Goal: Complete application form

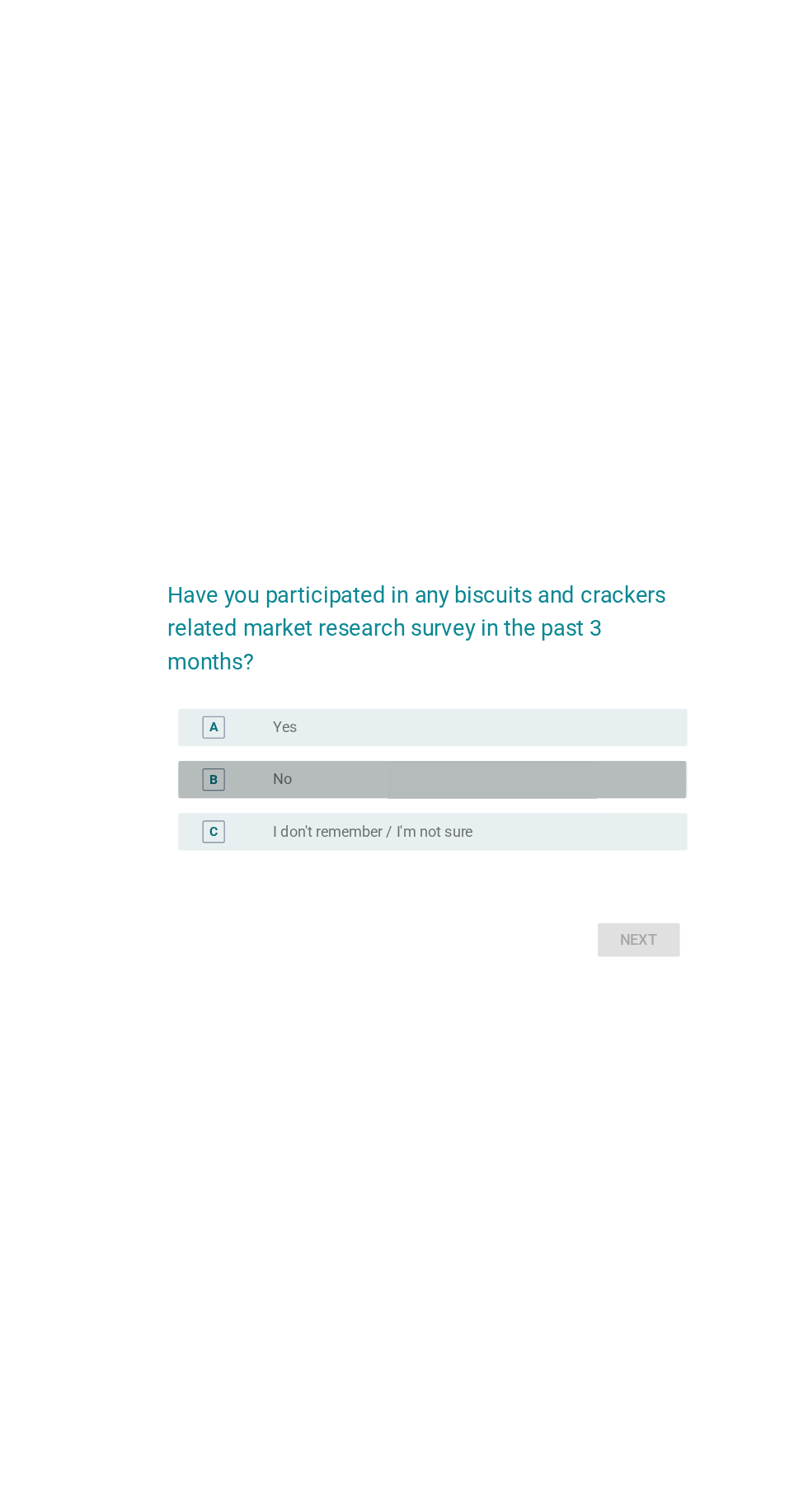
click at [574, 781] on div "radio_button_unchecked No" at bounding box center [438, 772] width 340 height 16
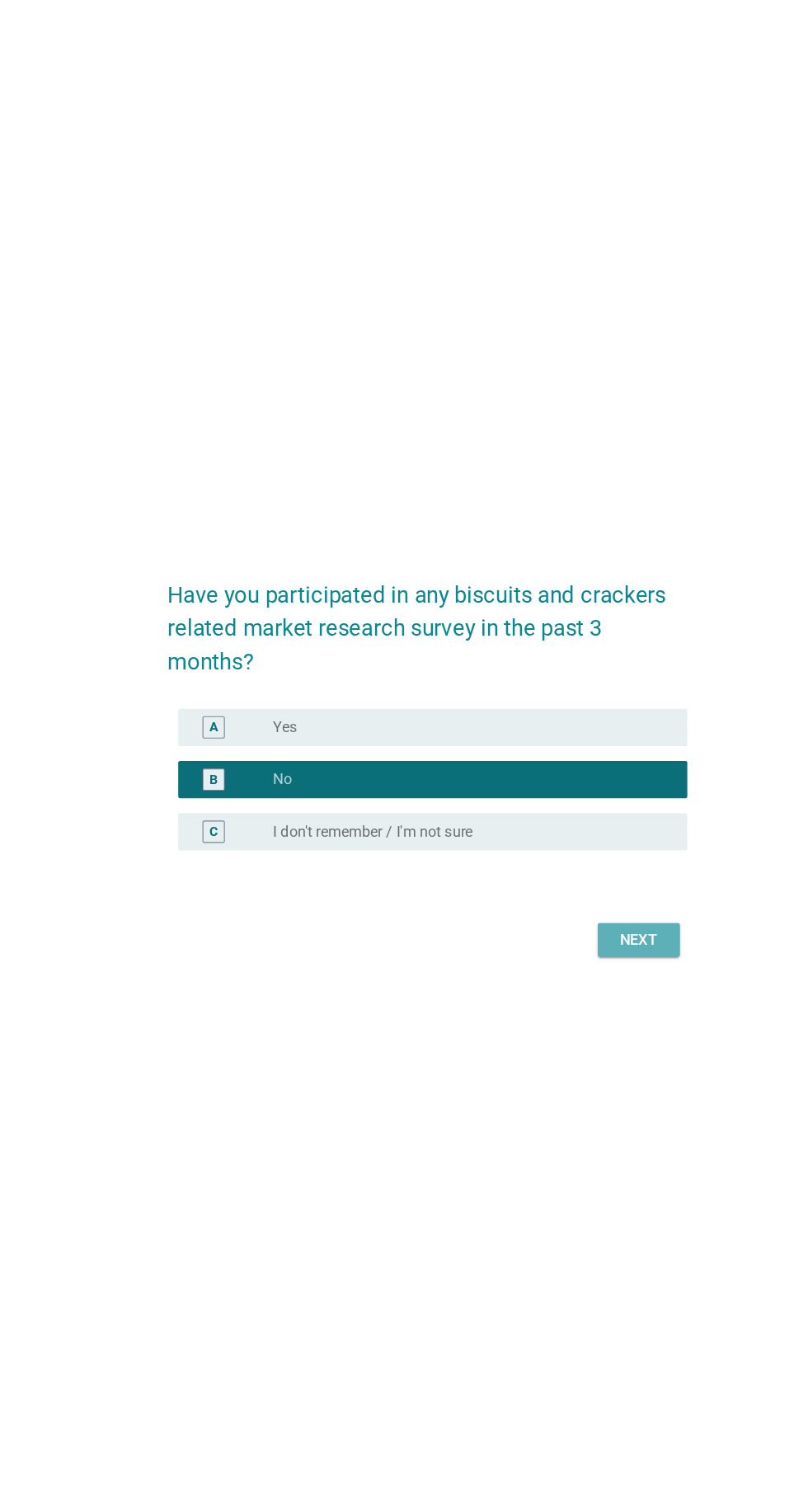
click at [613, 924] on div "Next" at bounding box center [592, 914] width 46 height 20
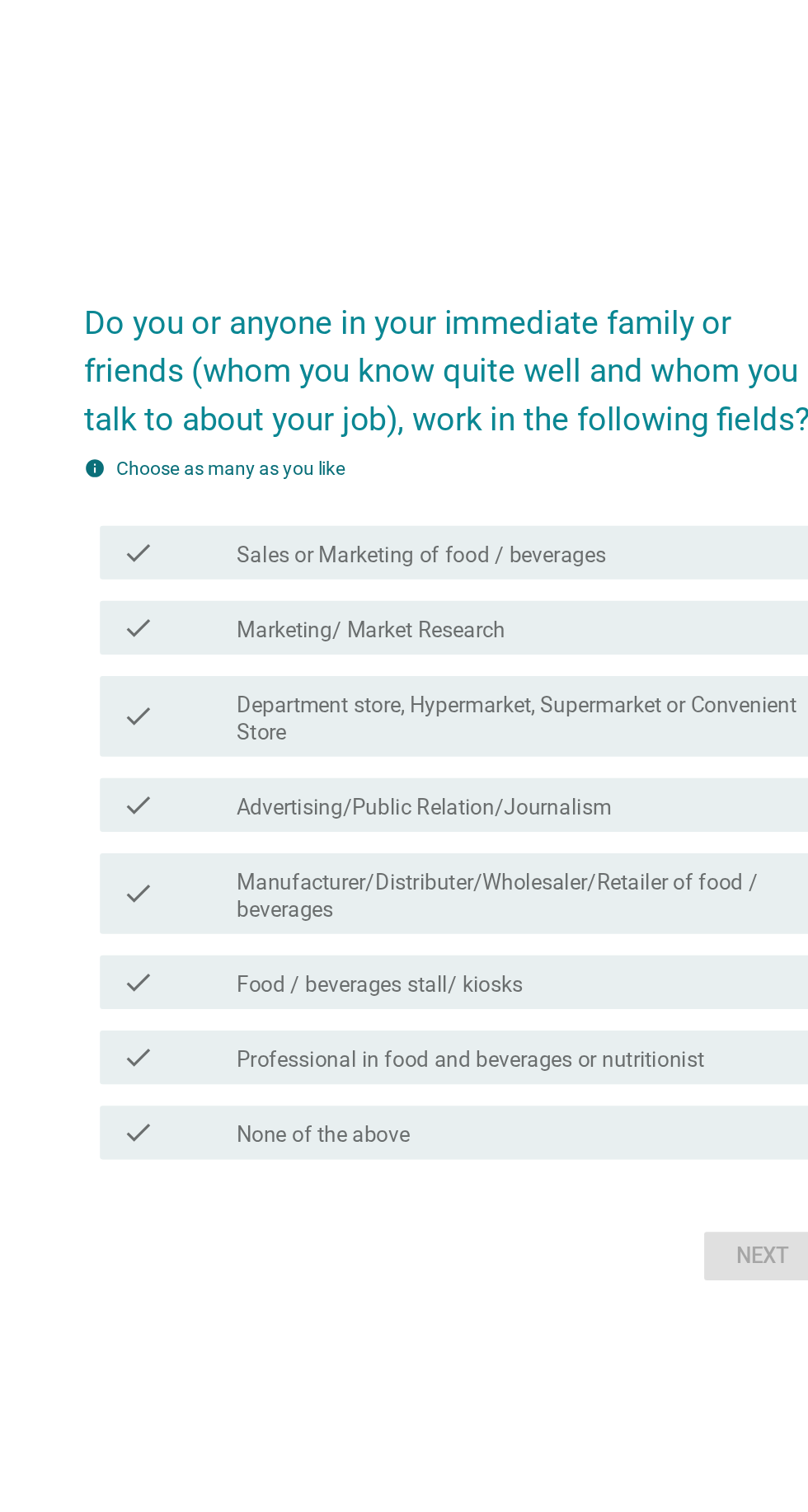
click at [545, 890] on div "check_box_outline_blank Food / beverages stall/ kiosks" at bounding box center [444, 880] width 353 height 20
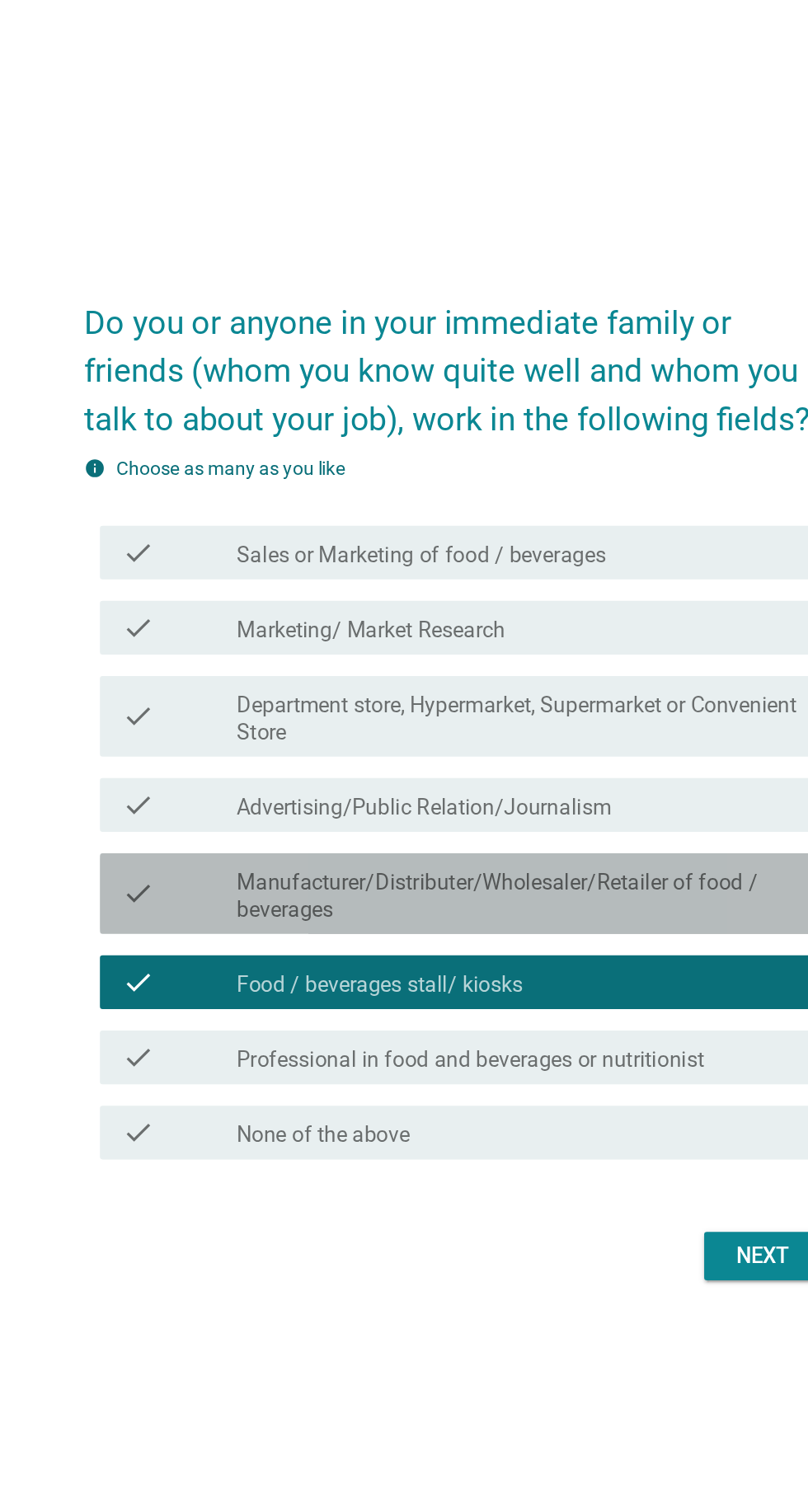
click at [559, 844] on label "Manufacturer/Distributer/Wholesaler/Retailer of food / beverages" at bounding box center [444, 828] width 353 height 33
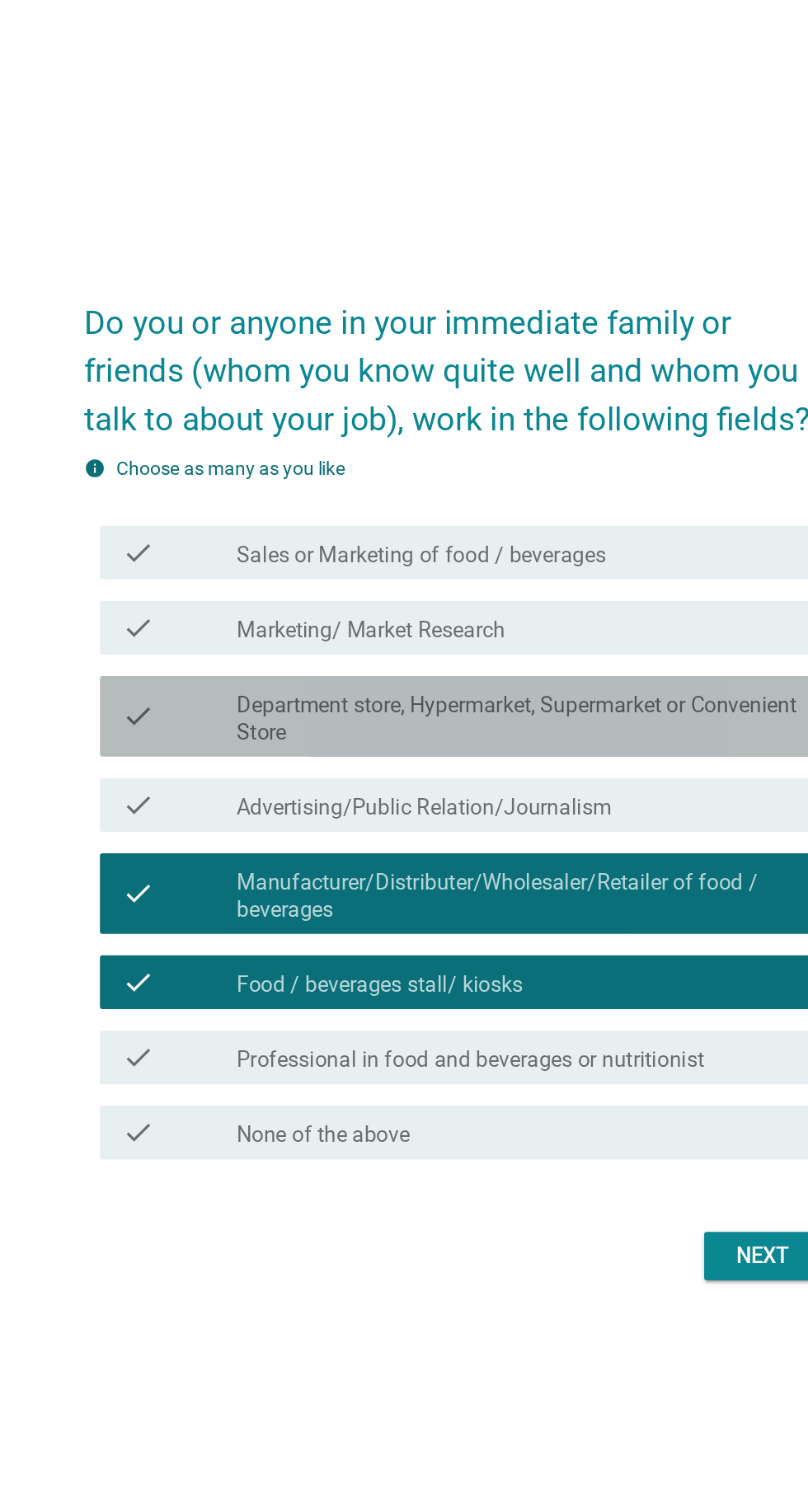
click at [558, 735] on label "Department store, Hypermarket, Supermarket or Convenient Store" at bounding box center [444, 719] width 353 height 33
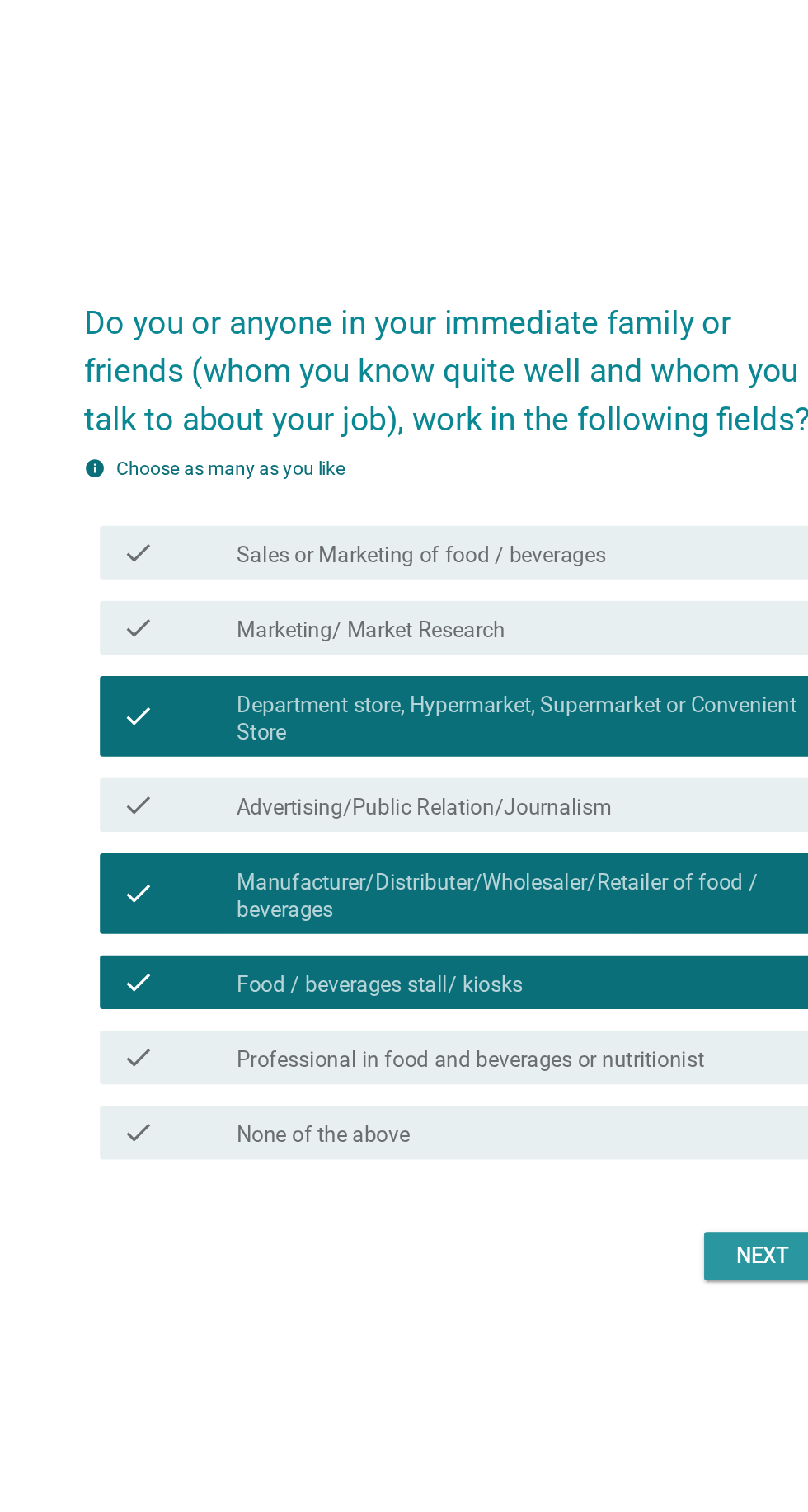
click at [587, 1063] on button "Next" at bounding box center [592, 1048] width 73 height 30
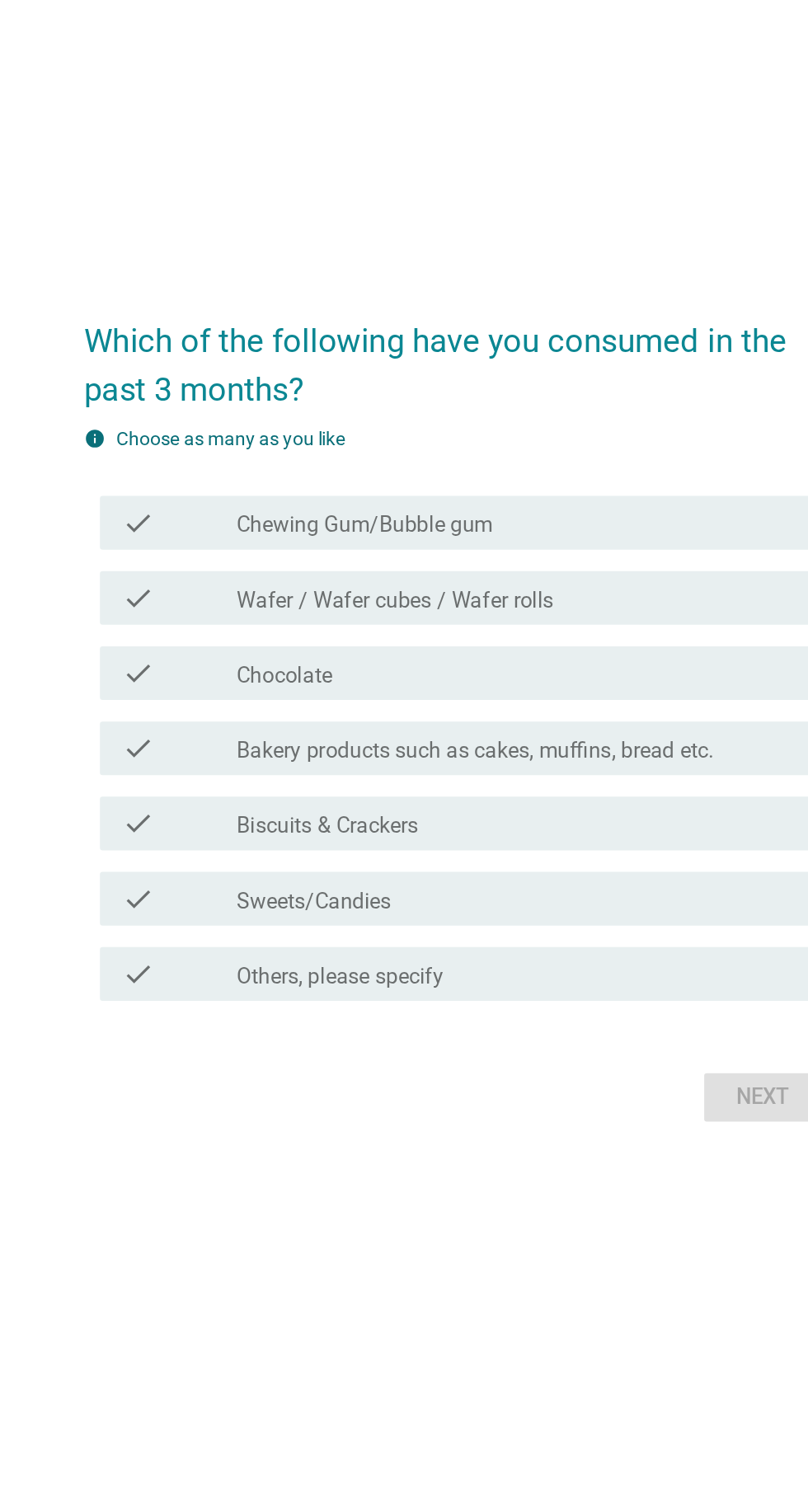
click at [588, 609] on div "check_box_outline_blank Chewing Gum/Bubble gum" at bounding box center [444, 598] width 353 height 20
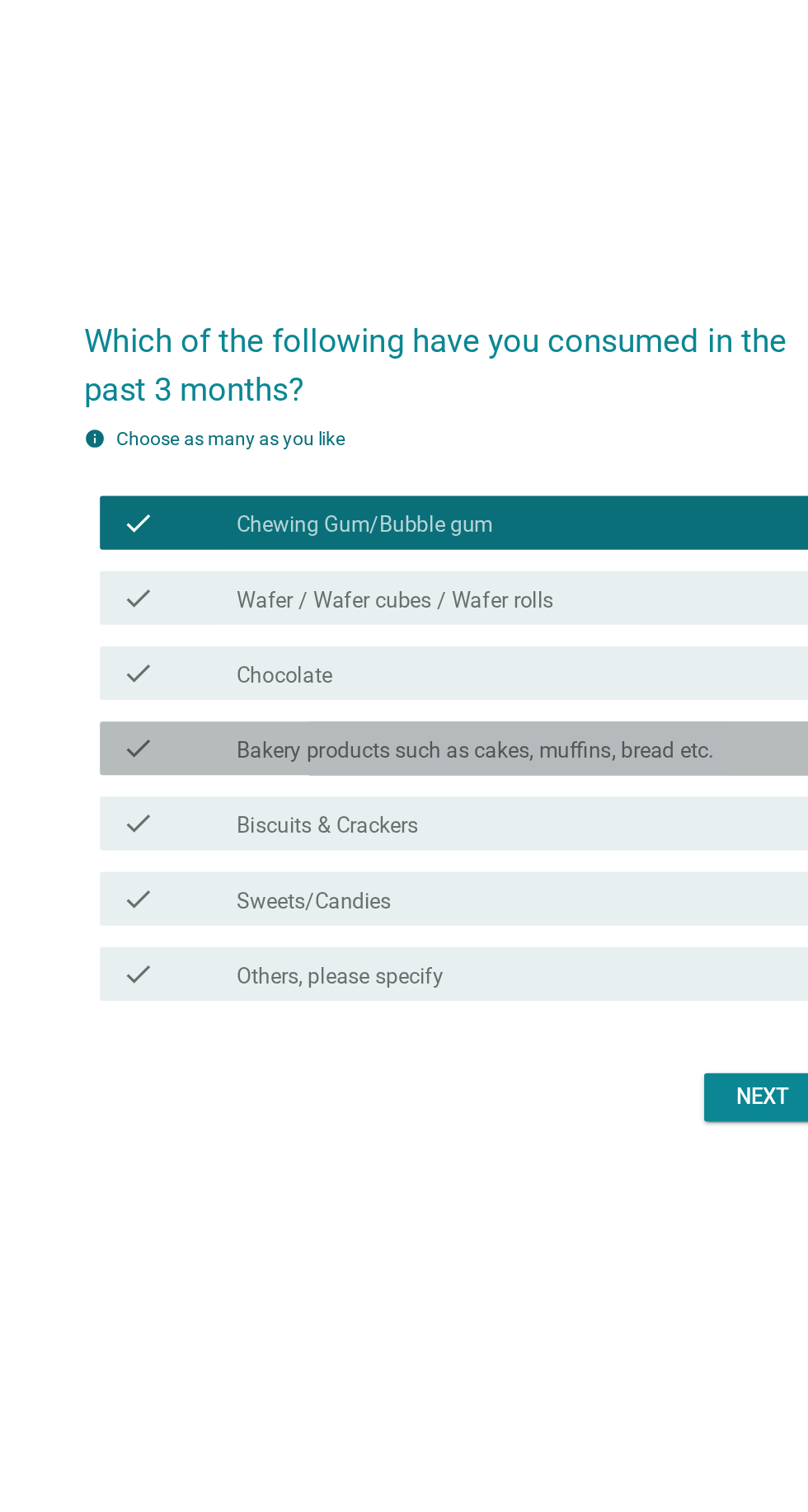
click at [591, 746] on div "check_box_outline_blank Bakery products such as cakes, muffins, bread etc." at bounding box center [444, 737] width 353 height 20
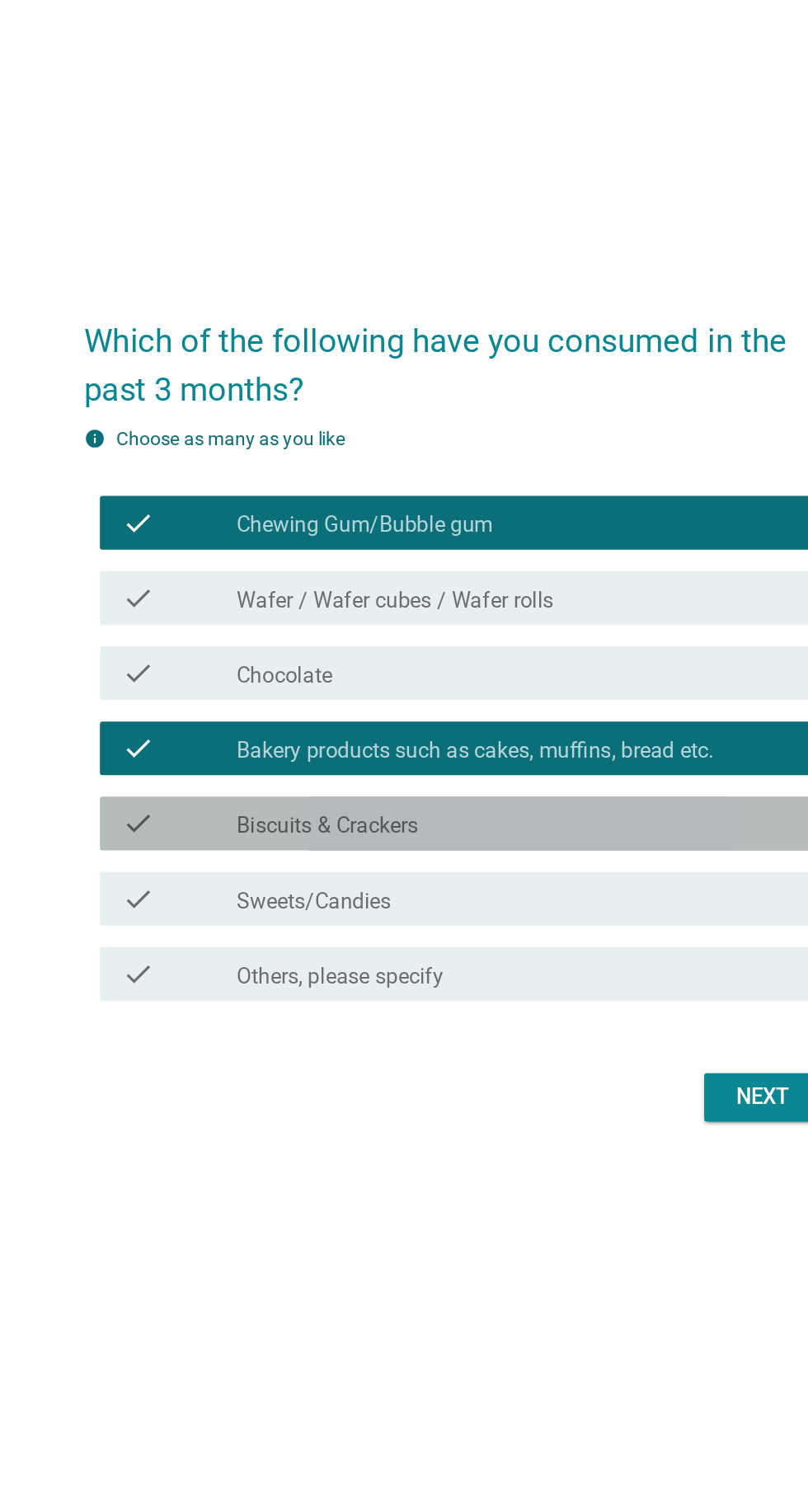
click at [573, 793] on div "check_box_outline_blank Biscuits & Crackers" at bounding box center [444, 783] width 353 height 20
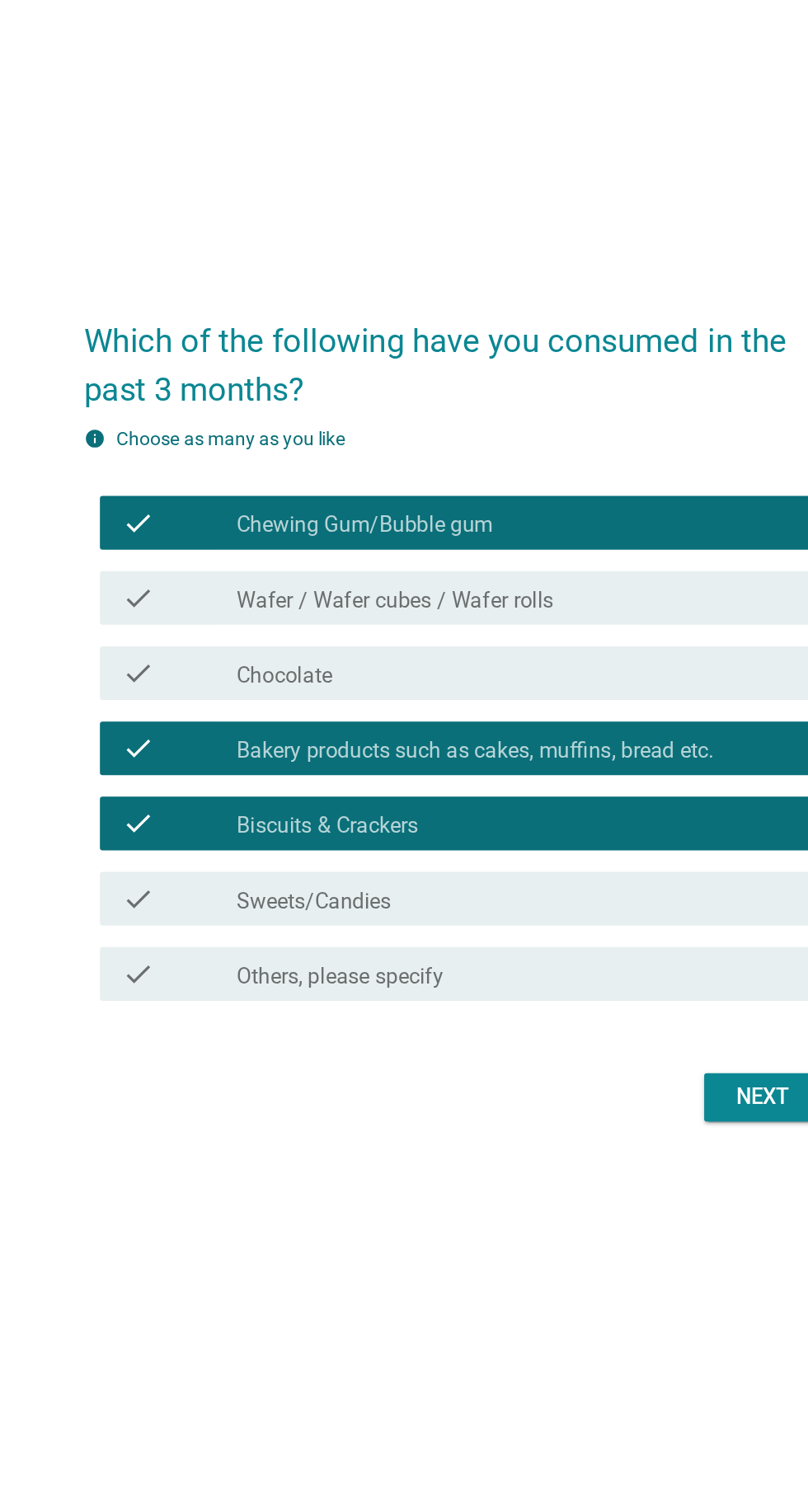
click at [550, 839] on div "check_box_outline_blank Sweets/Candies" at bounding box center [444, 829] width 353 height 20
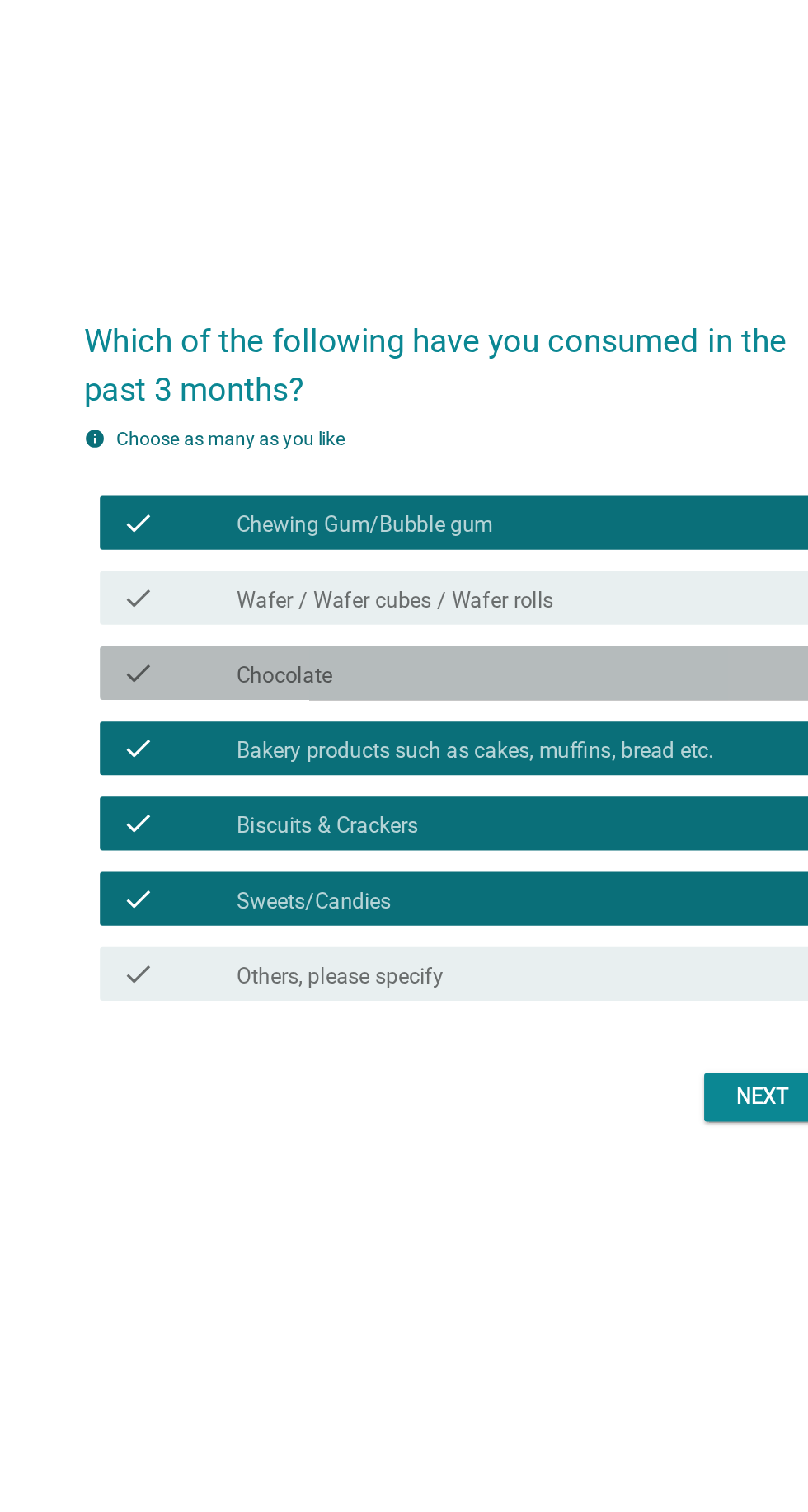
click at [577, 700] on div "check_box_outline_blank Chocolate" at bounding box center [444, 691] width 353 height 20
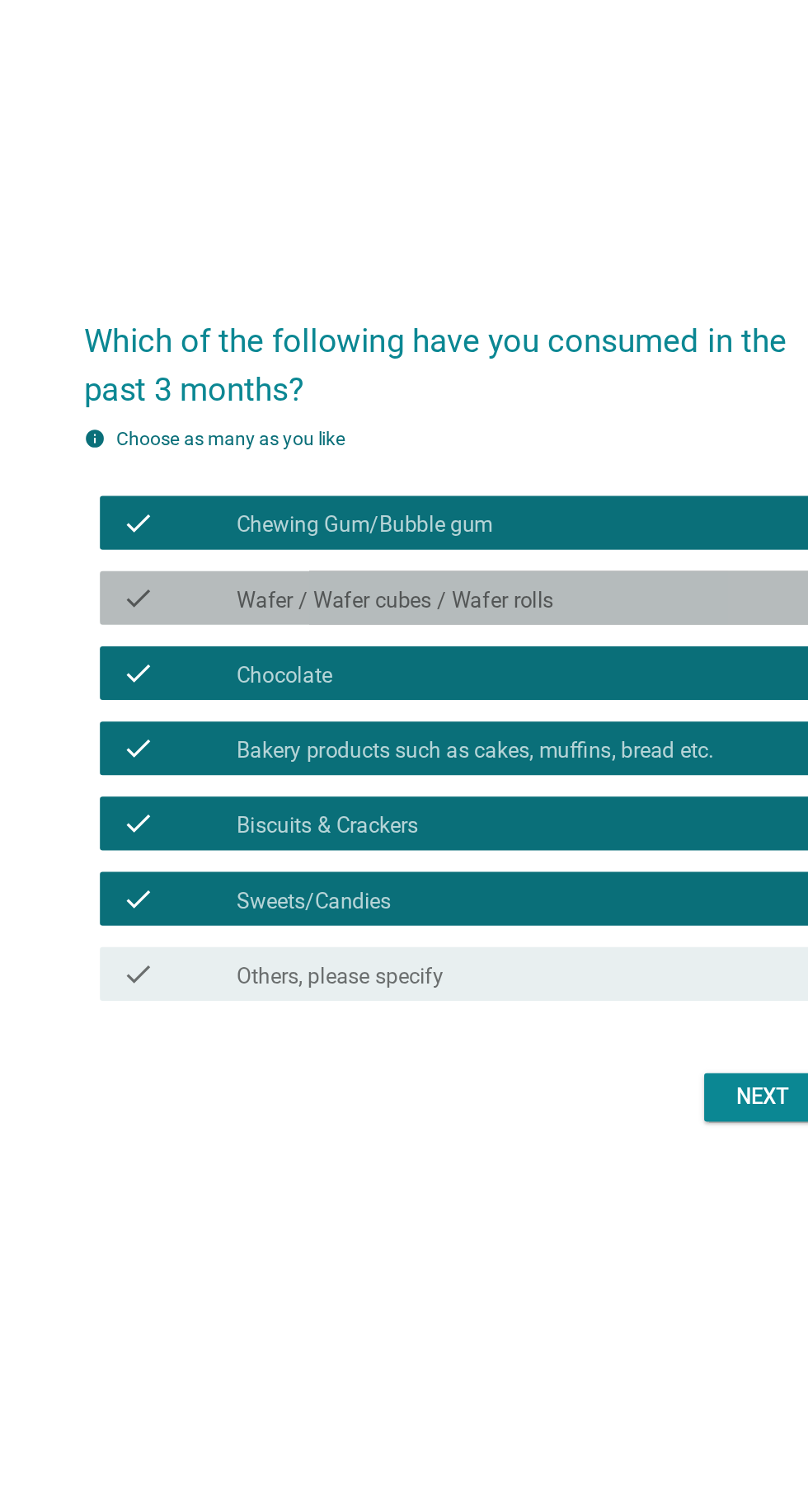
click at [565, 655] on div "check_box_outline_blank Wafer / Wafer cubes / Wafer rolls" at bounding box center [444, 644] width 353 height 20
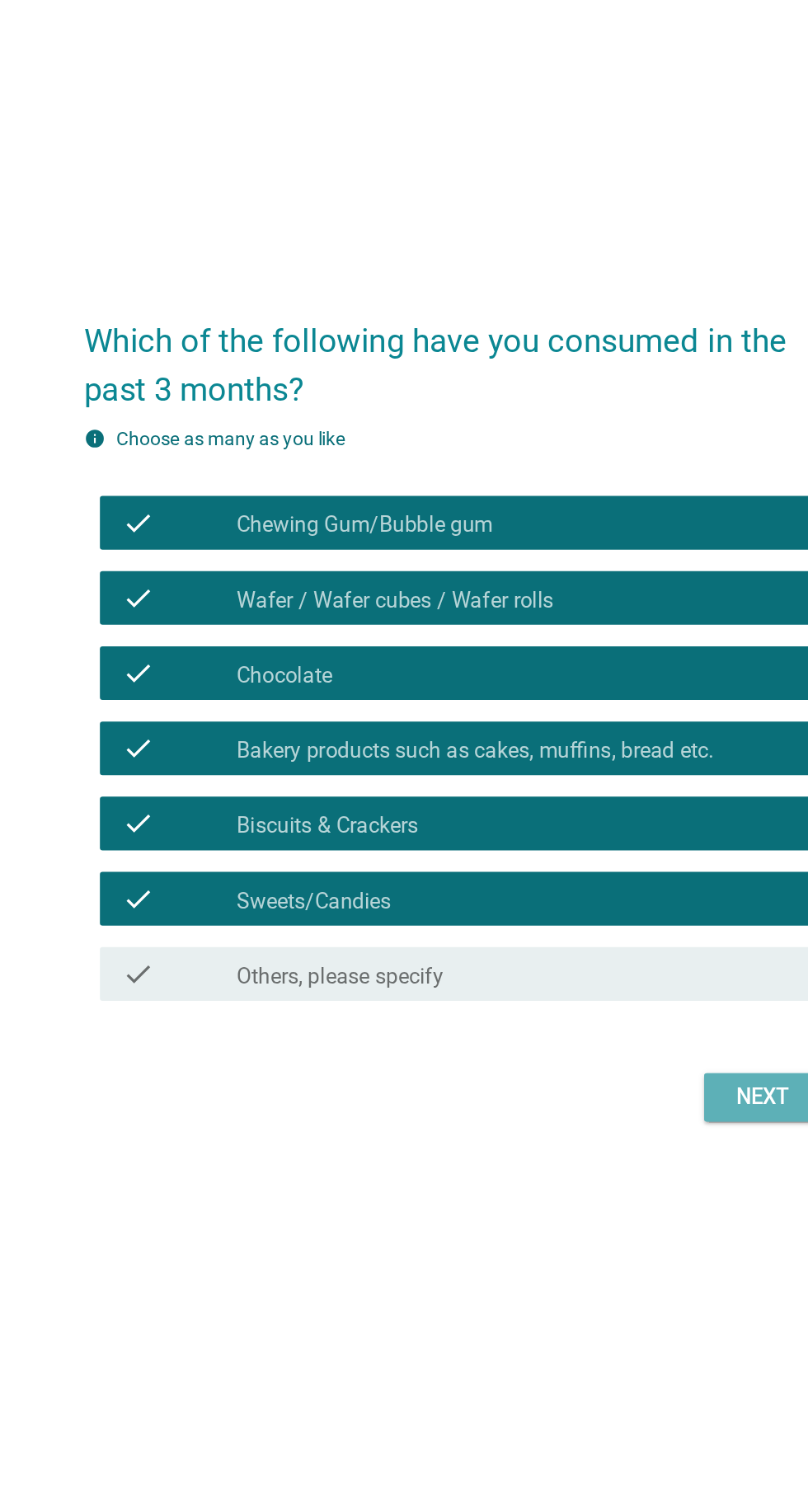
click at [591, 967] on button "Next" at bounding box center [592, 951] width 73 height 30
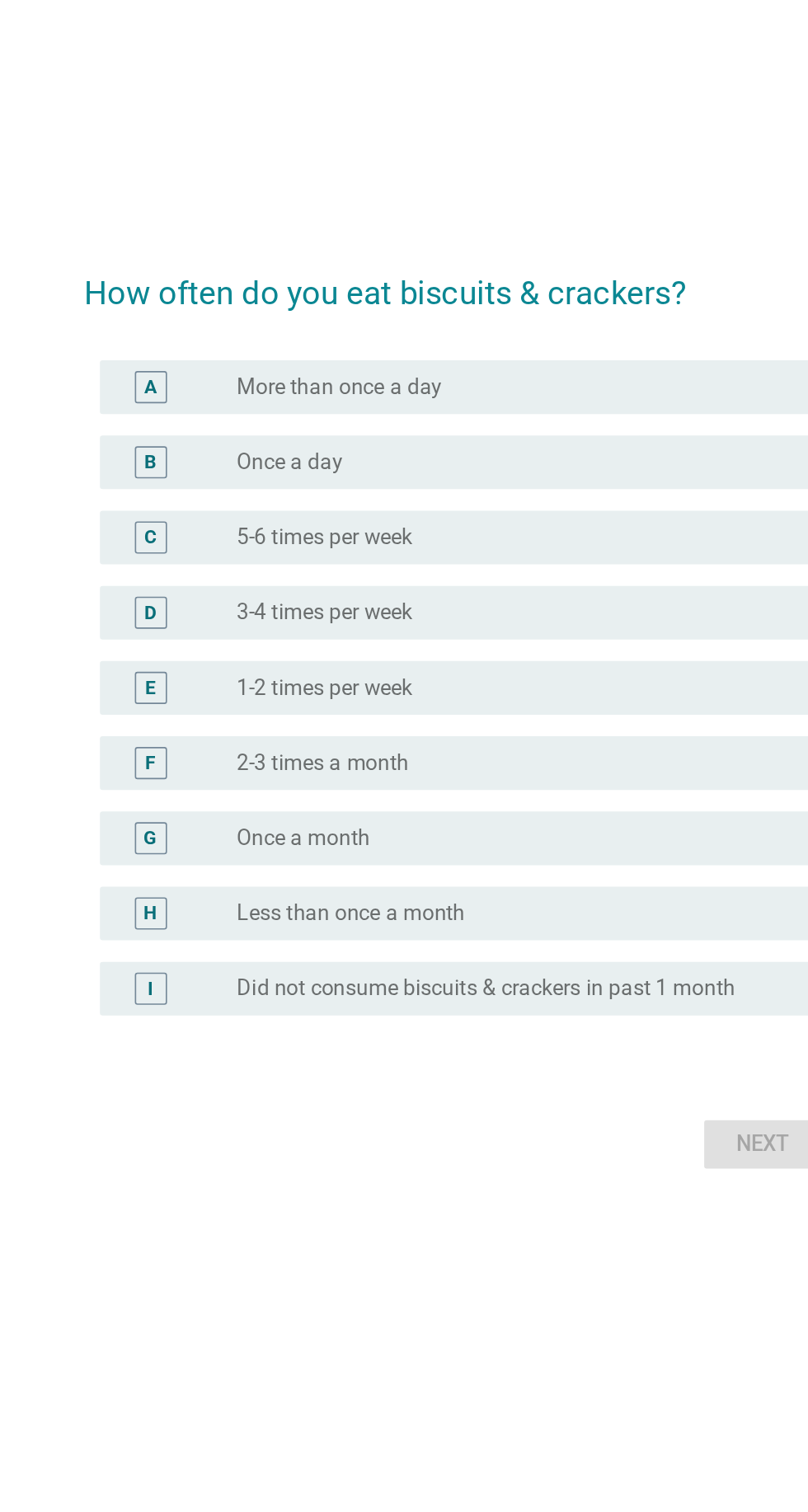
scroll to position [0, 0]
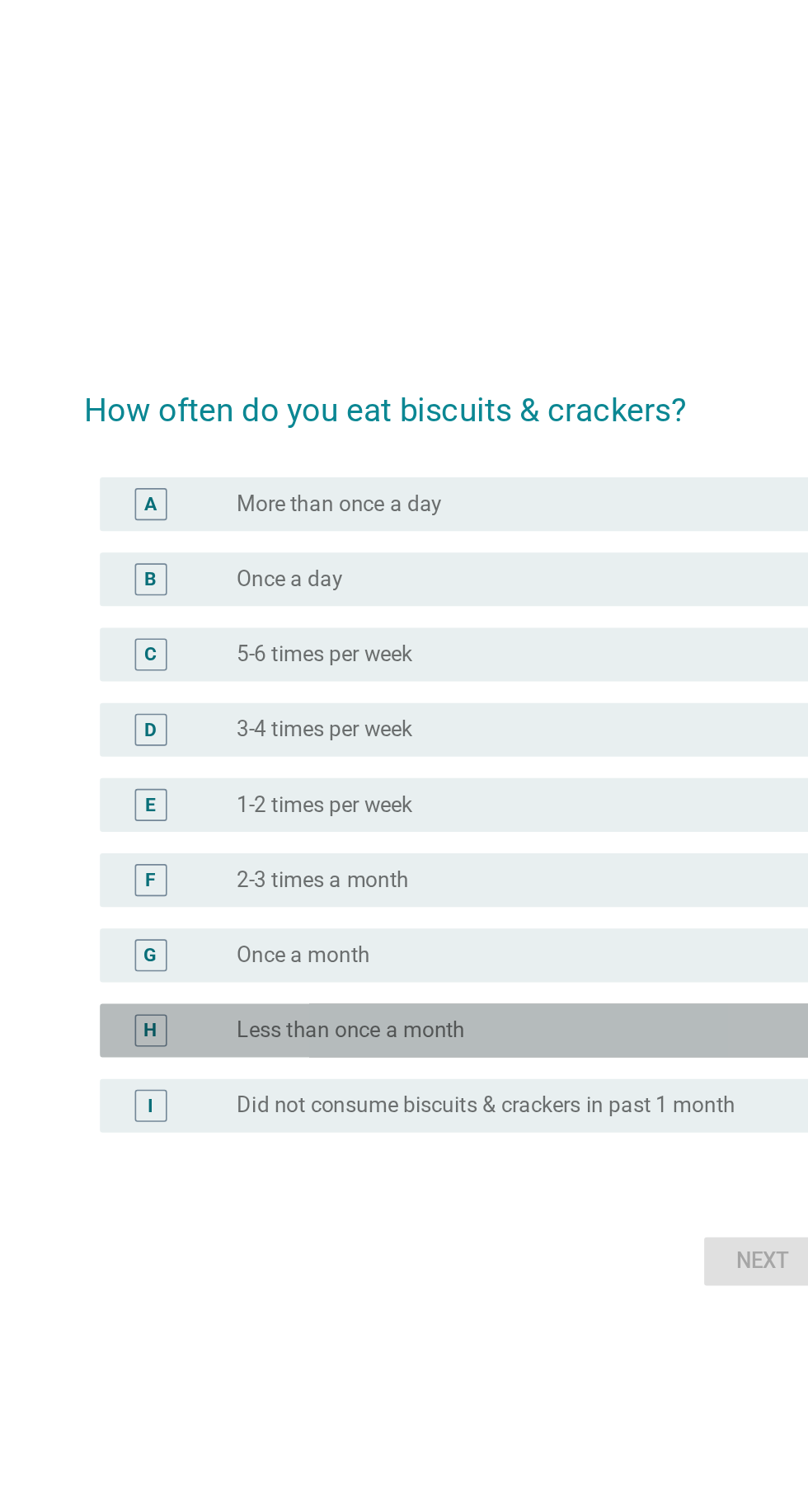
click at [532, 889] on div "radio_button_unchecked Less than once a month" at bounding box center [438, 880] width 340 height 16
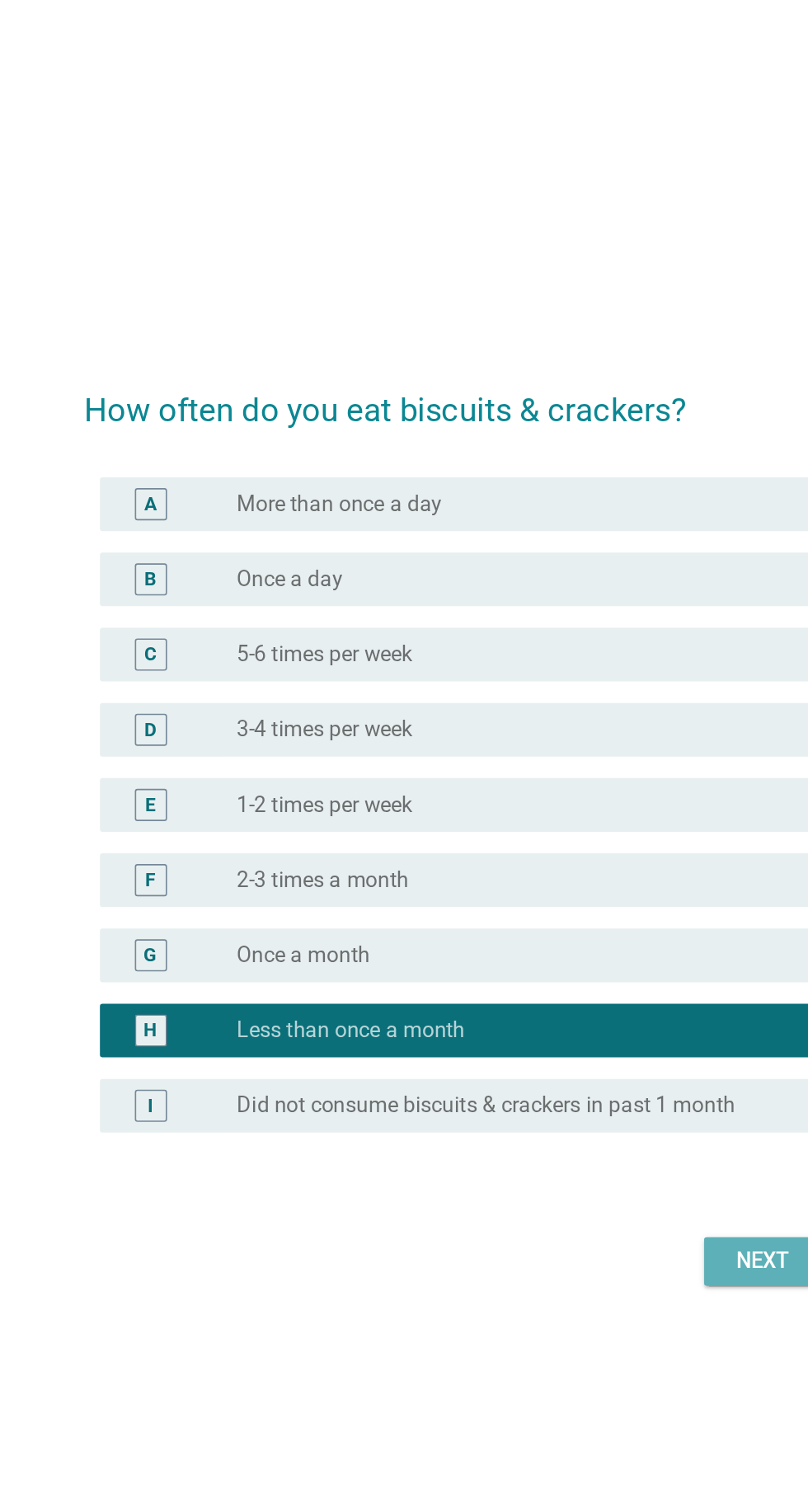
click at [584, 1033] on div "Next" at bounding box center [592, 1023] width 46 height 20
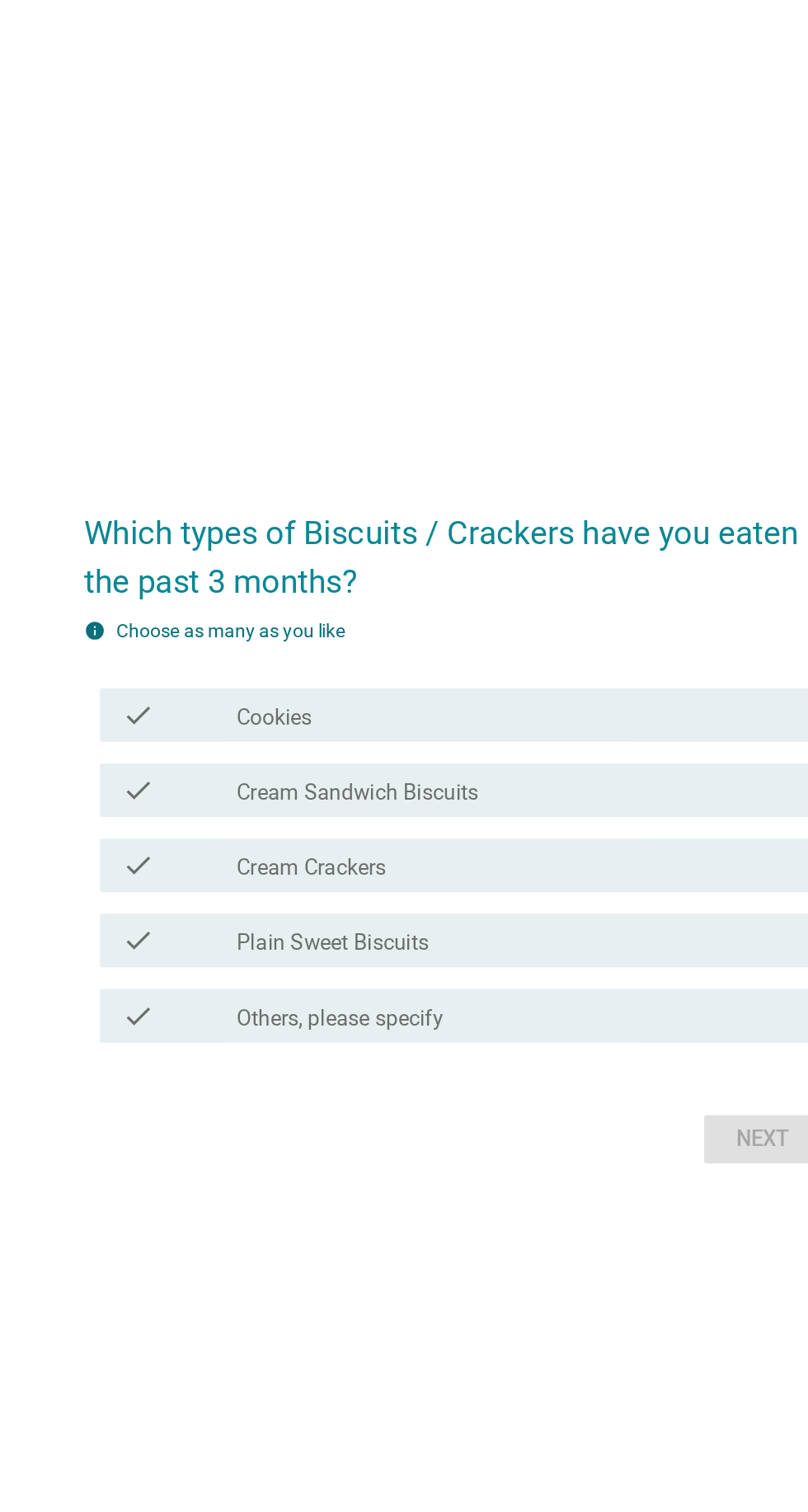
scroll to position [75, 0]
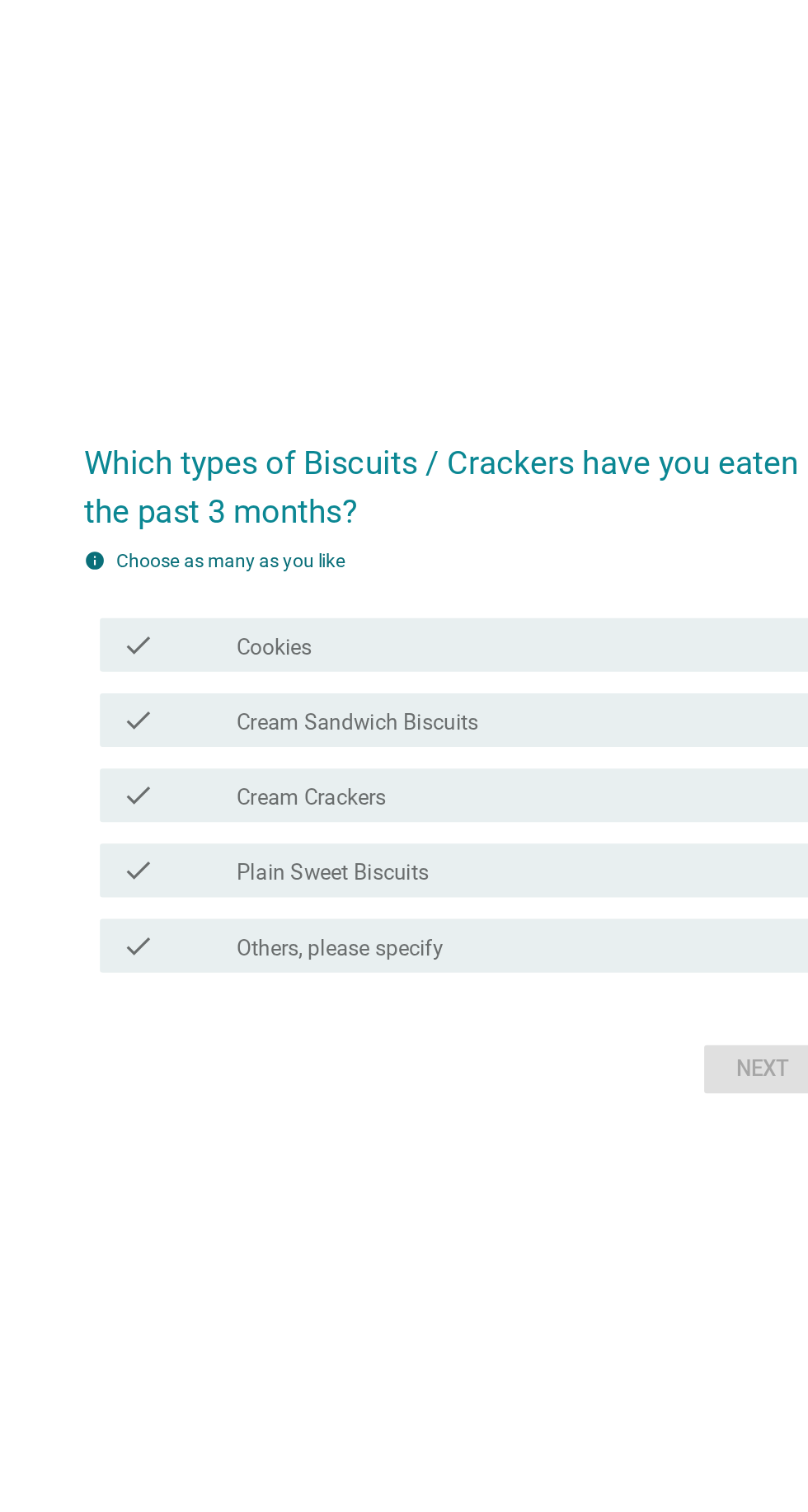
click at [512, 700] on div "check_box_outline_blank Cream Sandwich Biscuits" at bounding box center [444, 691] width 353 height 20
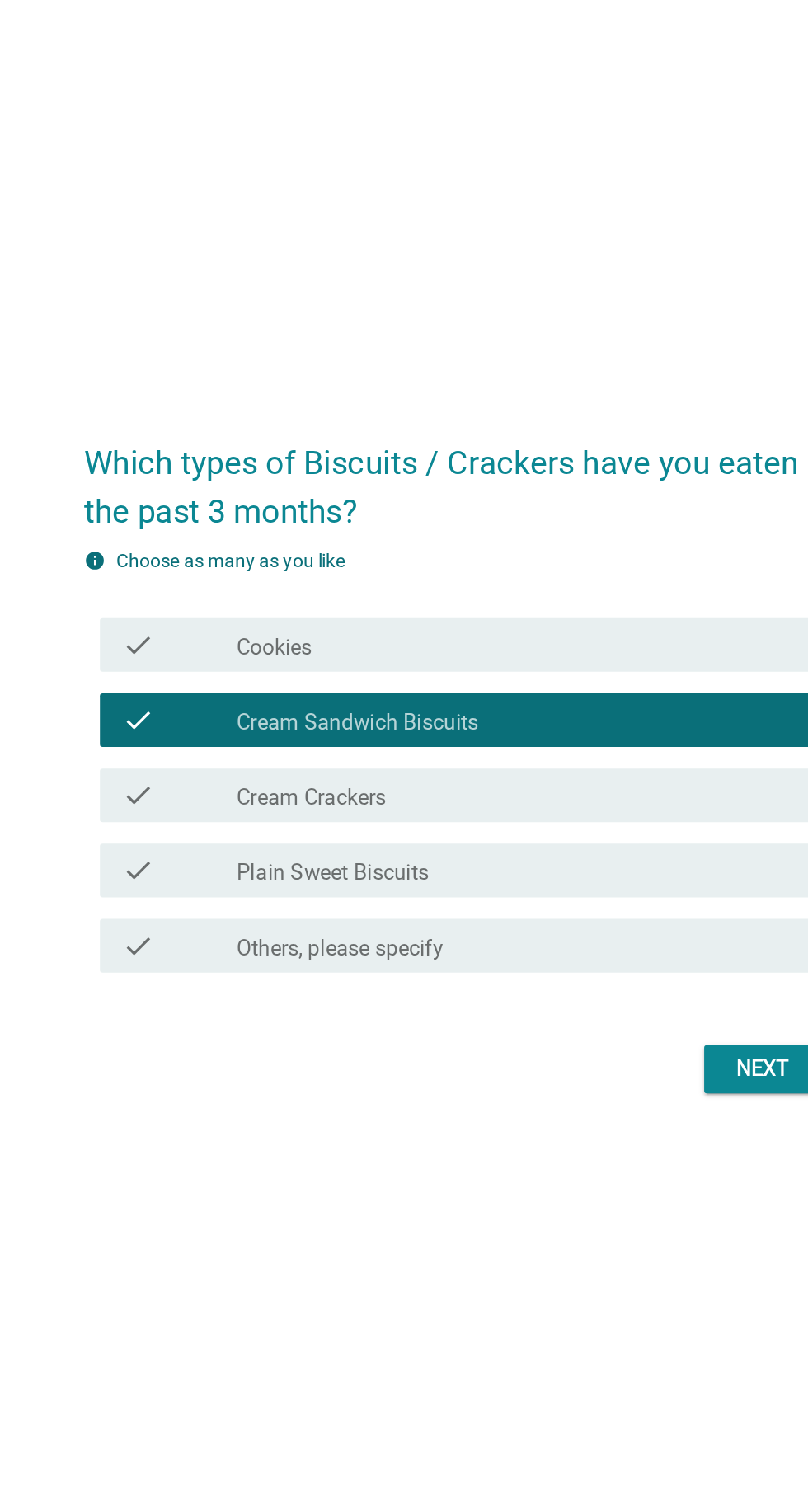
click at [222, 746] on div "check" at bounding box center [233, 737] width 71 height 20
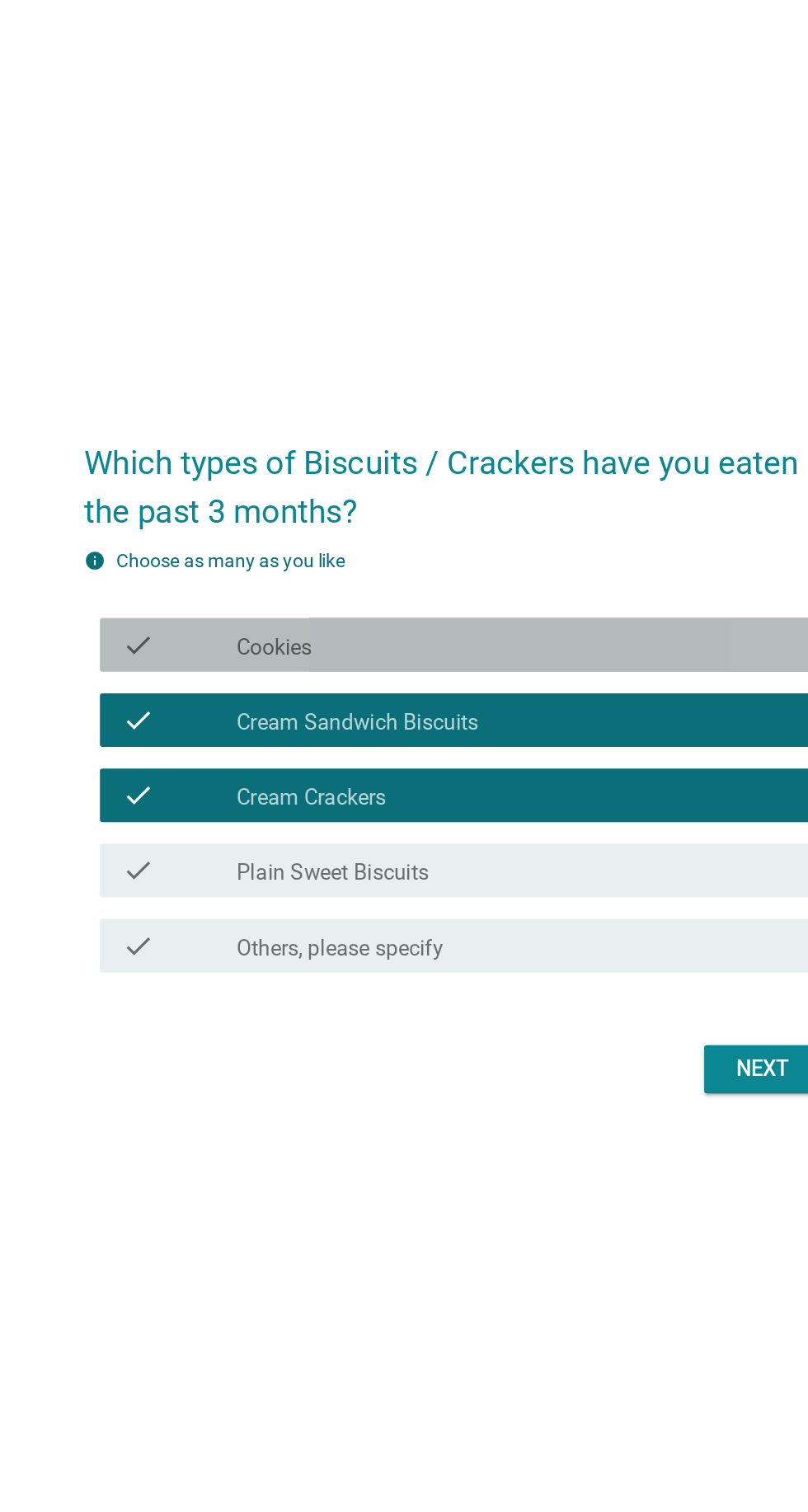
click at [212, 655] on icon "check" at bounding box center [207, 644] width 20 height 20
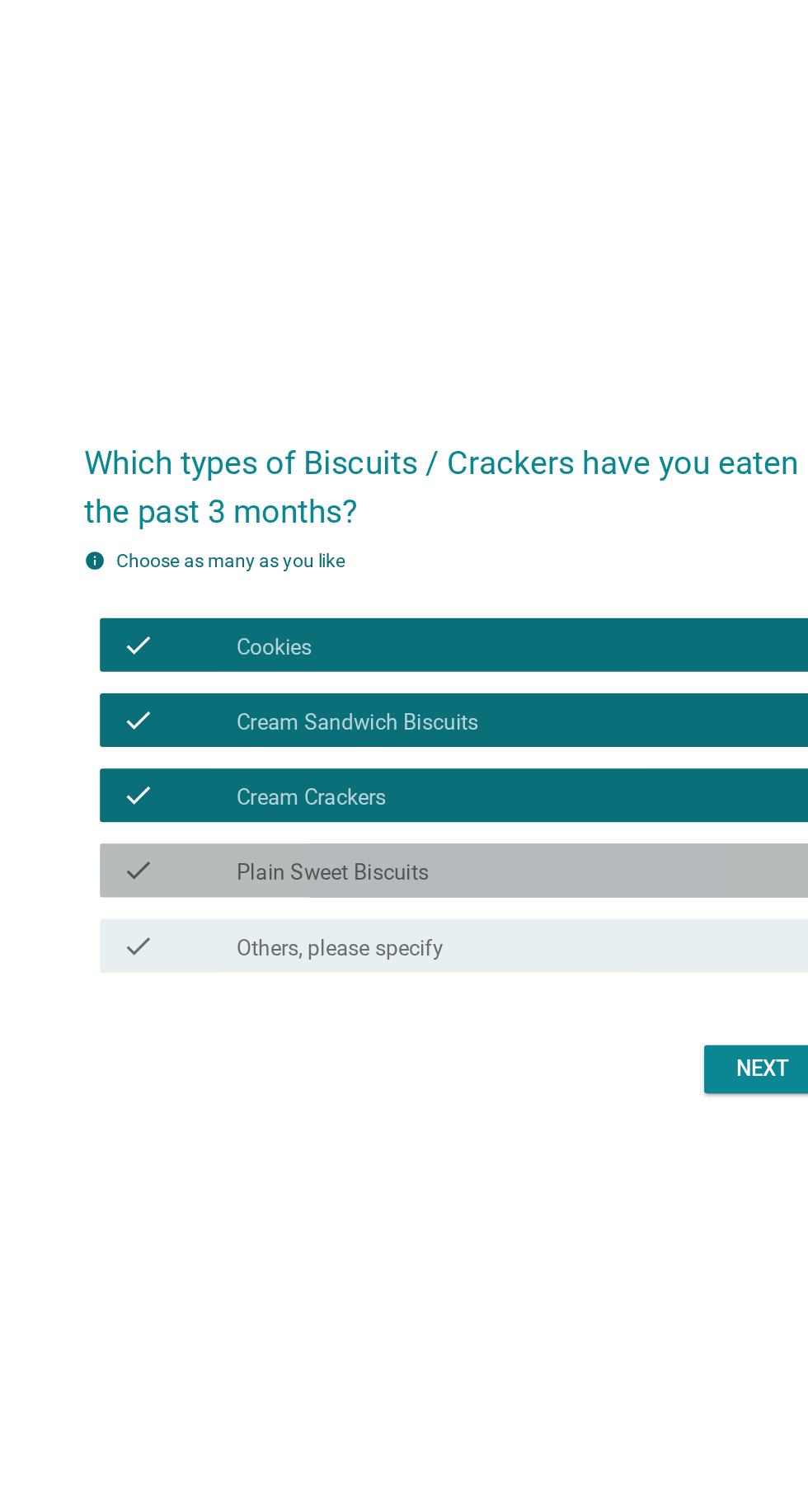
click at [248, 793] on div "check" at bounding box center [233, 783] width 71 height 20
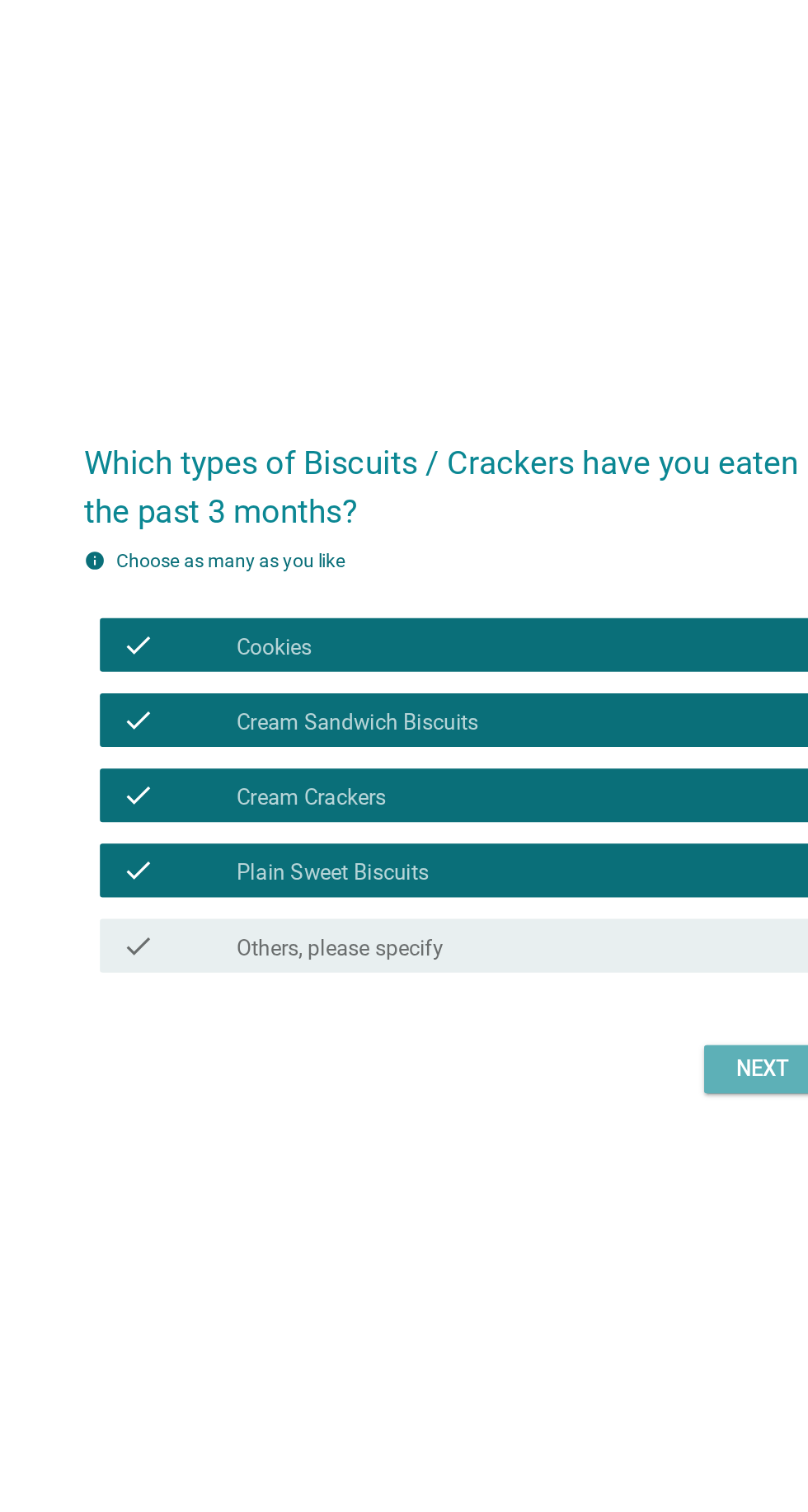
click at [580, 915] on div "Next" at bounding box center [592, 905] width 46 height 20
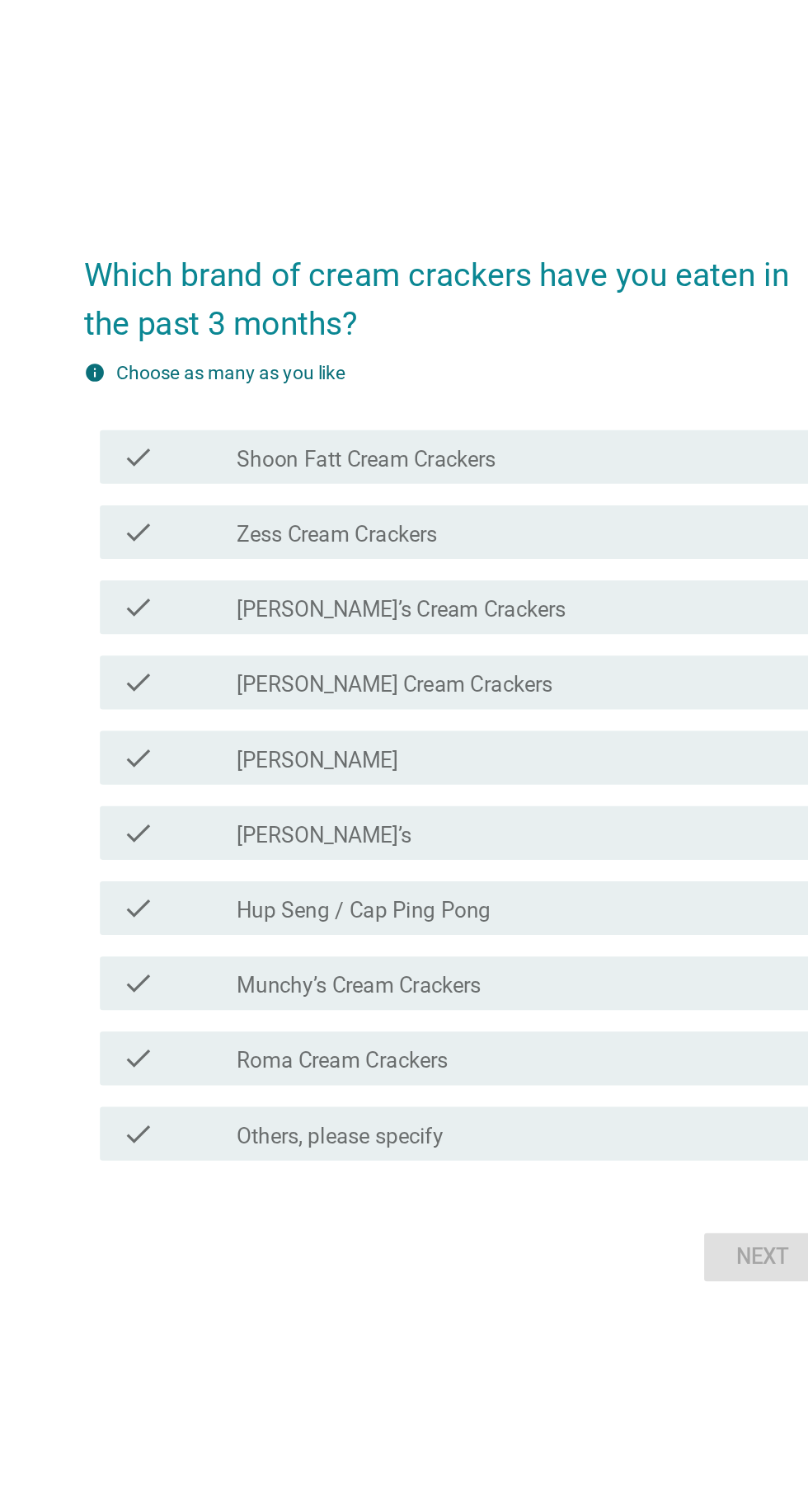
scroll to position [0, 0]
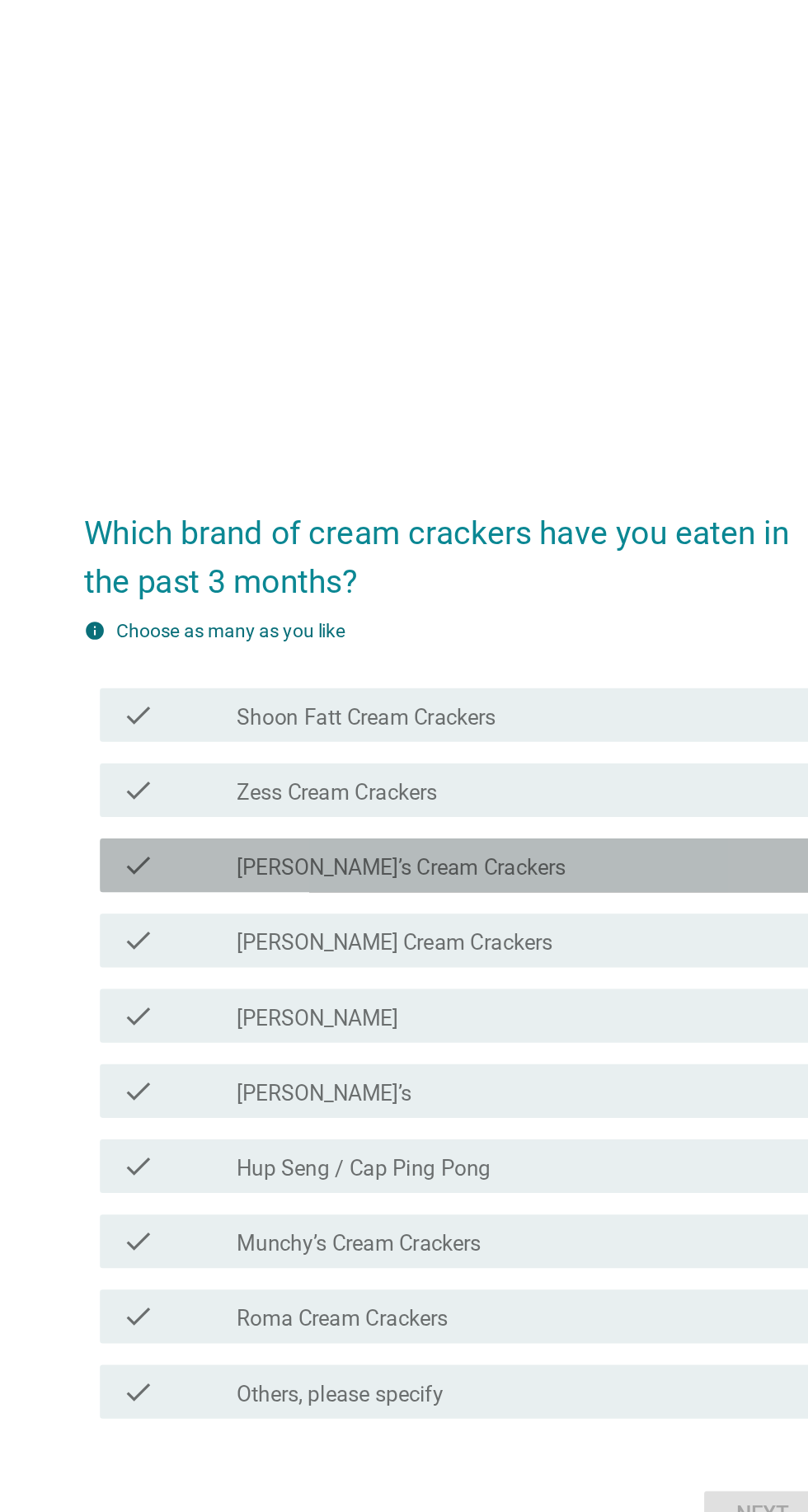
click at [549, 675] on div "check_box_outline_blank [PERSON_NAME]’s Cream Crackers" at bounding box center [444, 664] width 353 height 20
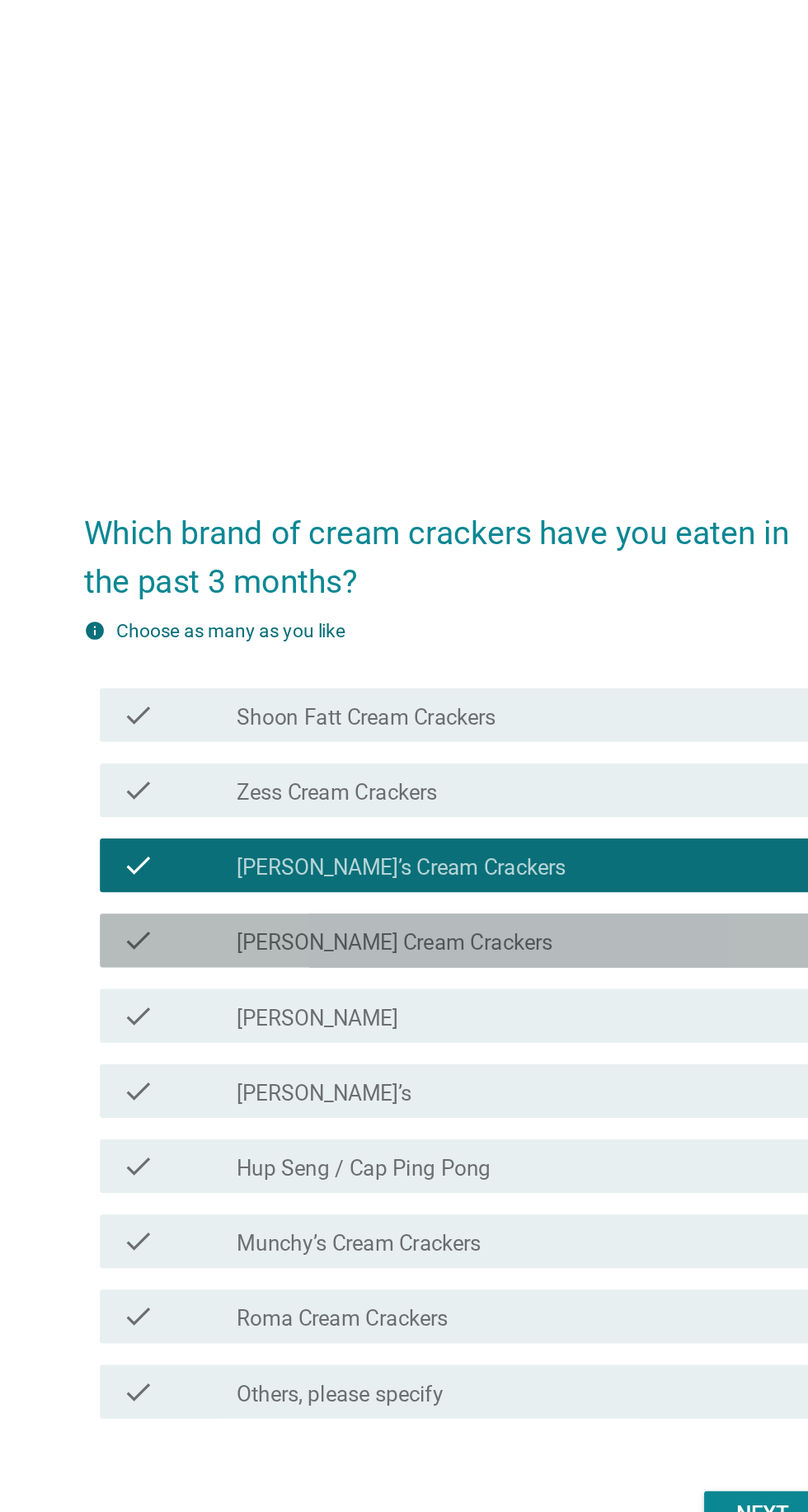
click at [548, 721] on div "check_box_outline_blank [PERSON_NAME] Cream Crackers" at bounding box center [444, 710] width 353 height 20
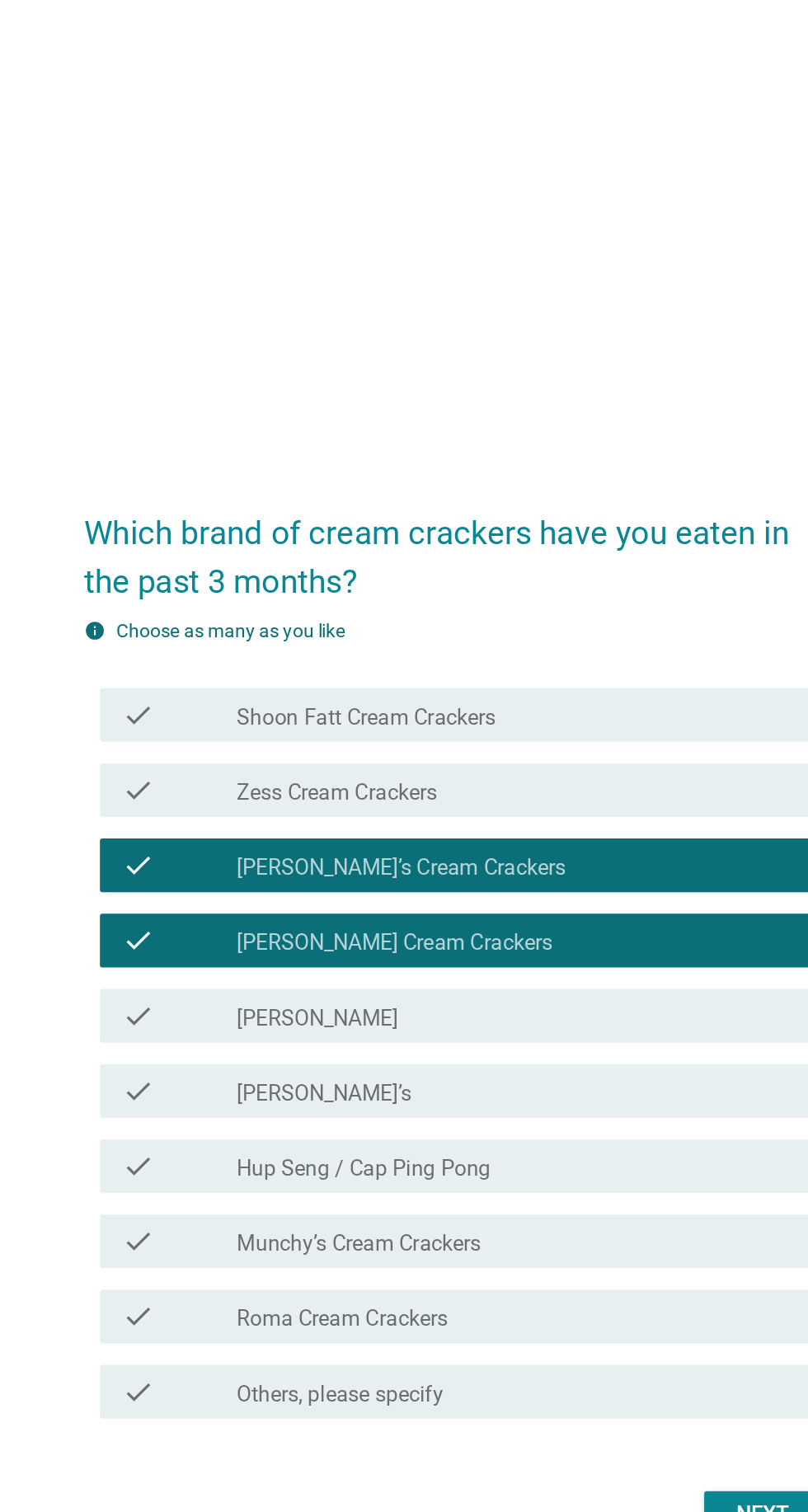
click at [535, 767] on div "check_box_outline_blank [PERSON_NAME]" at bounding box center [444, 756] width 353 height 20
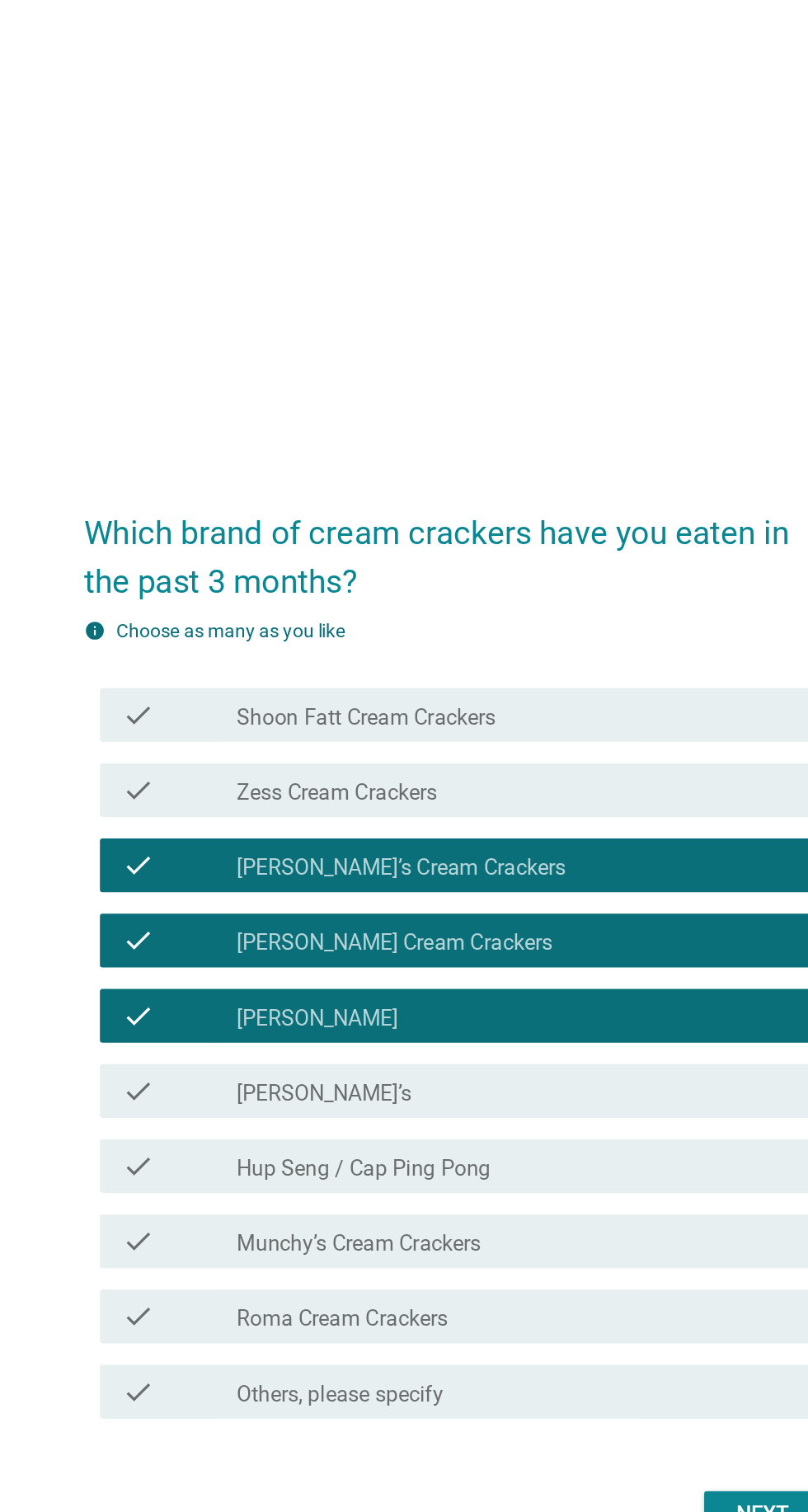
click at [521, 859] on div "check_box_outline_blank Hup Seng / Cap Ping Pong" at bounding box center [444, 849] width 353 height 20
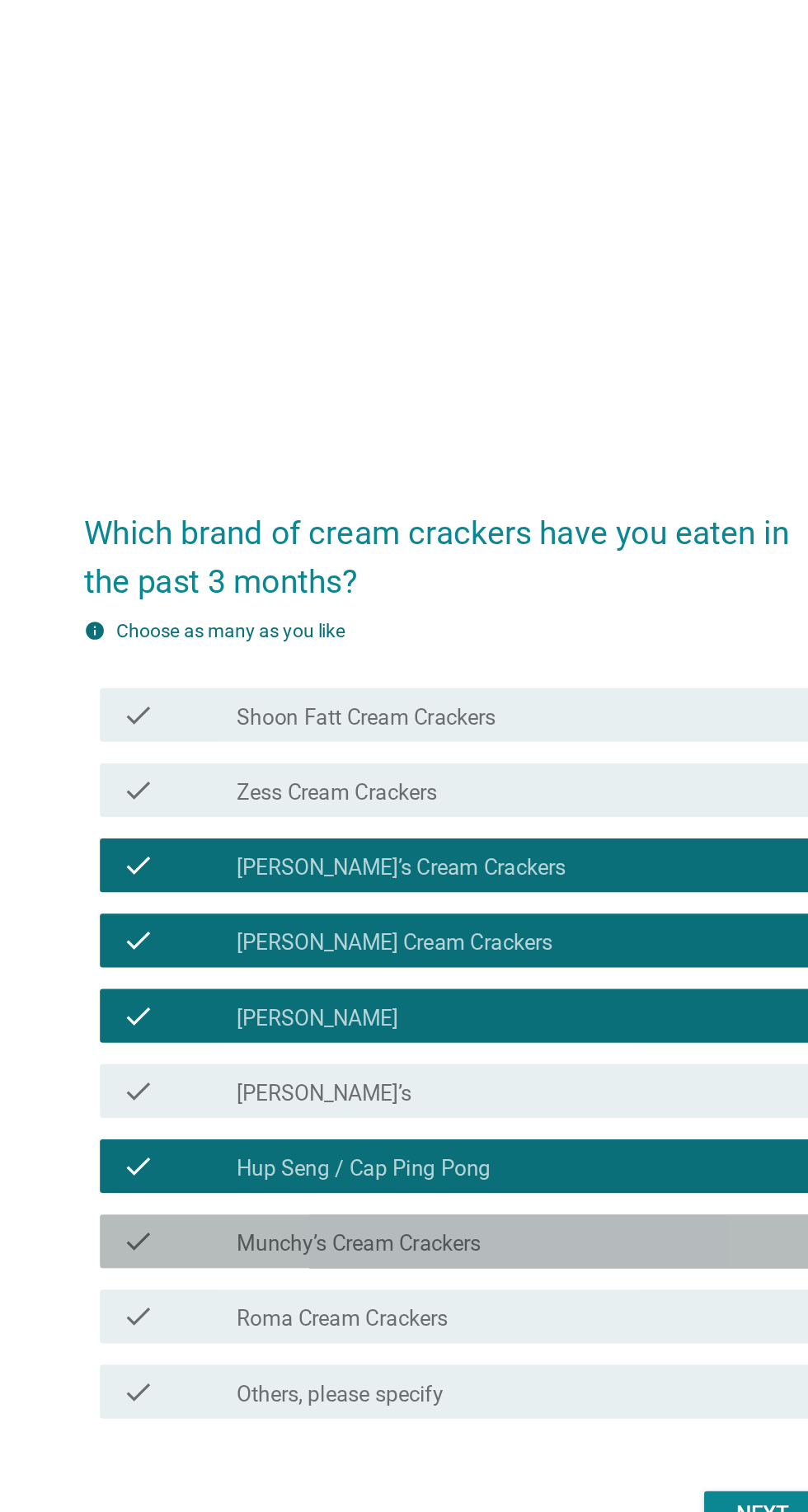
click at [503, 912] on div "check check_box_outline_blank Munchy’s Cream Crackers" at bounding box center [408, 895] width 449 height 33
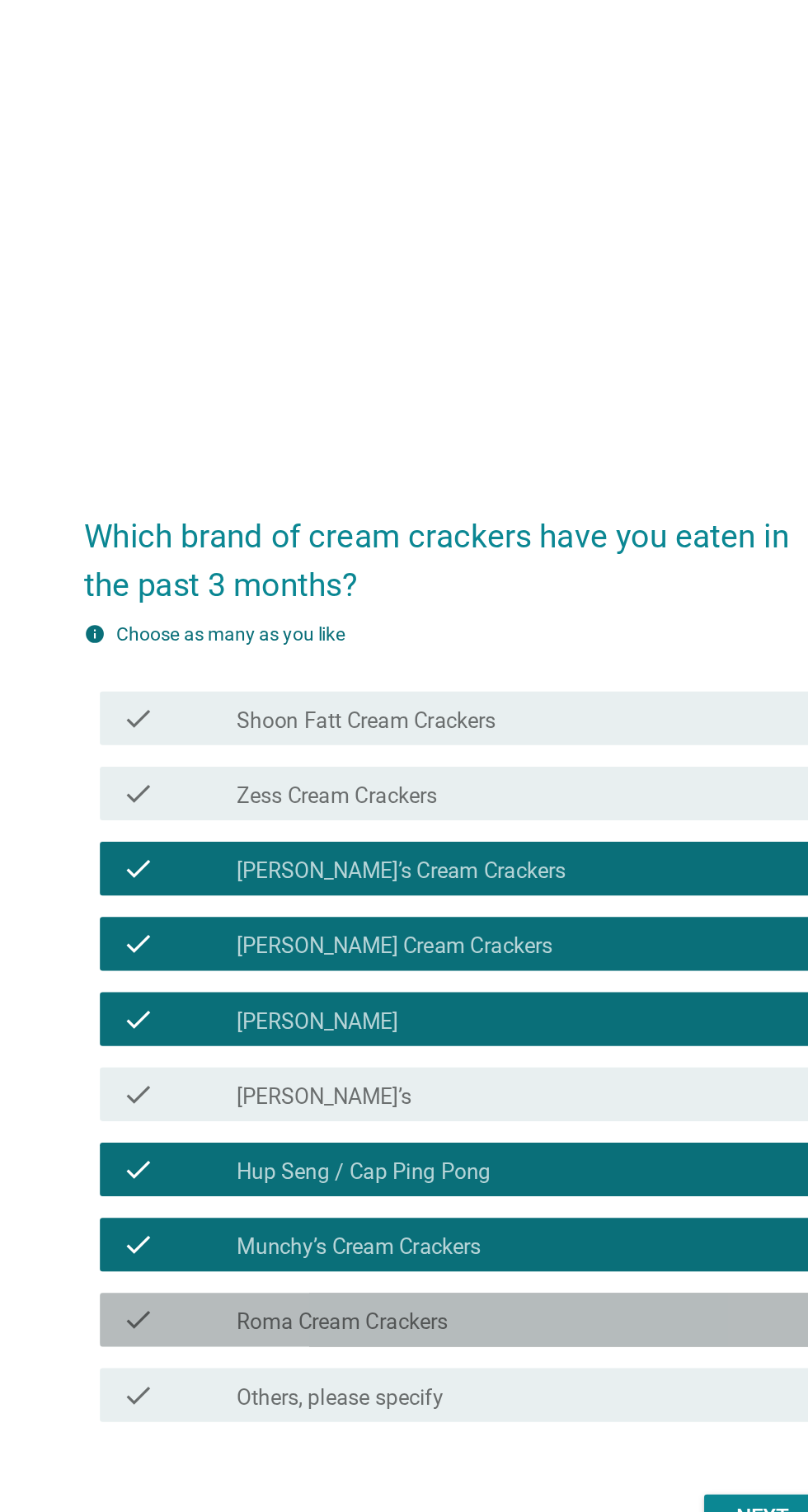
click at [505, 951] on div "check_box_outline_blank Roma Cream Crackers" at bounding box center [444, 941] width 353 height 20
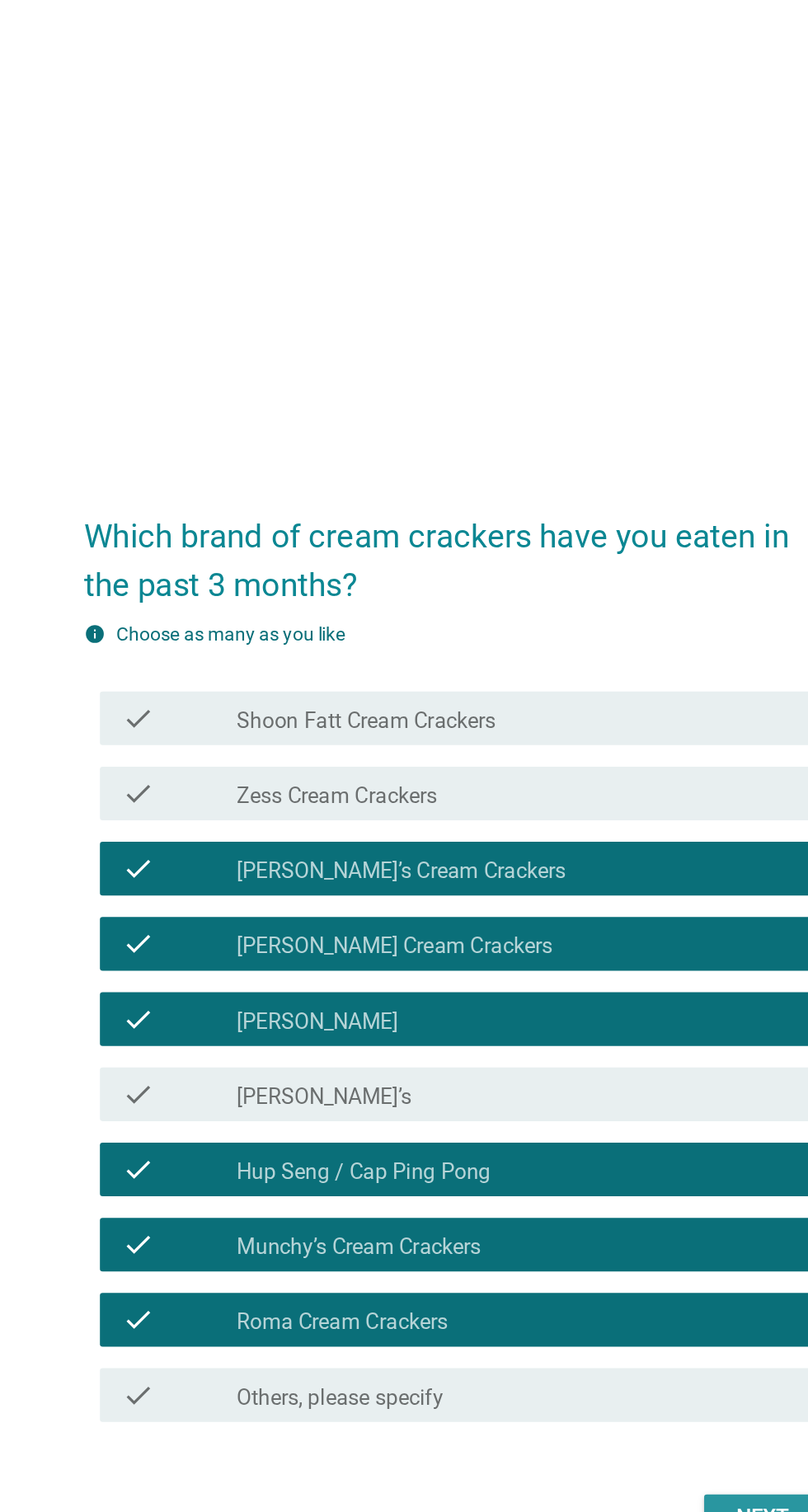
click at [571, 1078] on button "Next" at bounding box center [592, 1063] width 73 height 30
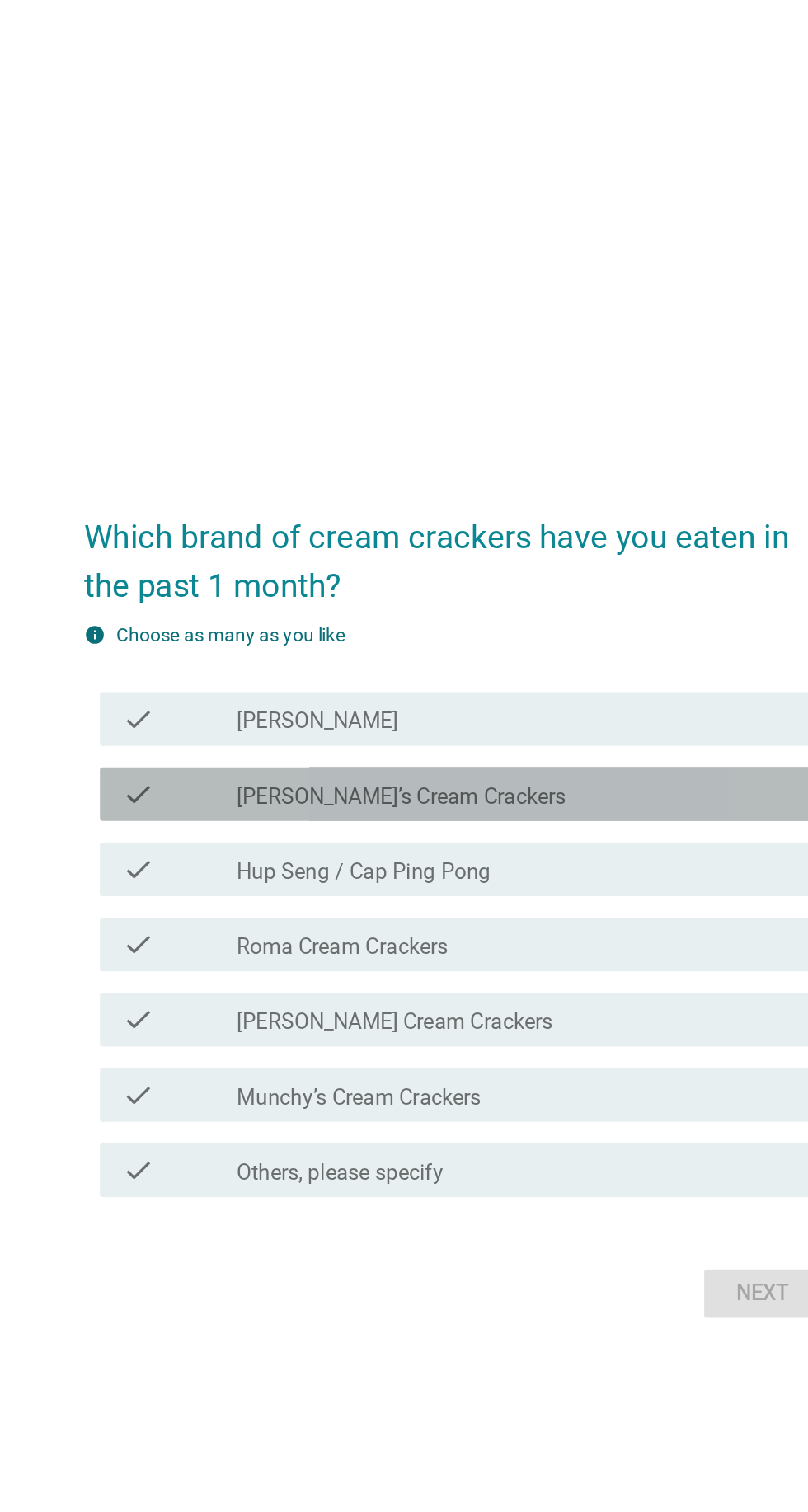
click at [574, 656] on div "check_box_outline_blank [PERSON_NAME]’s Cream Crackers" at bounding box center [444, 645] width 353 height 20
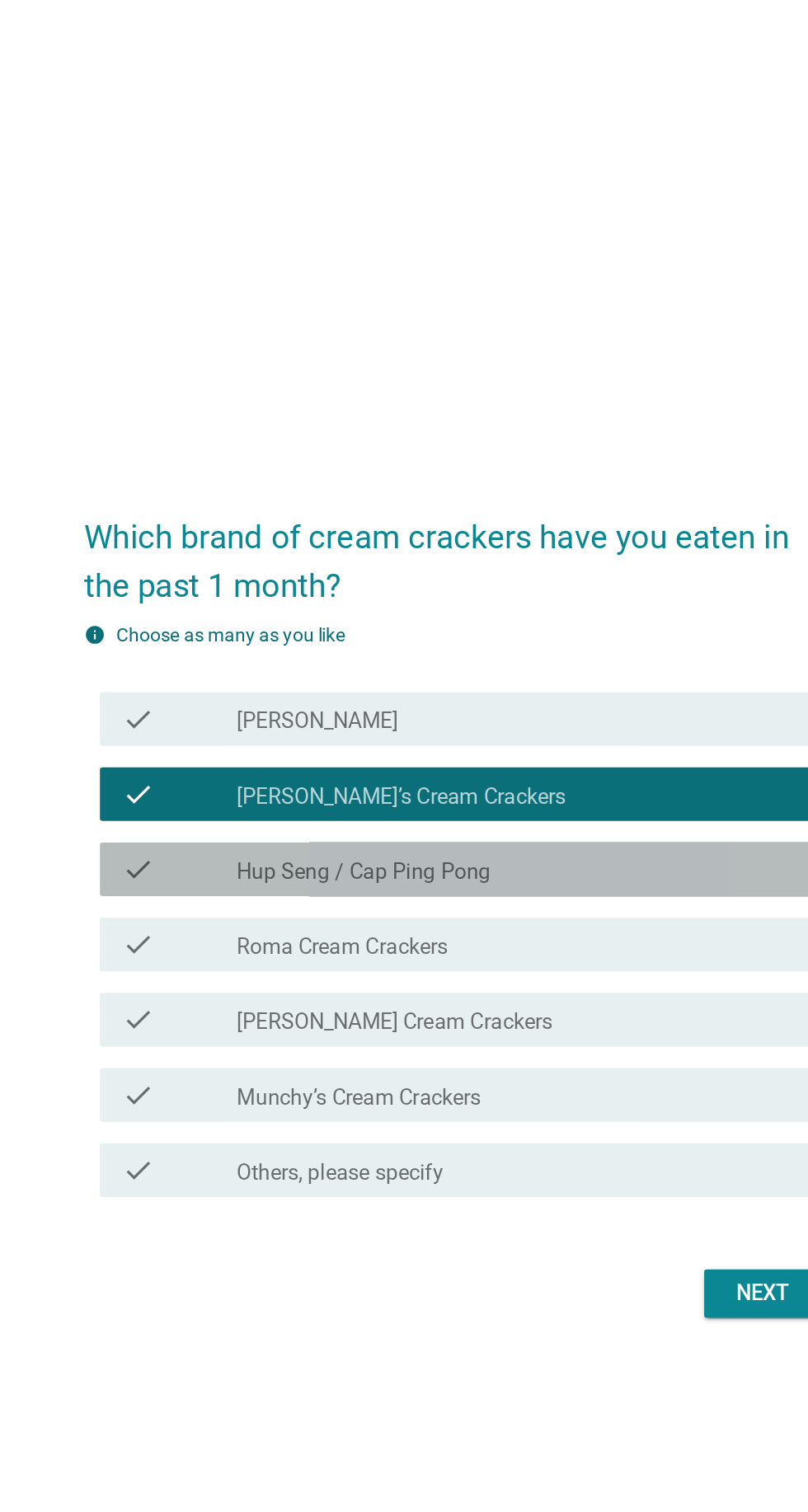
click at [555, 701] on div "check_box_outline_blank Hup Seng / Cap Ping Pong" at bounding box center [444, 691] width 353 height 20
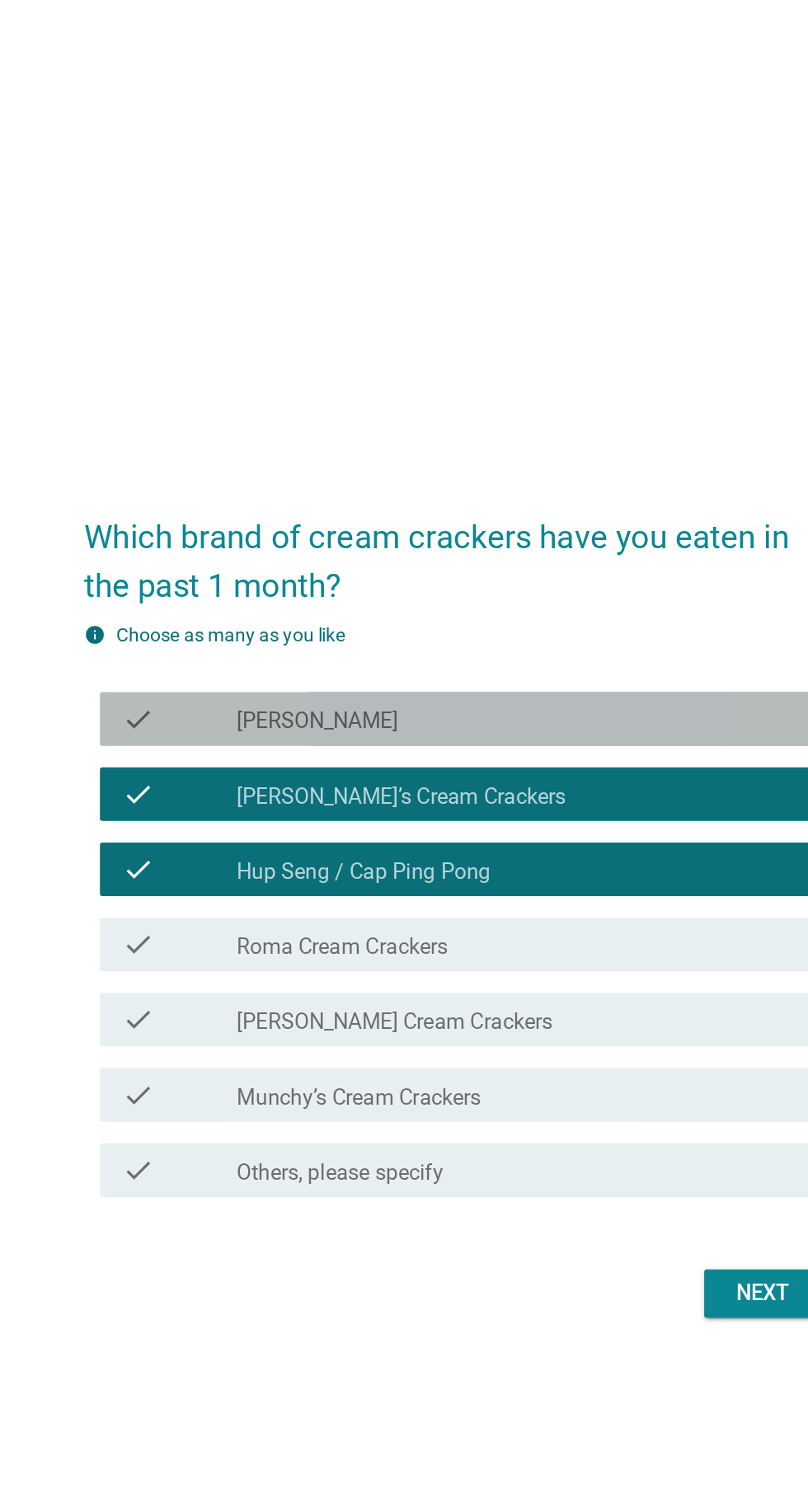
click at [593, 610] on div "check_box_outline_blank [PERSON_NAME]" at bounding box center [444, 599] width 353 height 20
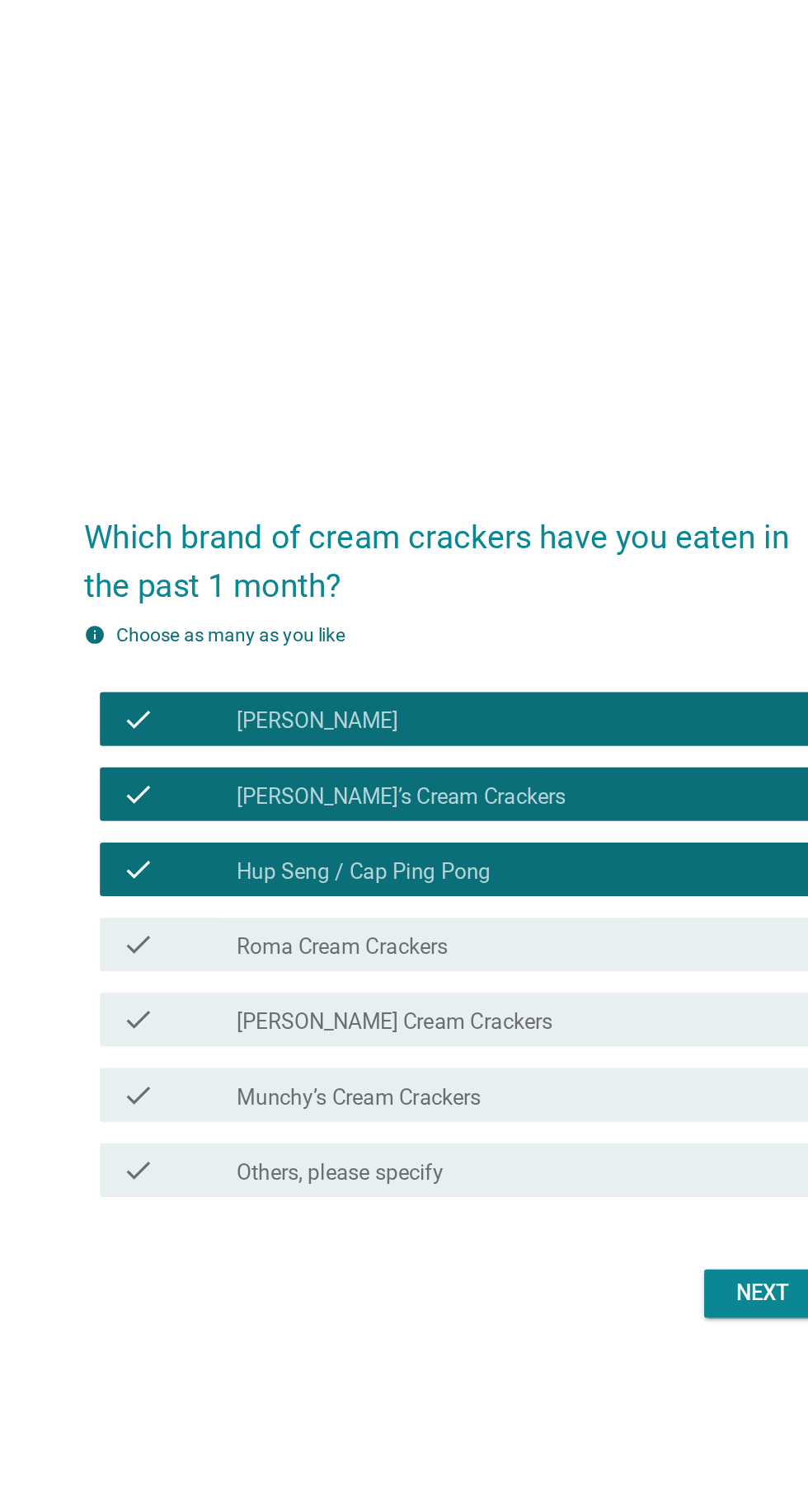
click at [585, 747] on div "check_box_outline_blank Roma Cream Crackers" at bounding box center [444, 738] width 353 height 20
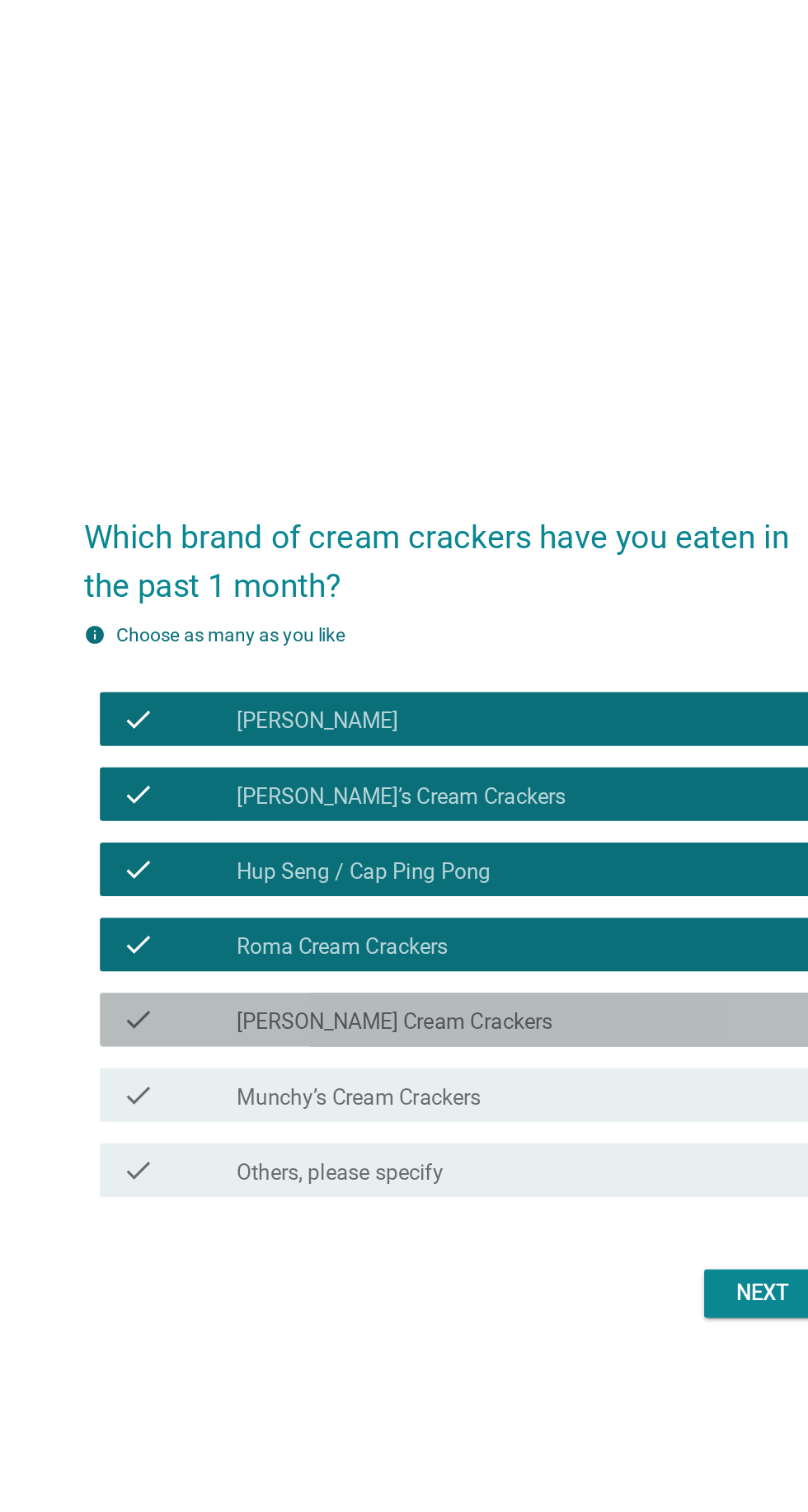
click at [572, 800] on div "check check_box_outline_blank [PERSON_NAME] Cream Crackers" at bounding box center [408, 784] width 449 height 33
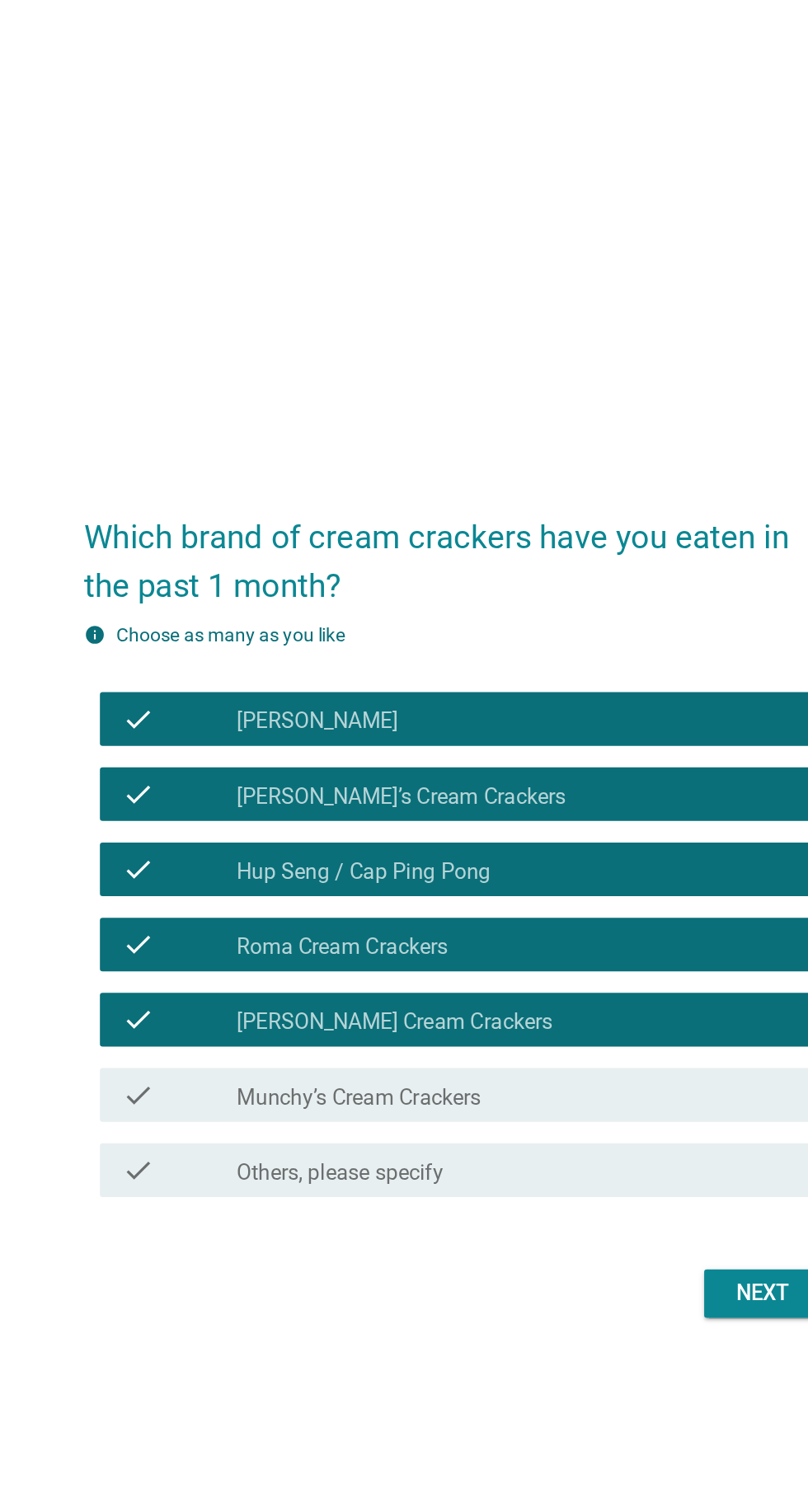
click at [554, 847] on div "check check_box_outline_blank Munchy’s Cream Crackers" at bounding box center [408, 830] width 449 height 33
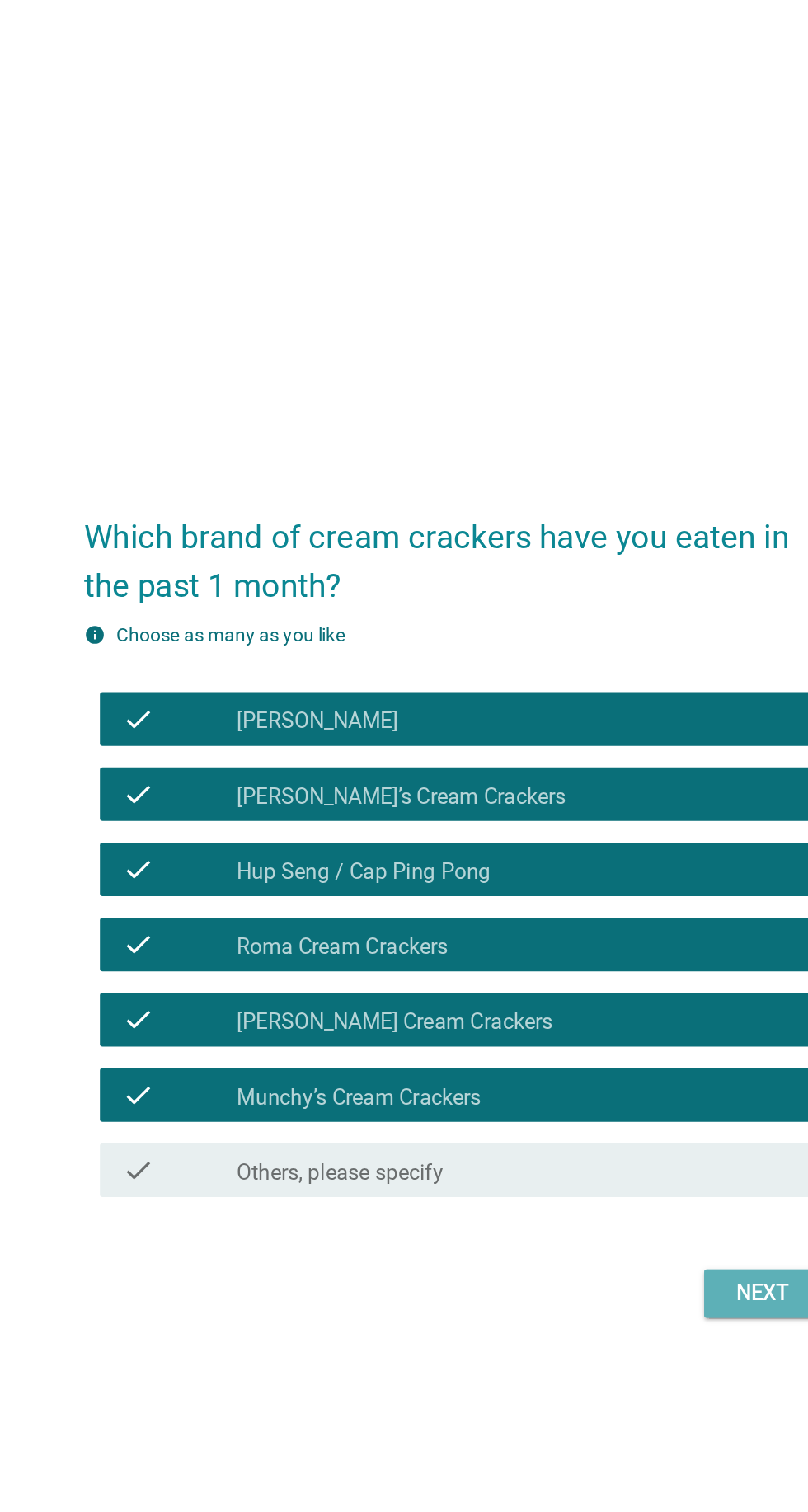
click at [595, 962] on div "Next" at bounding box center [592, 952] width 46 height 20
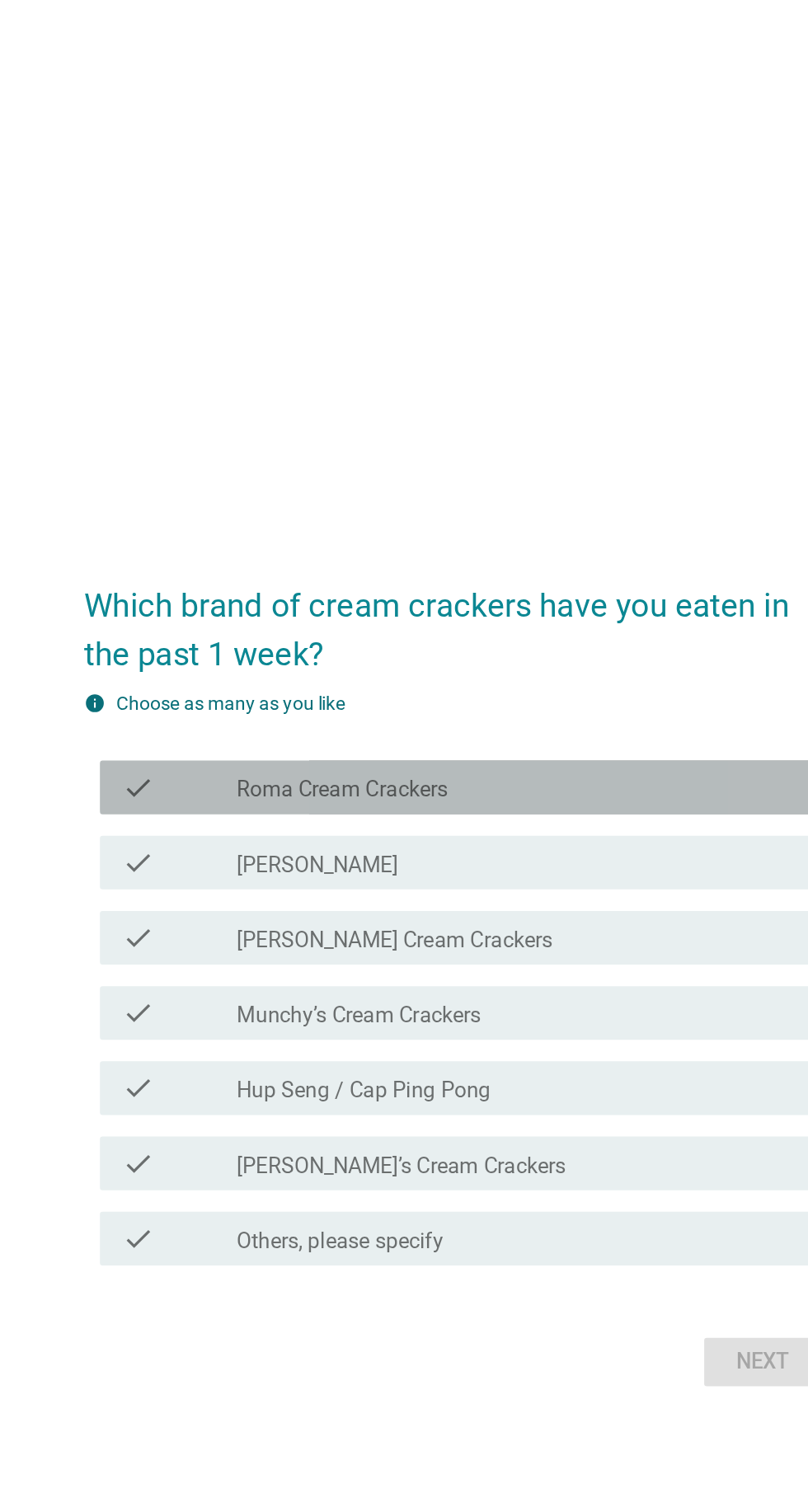
click at [600, 652] on div "check_box Roma Cream Crackers" at bounding box center [444, 641] width 353 height 20
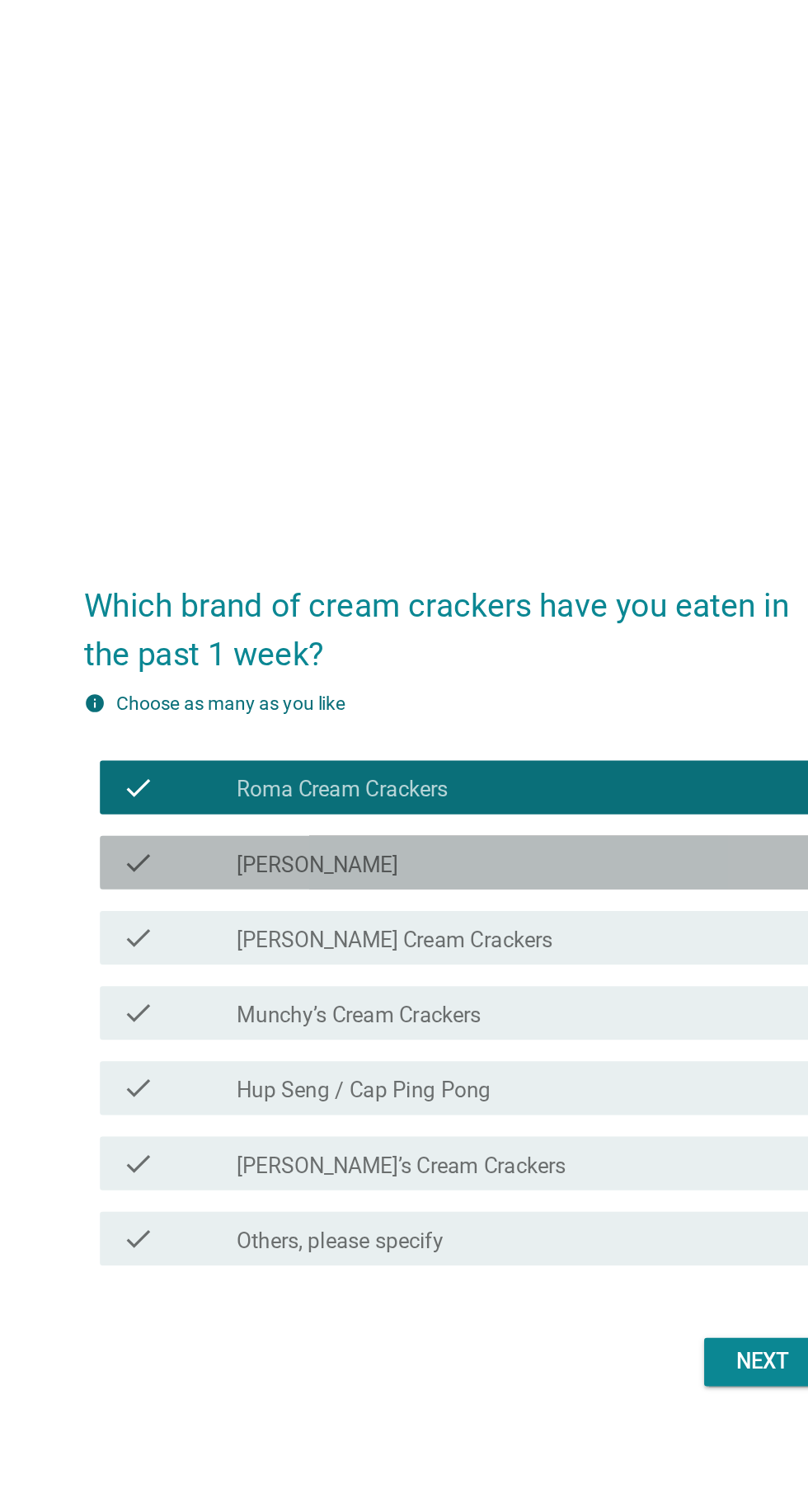
click at [581, 698] on div "check_box [PERSON_NAME]" at bounding box center [444, 687] width 353 height 20
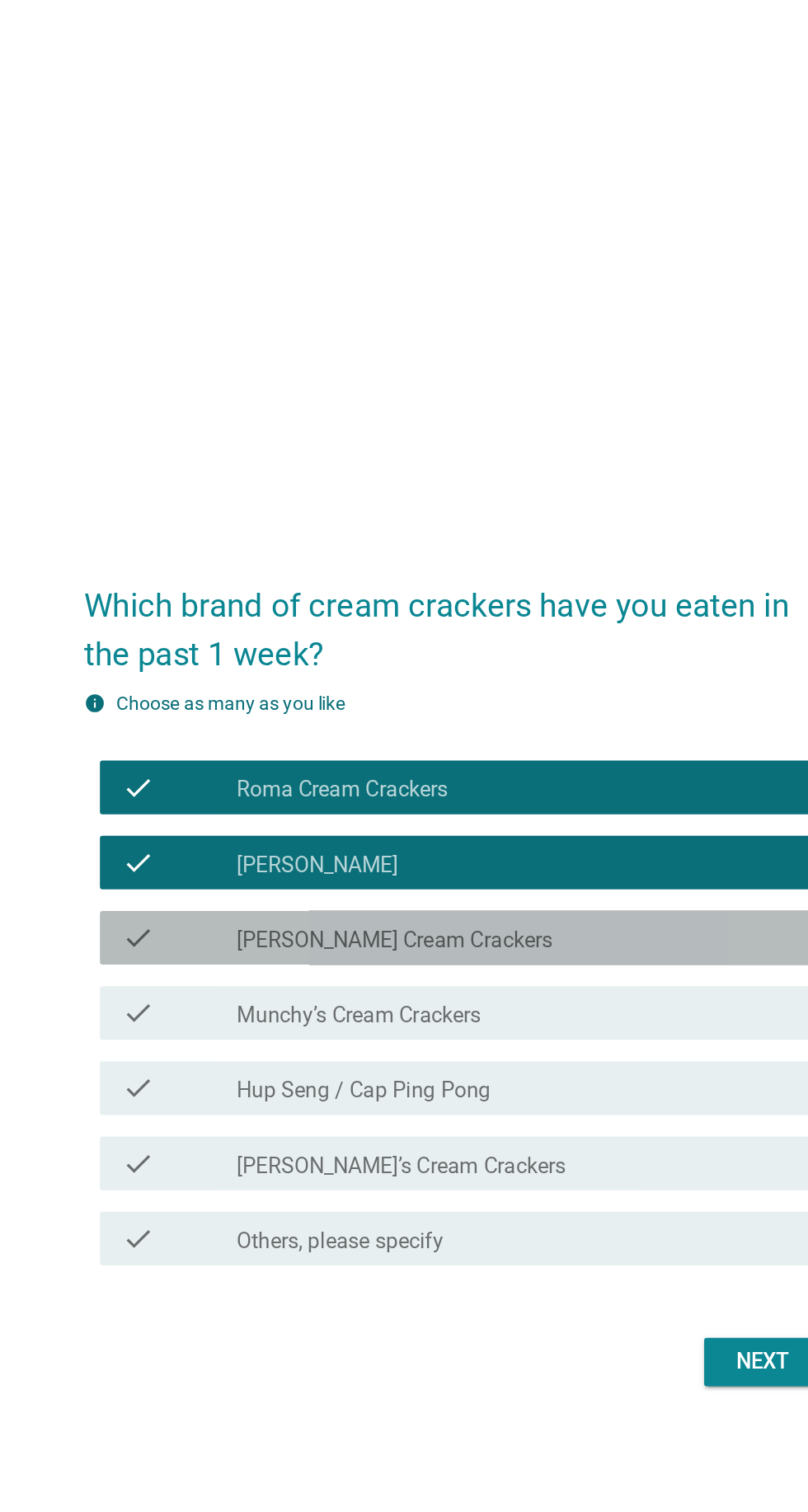
click at [571, 744] on div "check_box [PERSON_NAME] Cream Crackers" at bounding box center [444, 733] width 353 height 20
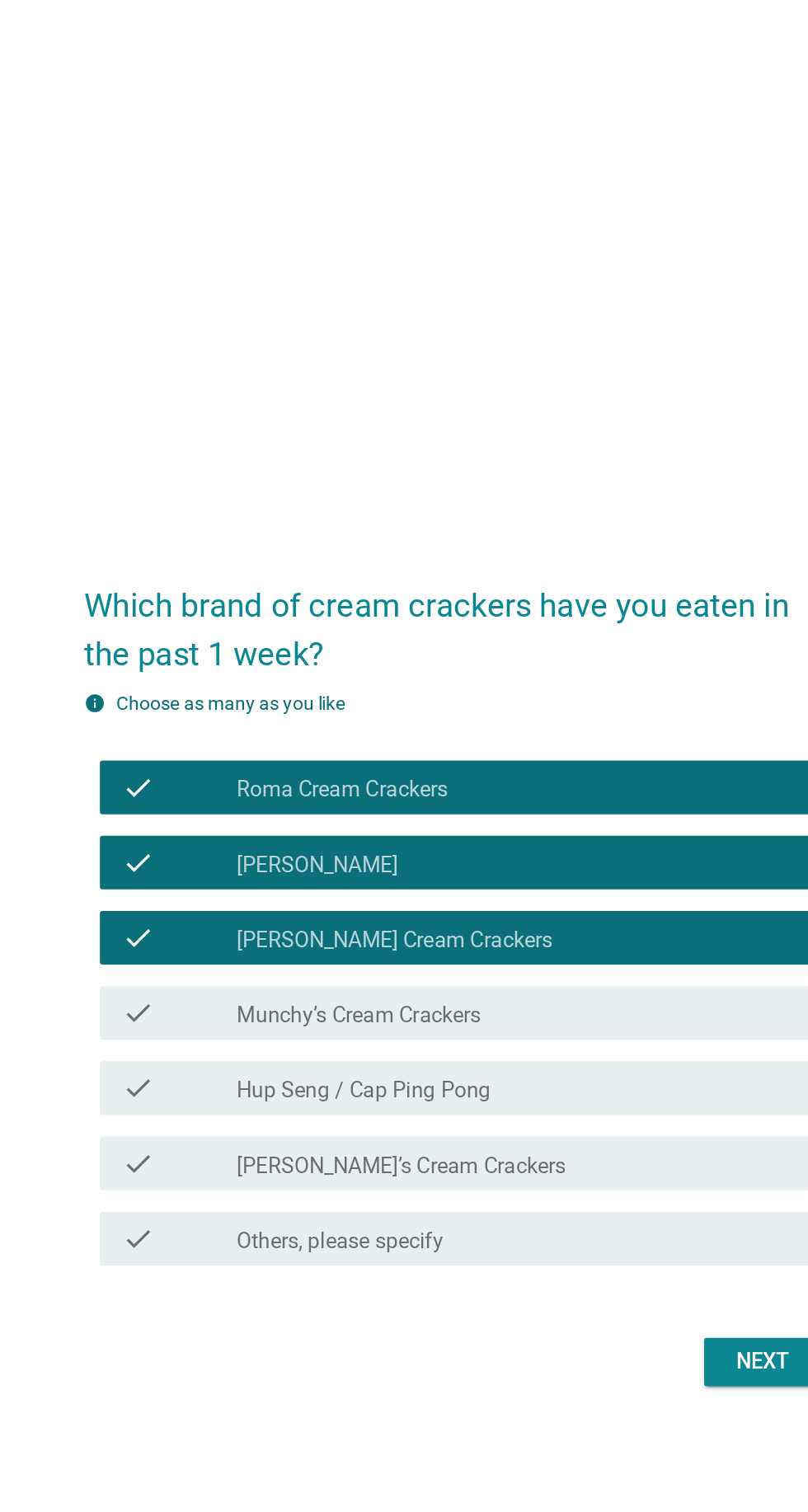
click at [558, 789] on div "check_box Munchy’s Cream Crackers" at bounding box center [444, 780] width 353 height 20
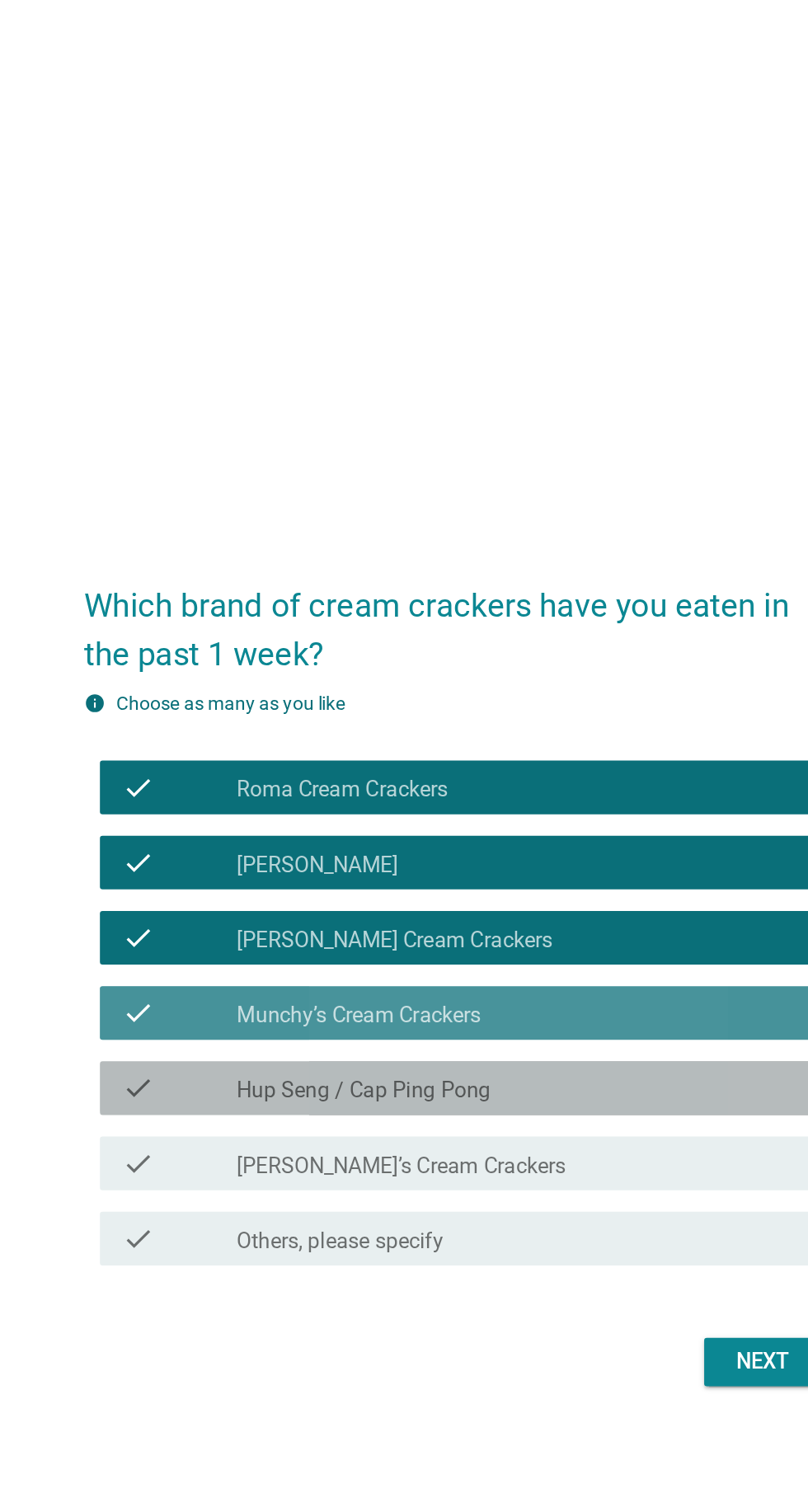
click at [545, 842] on div "check check_box Hup Seng / Cap Ping Pong" at bounding box center [408, 826] width 449 height 33
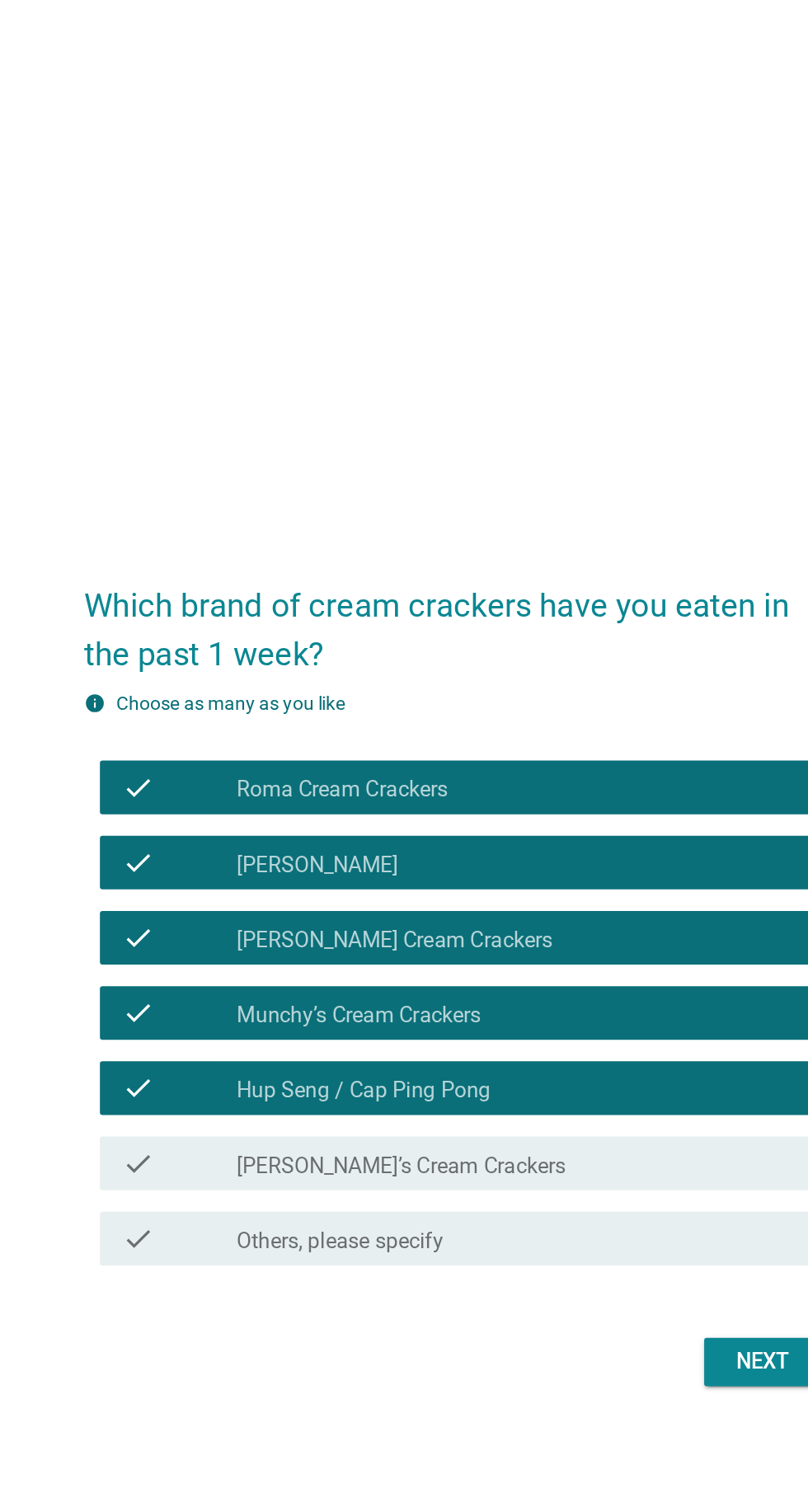
click at [527, 882] on div "check_box [PERSON_NAME]’s Cream Crackers" at bounding box center [444, 872] width 353 height 20
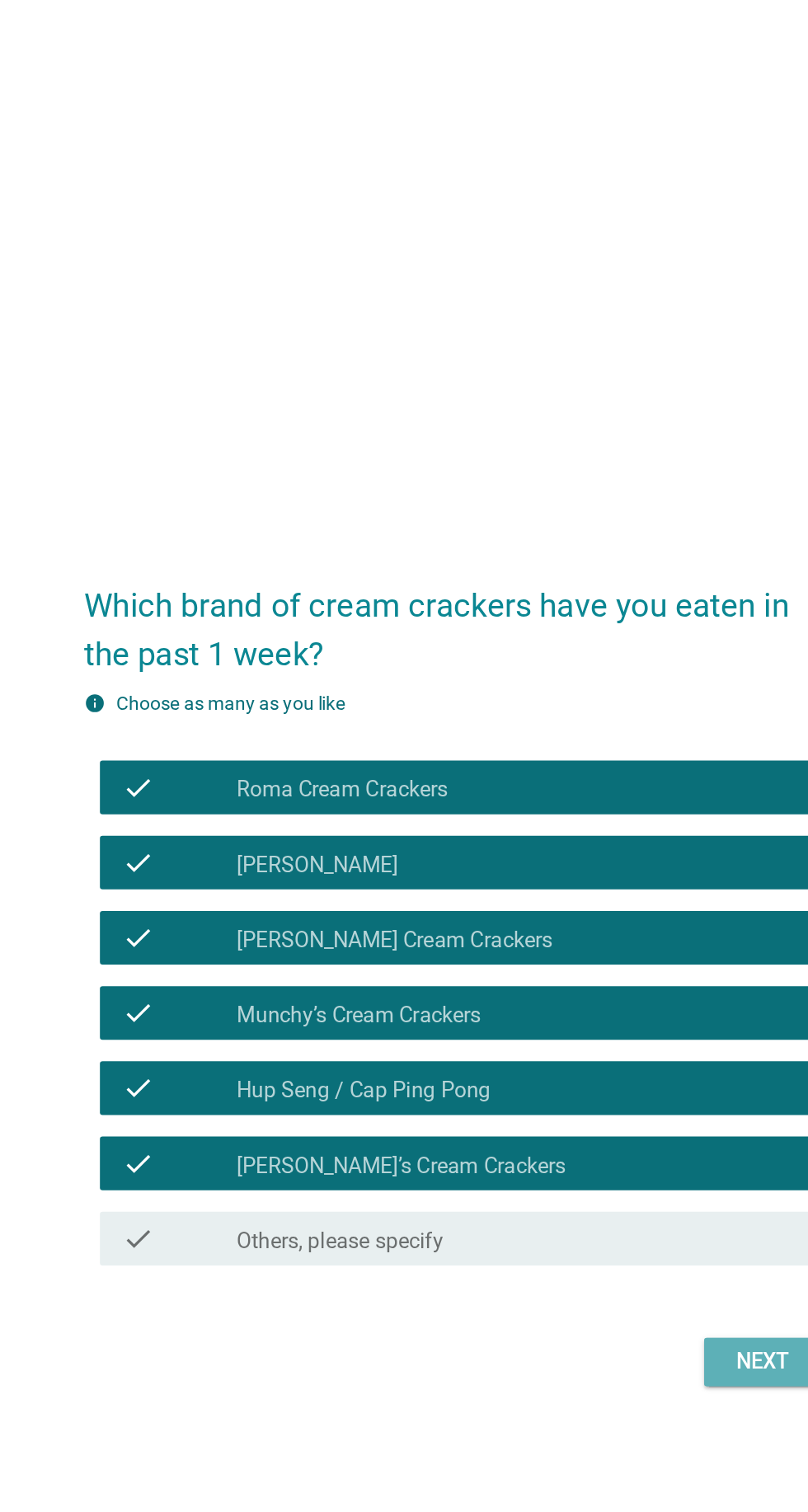
click at [598, 1009] on button "Next" at bounding box center [592, 993] width 73 height 30
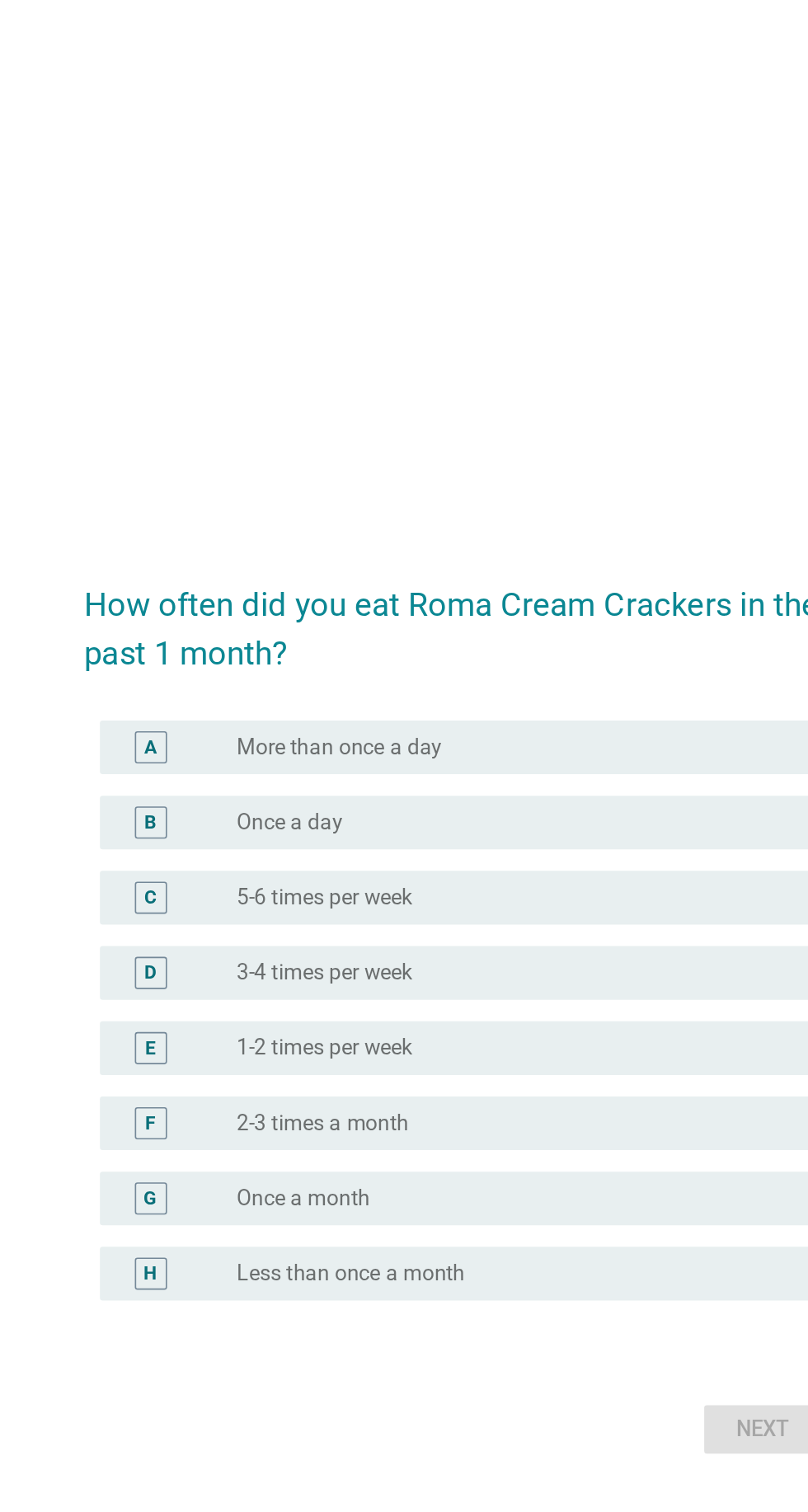
click at [522, 835] on div "radio_button_unchecked 2-3 times a month" at bounding box center [438, 826] width 340 height 16
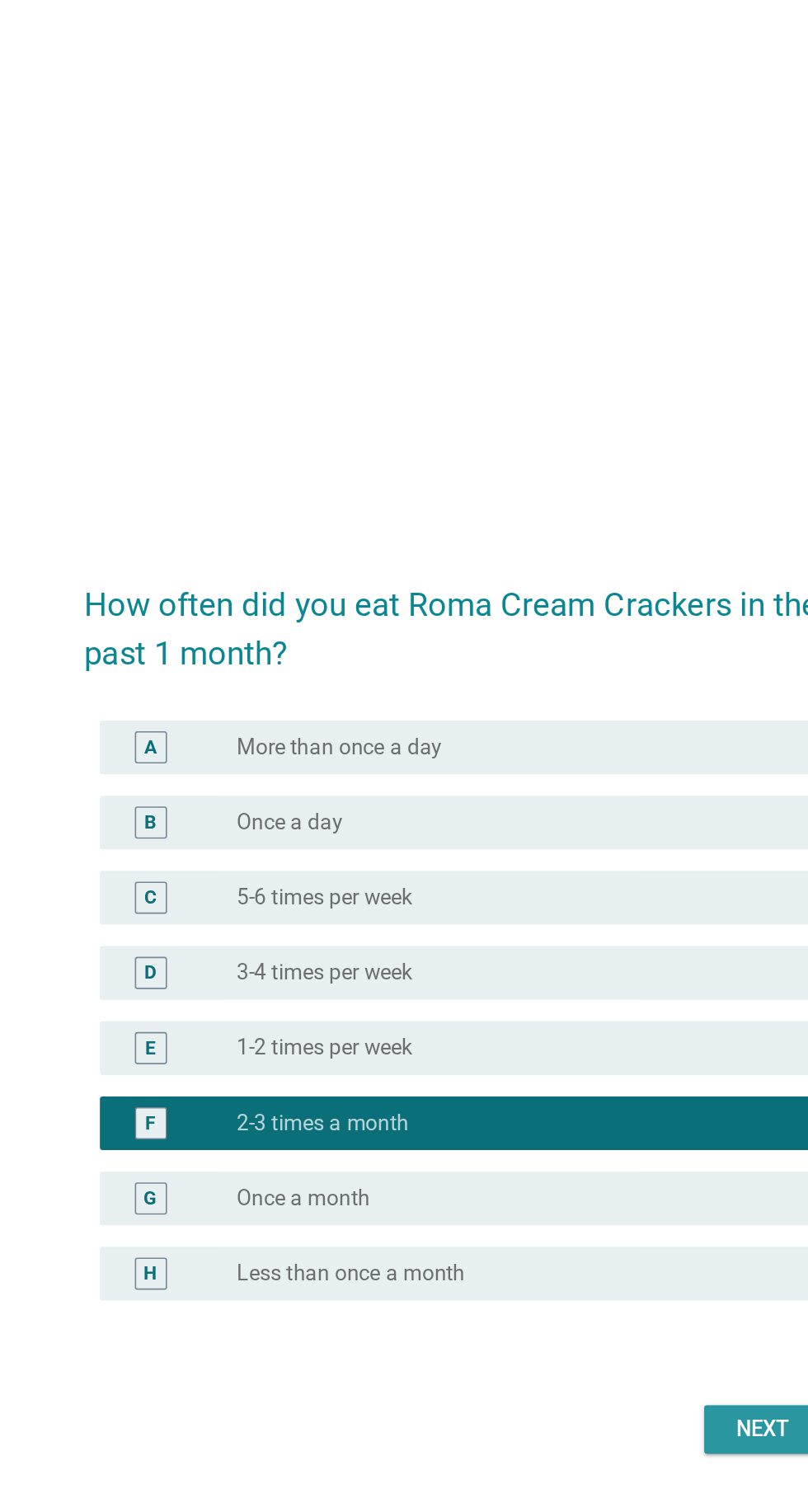
click at [588, 1030] on button "Next" at bounding box center [592, 1014] width 73 height 30
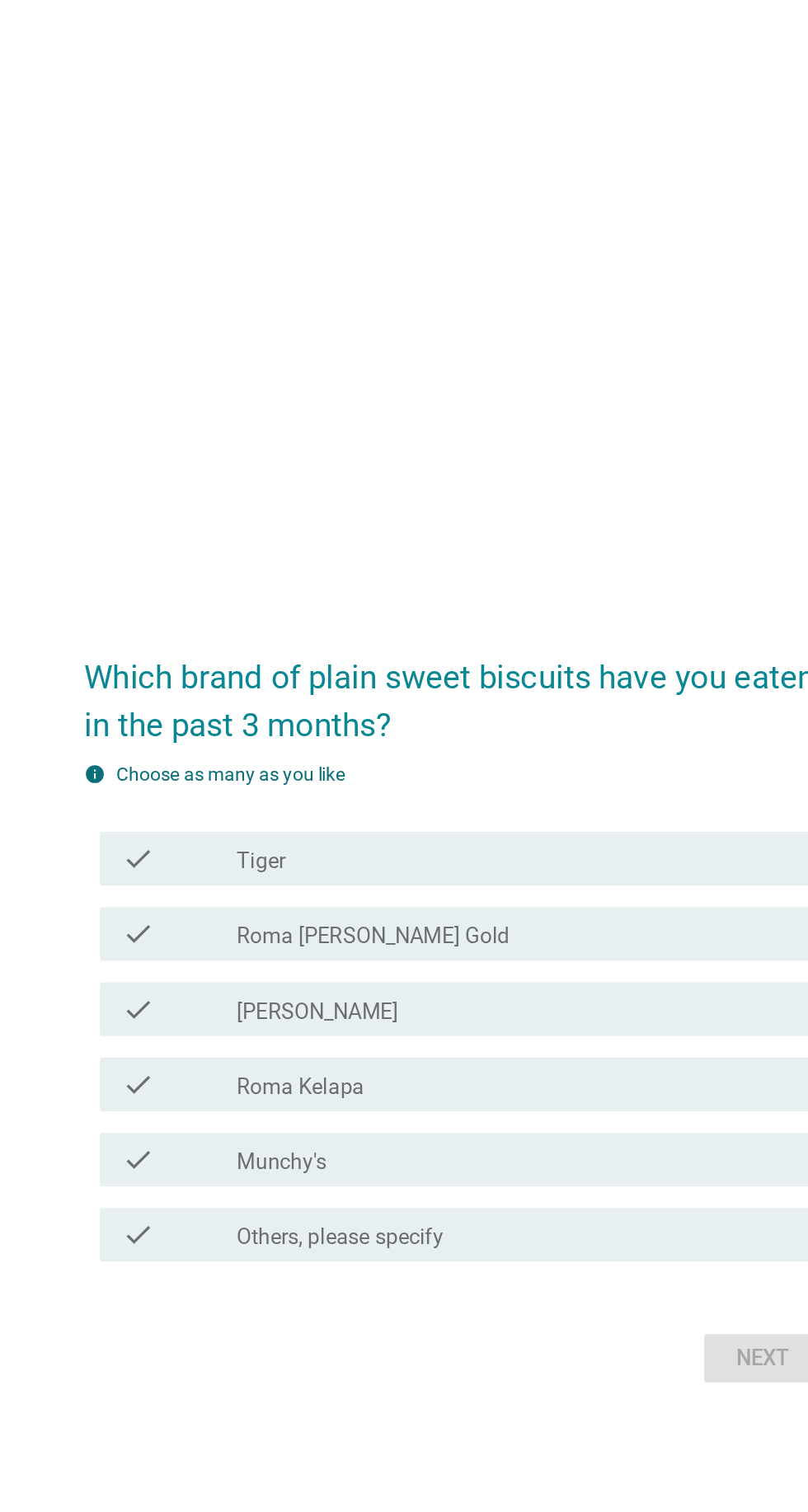
scroll to position [42, 0]
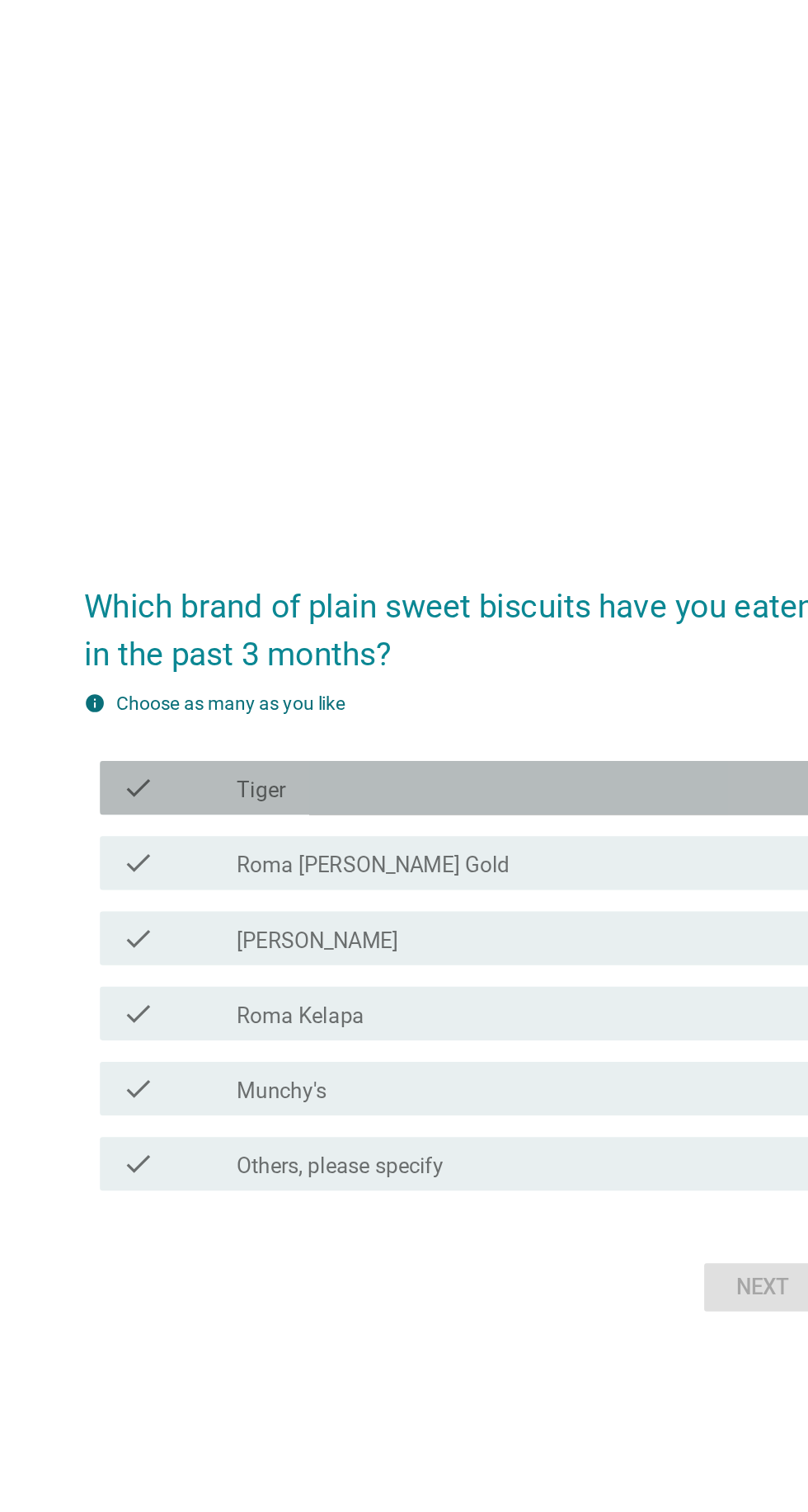
click at [581, 633] on div "check_box_outline_blank Tiger" at bounding box center [444, 622] width 353 height 20
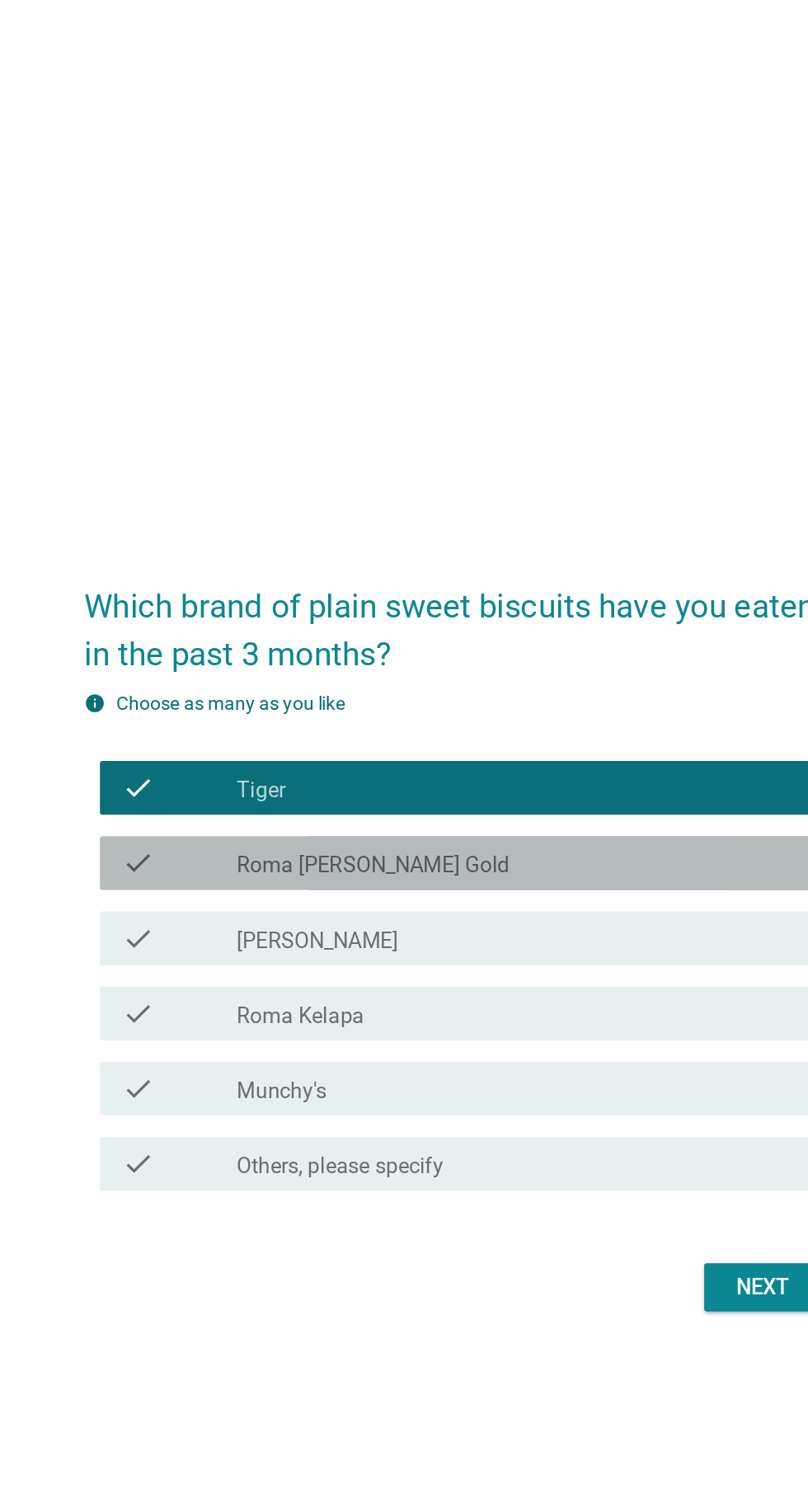
click at [564, 678] on div "check_box_outline_blank Roma [PERSON_NAME] Gold" at bounding box center [444, 668] width 353 height 20
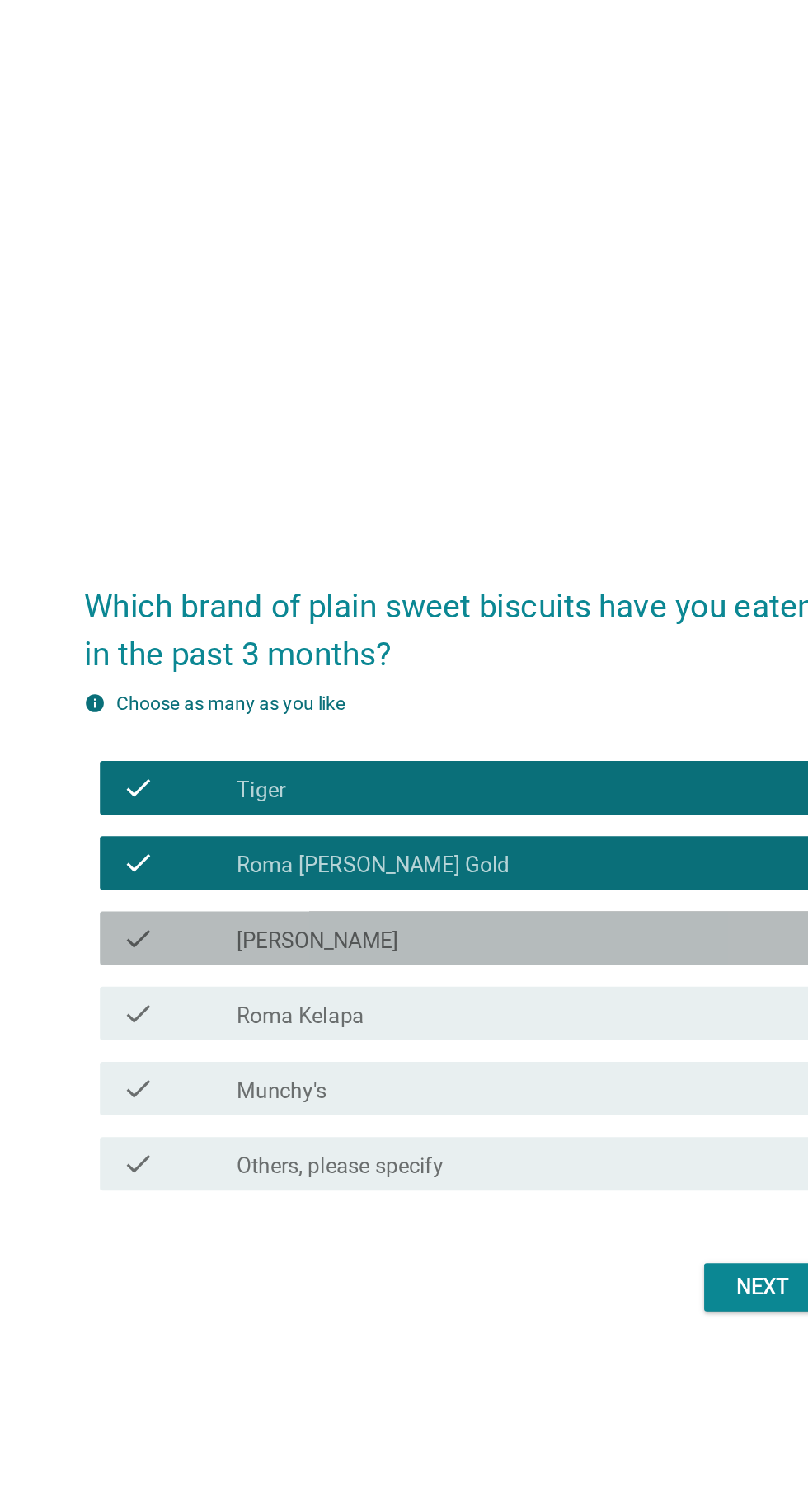
click at [561, 724] on div "check_box_outline_blank [PERSON_NAME]" at bounding box center [444, 715] width 353 height 20
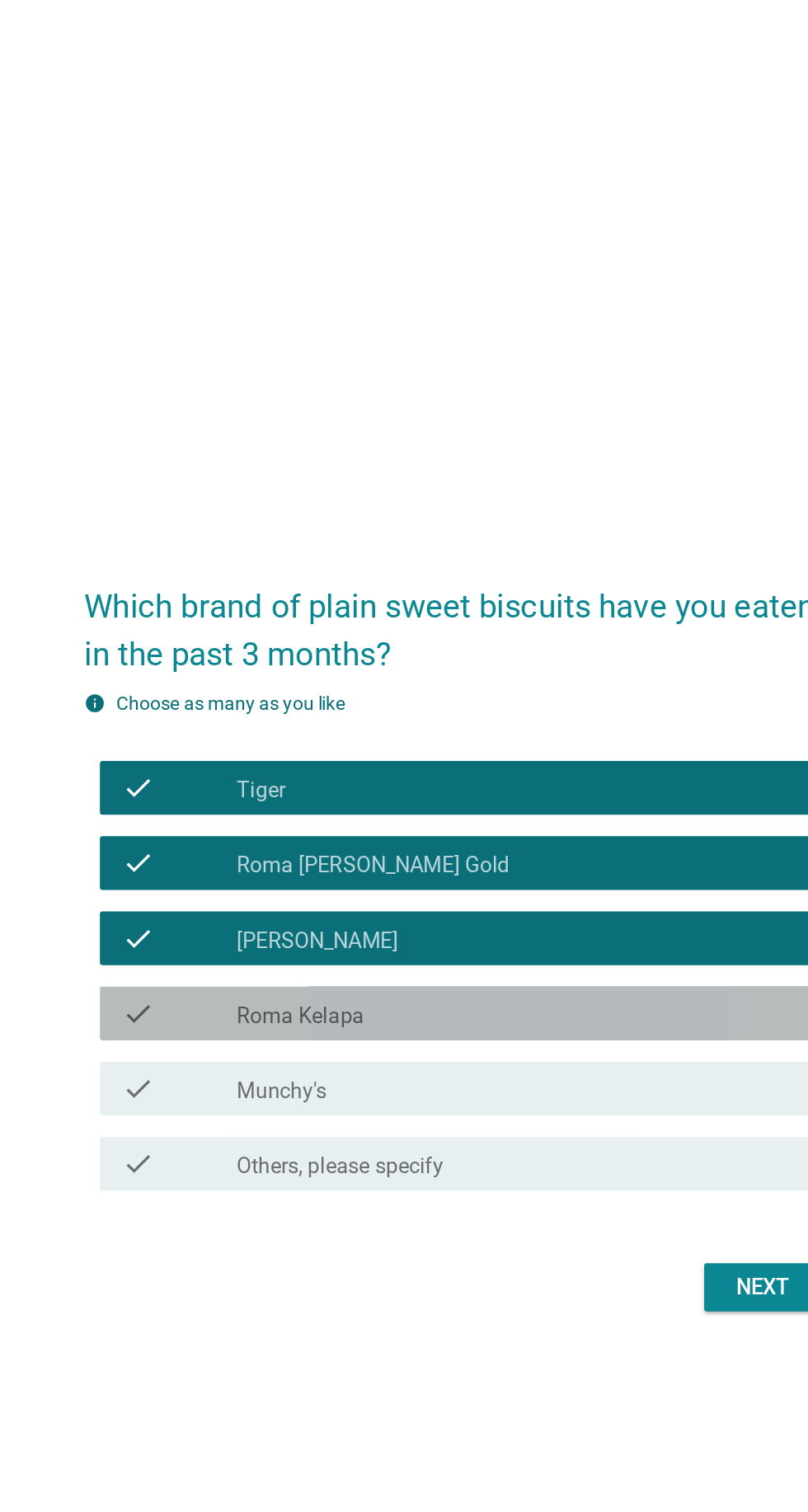
click at [544, 770] on div "check_box_outline_blank [GEOGRAPHIC_DATA] Kelapa" at bounding box center [444, 761] width 353 height 20
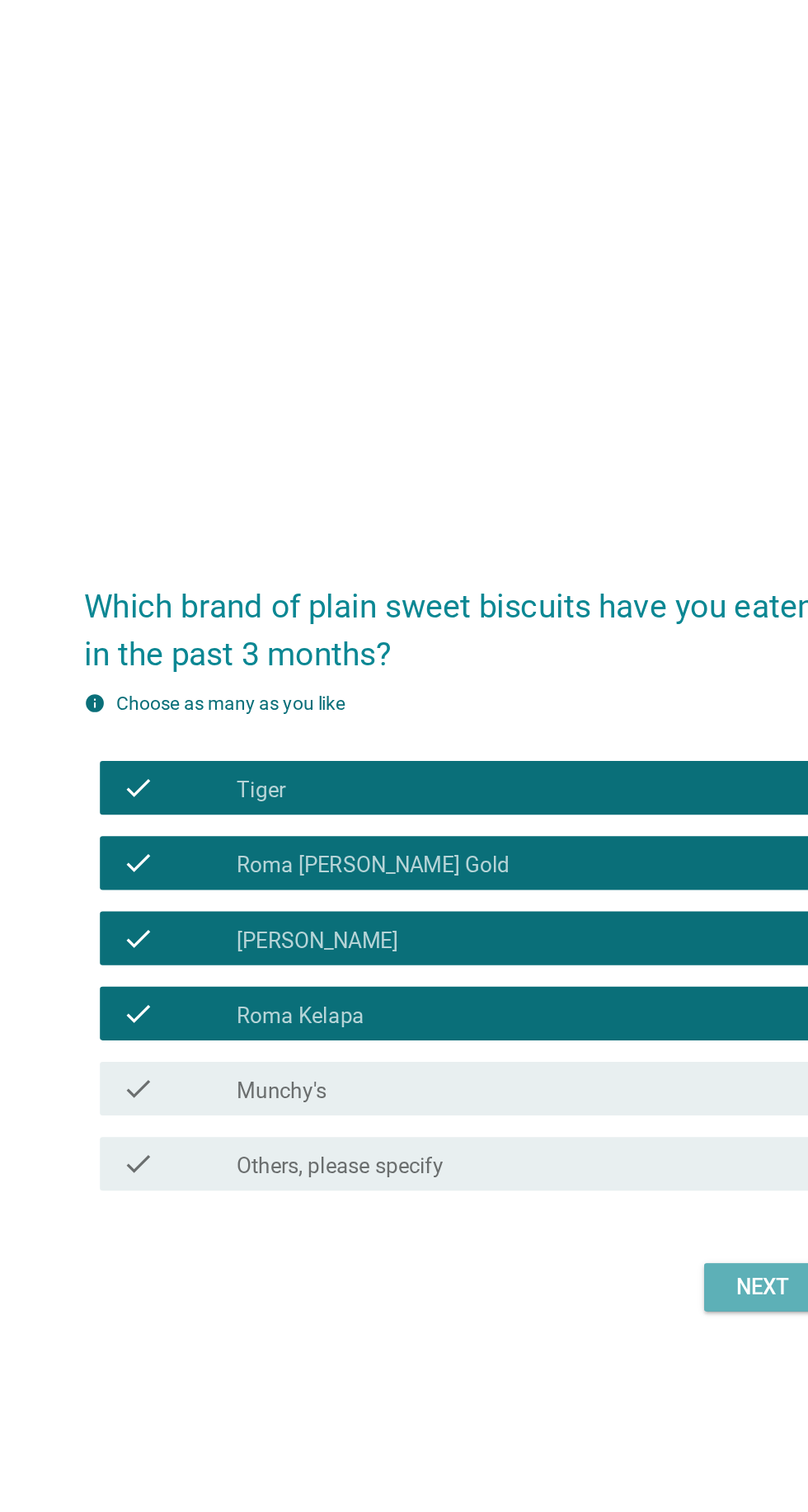
click at [585, 939] on div "Next" at bounding box center [592, 929] width 46 height 20
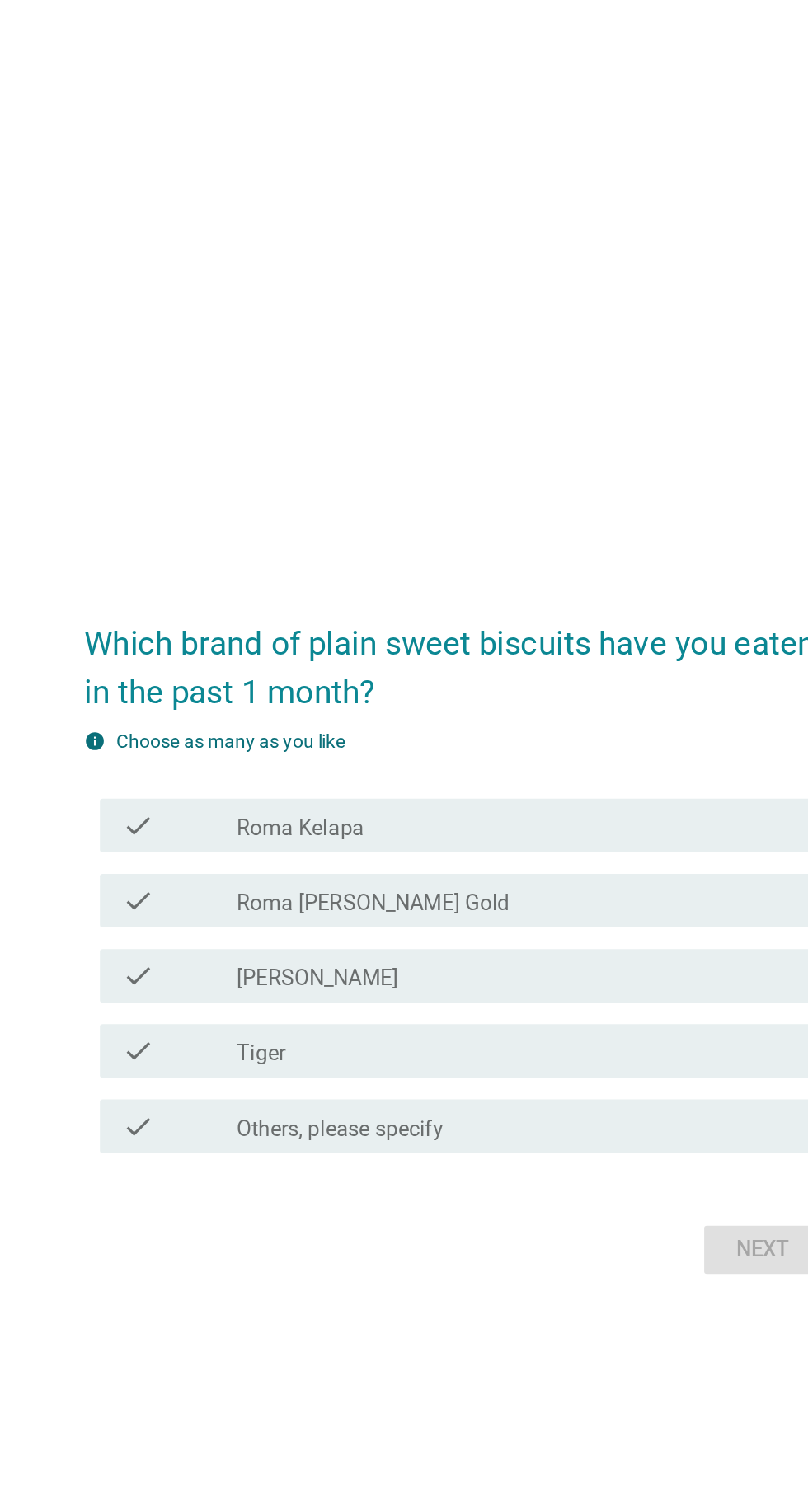
scroll to position [23, 0]
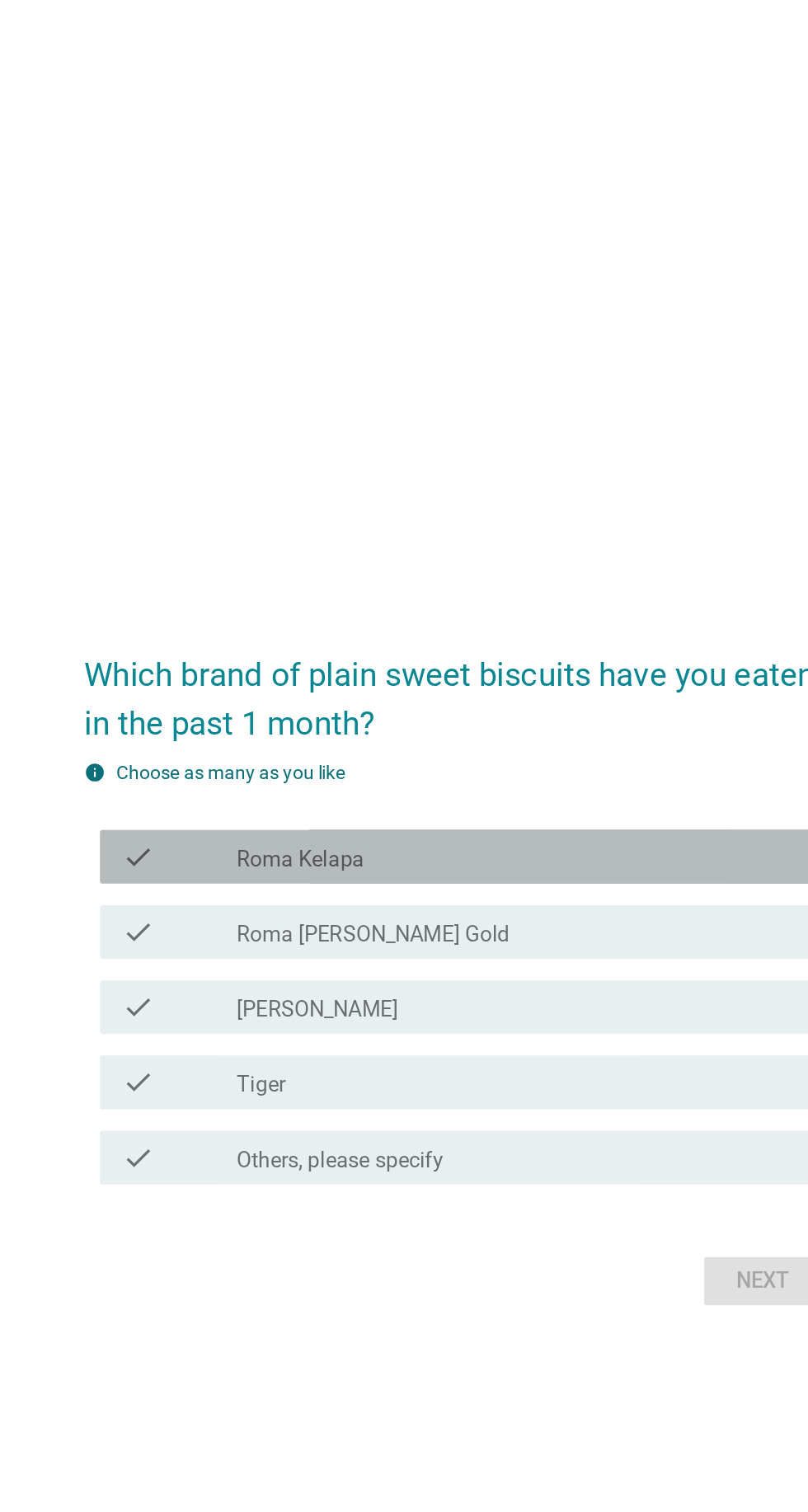
click at [585, 681] on div "check check_box_outline_blank [GEOGRAPHIC_DATA] Kelapa" at bounding box center [408, 664] width 449 height 33
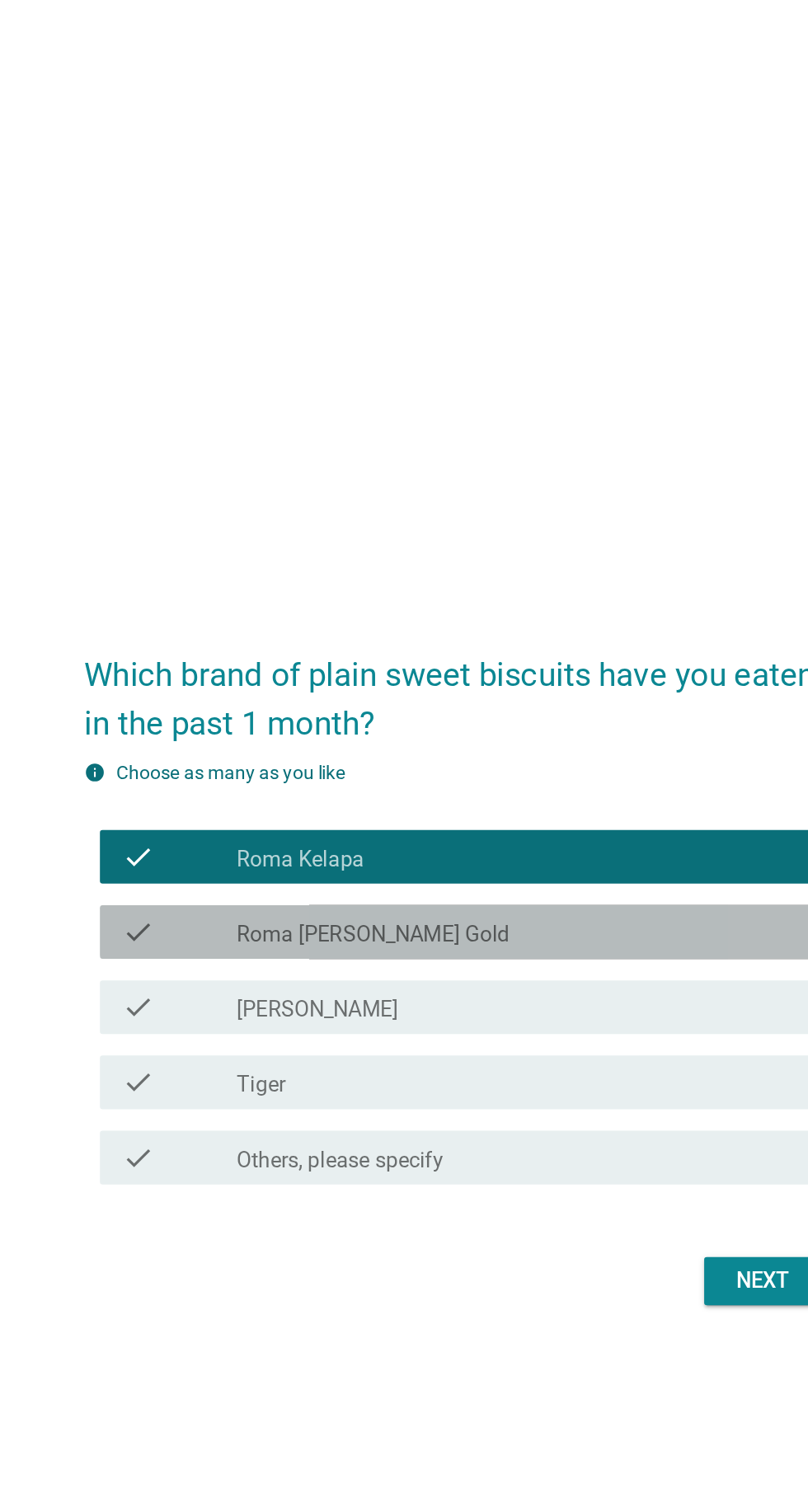
click at [551, 721] on div "check_box_outline_blank Roma [PERSON_NAME] Gold" at bounding box center [444, 710] width 353 height 20
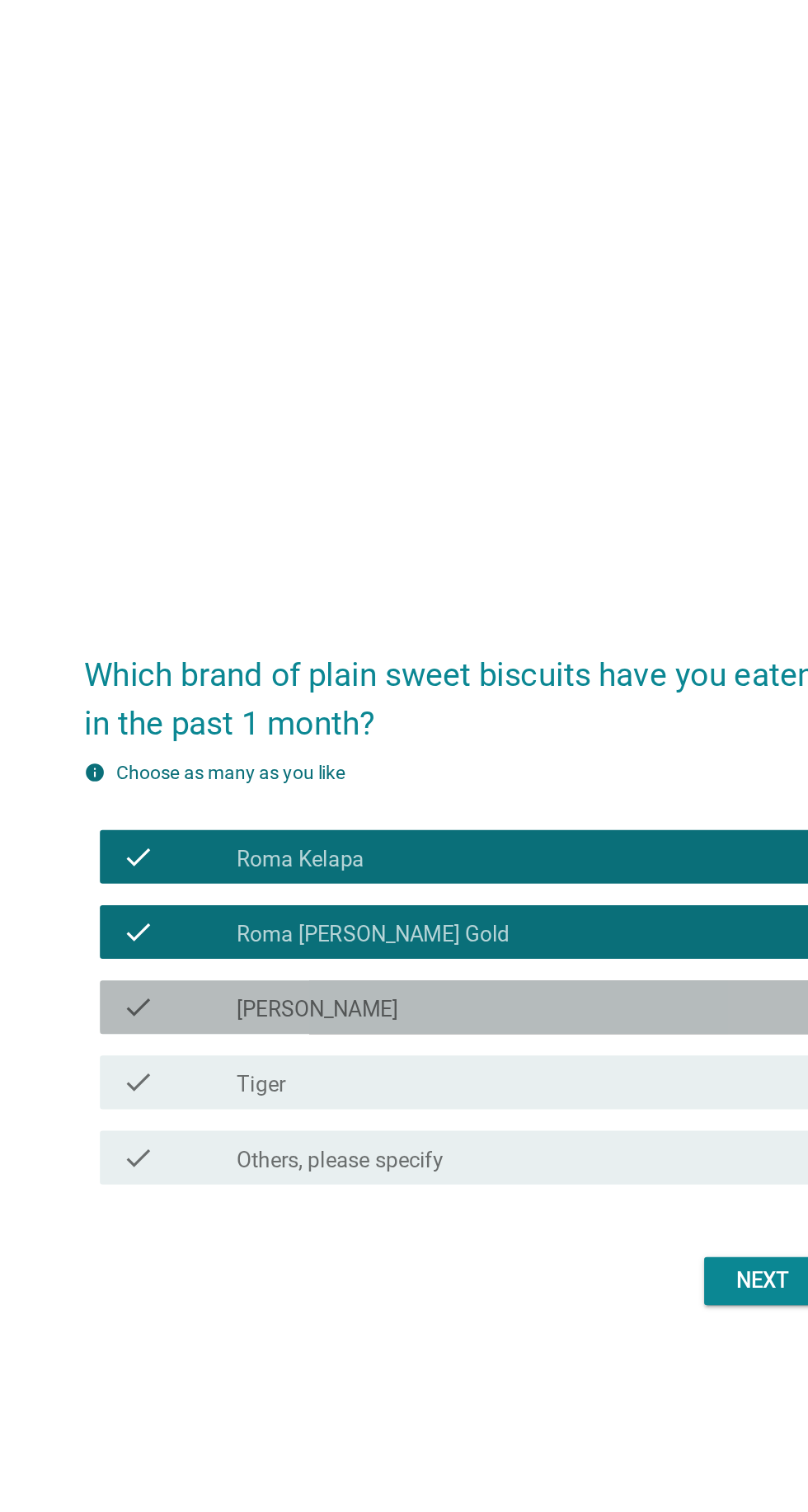
click at [532, 767] on div "check_box_outline_blank [PERSON_NAME]" at bounding box center [444, 756] width 353 height 20
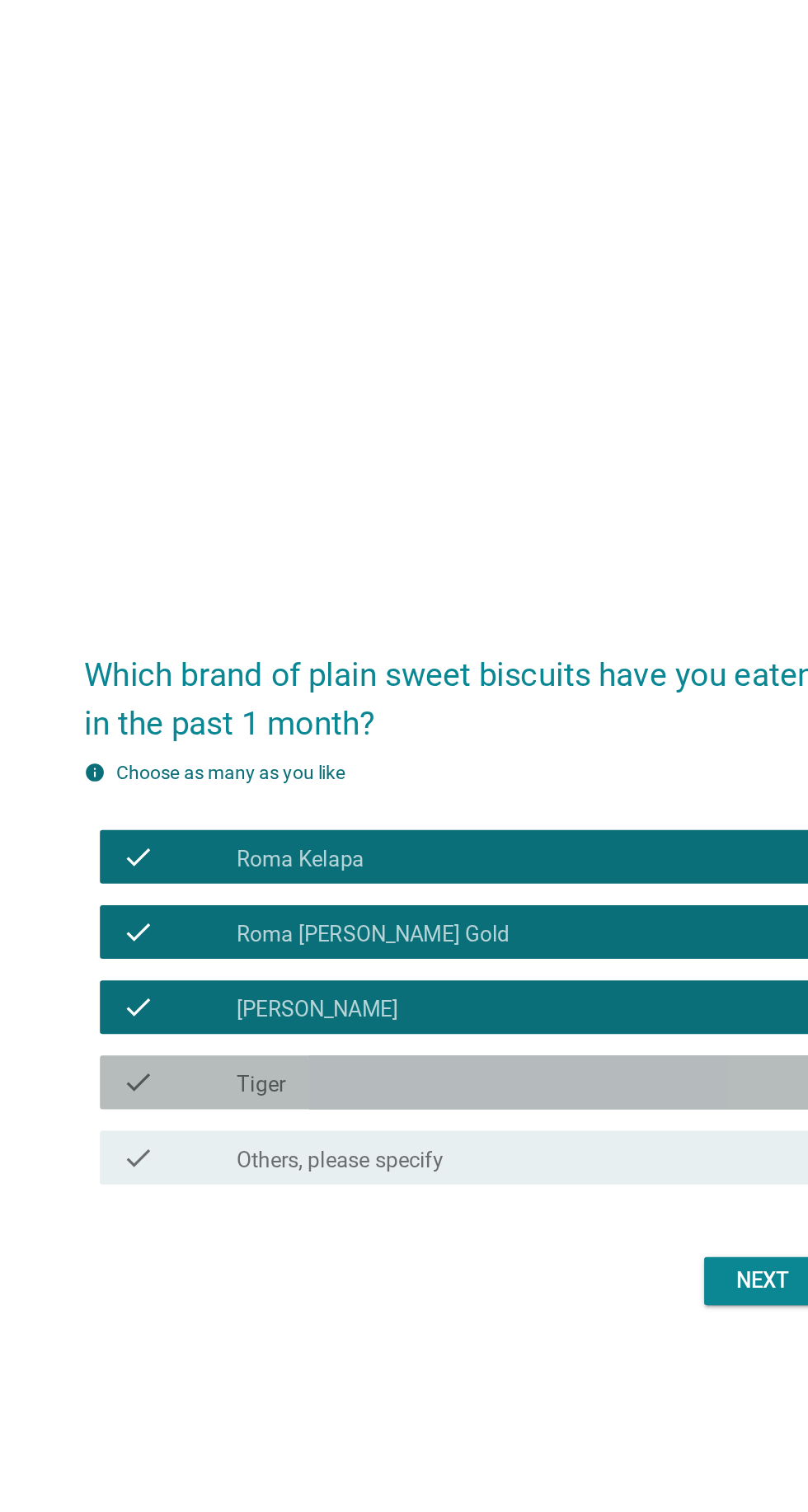
click at [509, 812] on div "check_box_outline_blank Tiger" at bounding box center [444, 803] width 353 height 20
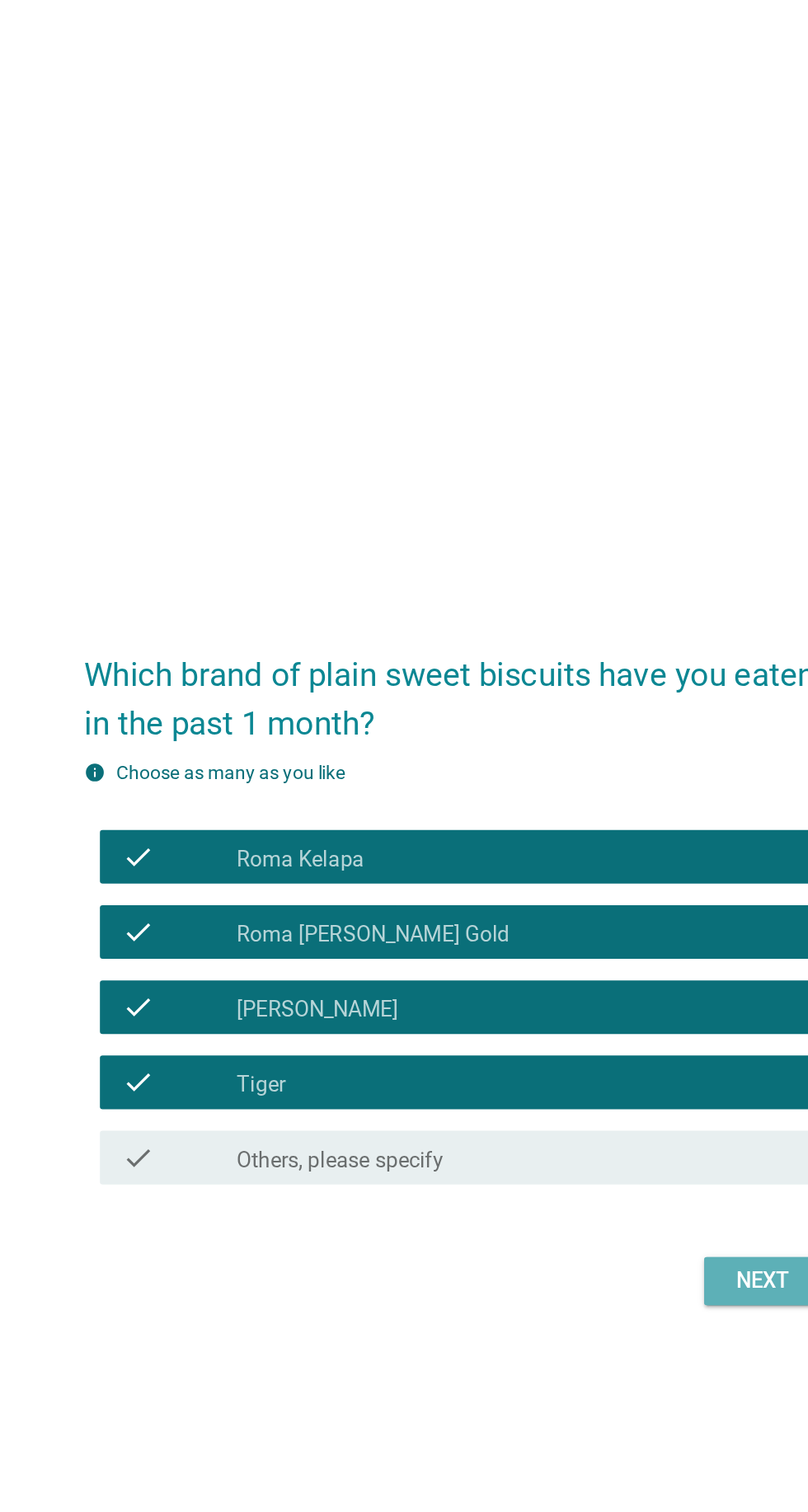
click at [593, 935] on div "Next" at bounding box center [592, 924] width 46 height 20
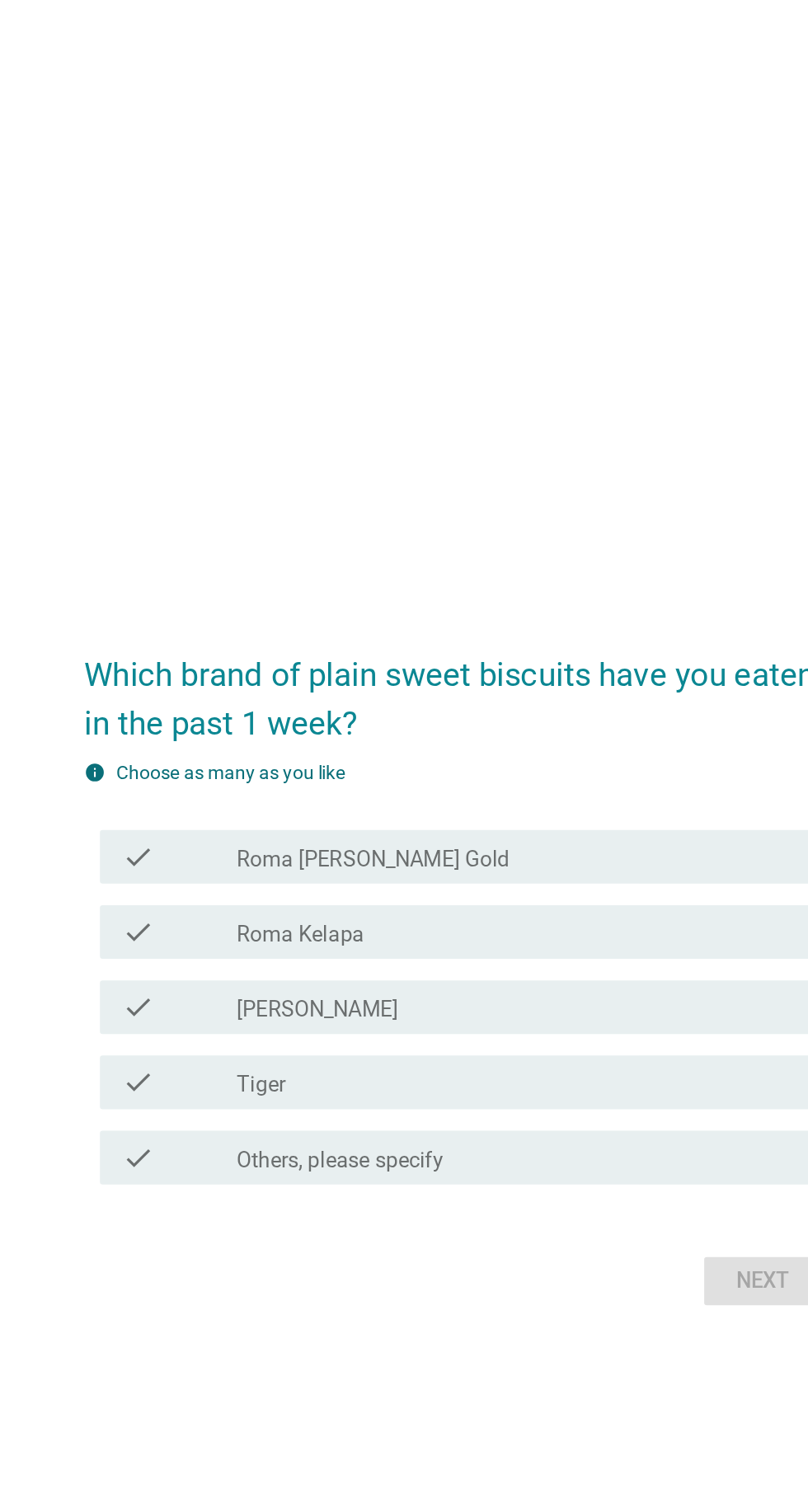
scroll to position [0, 0]
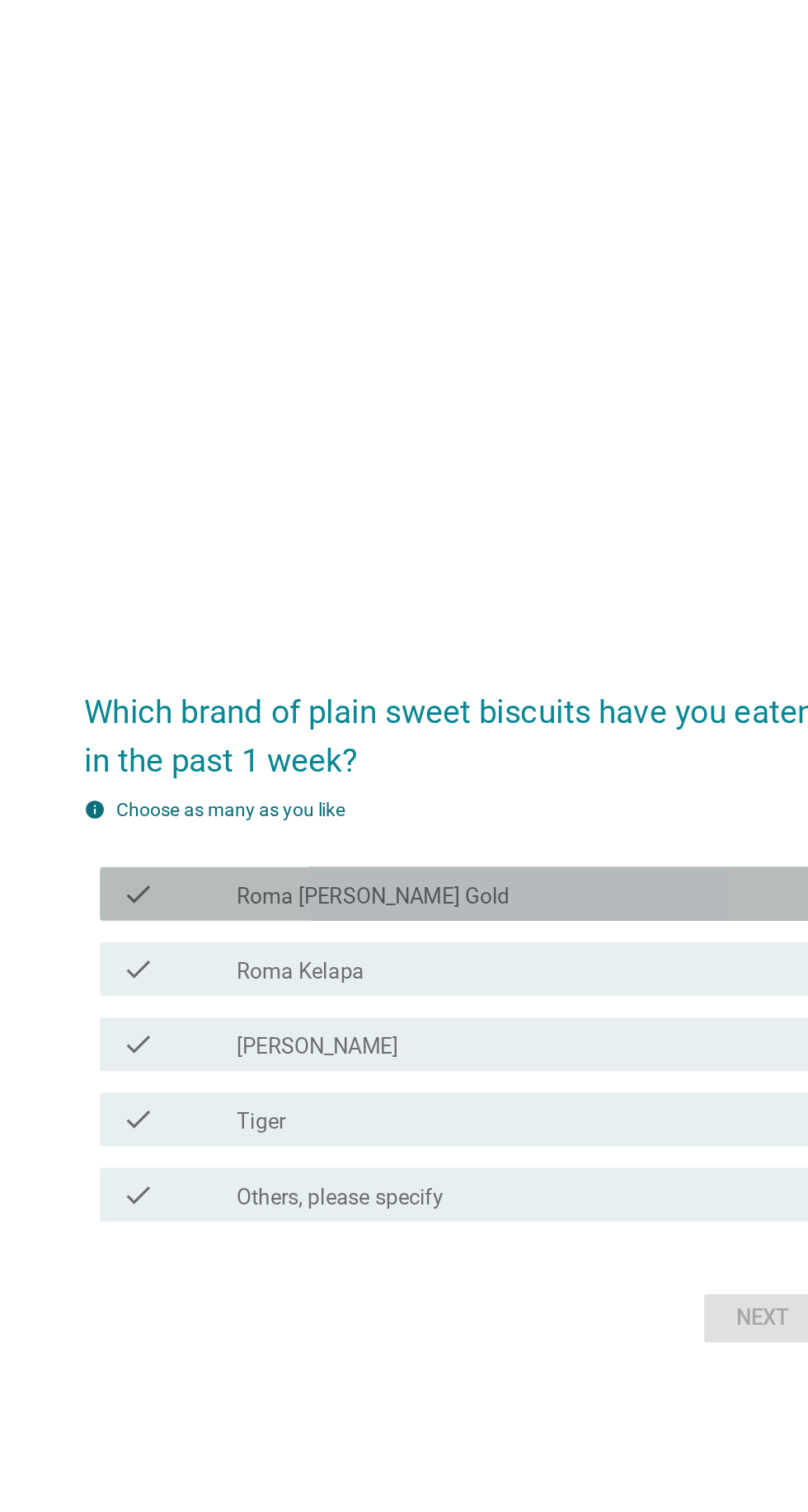
click at [574, 698] on div "check_box Roma [PERSON_NAME] Gold" at bounding box center [444, 687] width 353 height 20
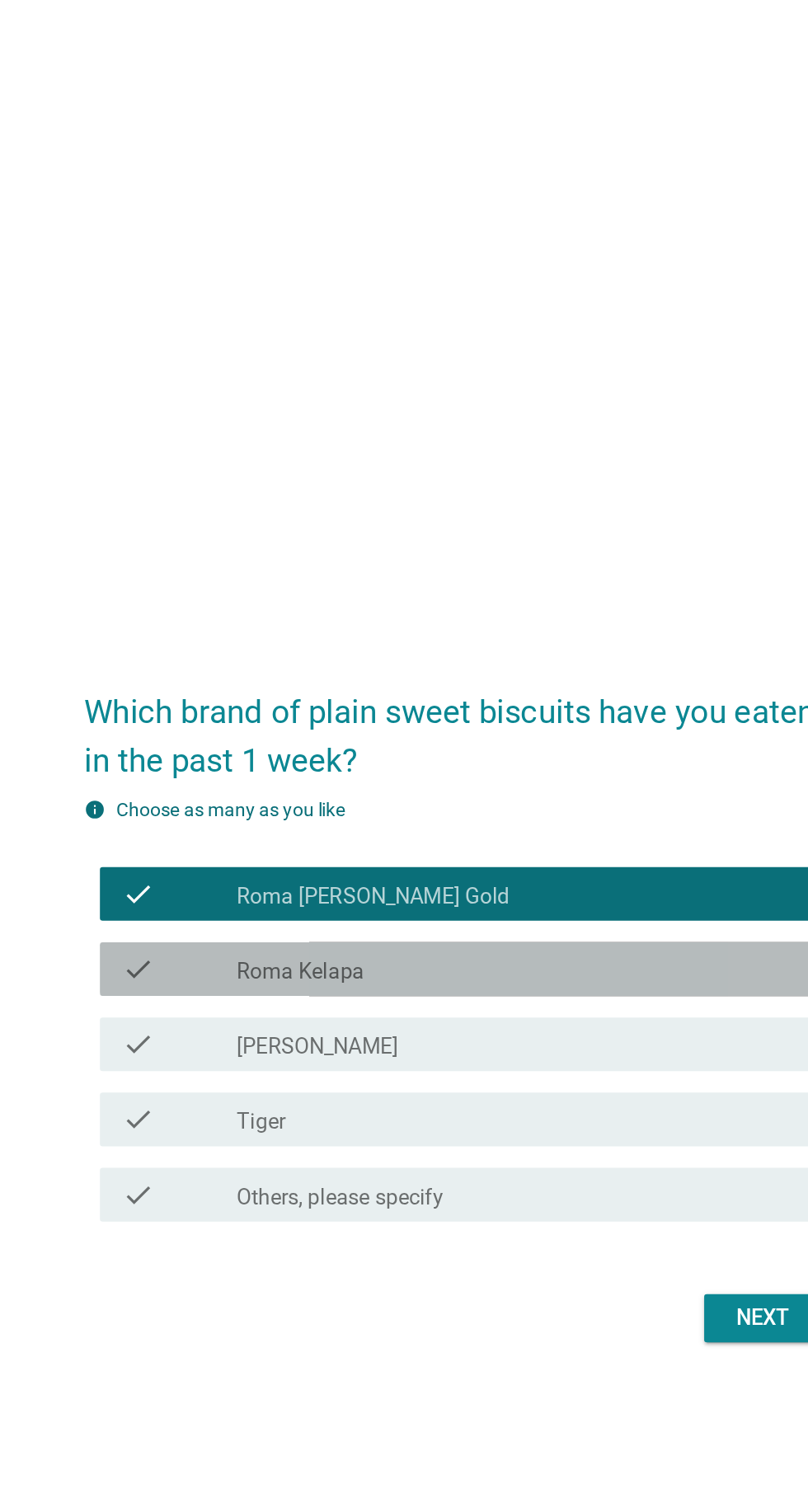
click at [565, 744] on div "check_box [GEOGRAPHIC_DATA] Kelapa" at bounding box center [444, 733] width 353 height 20
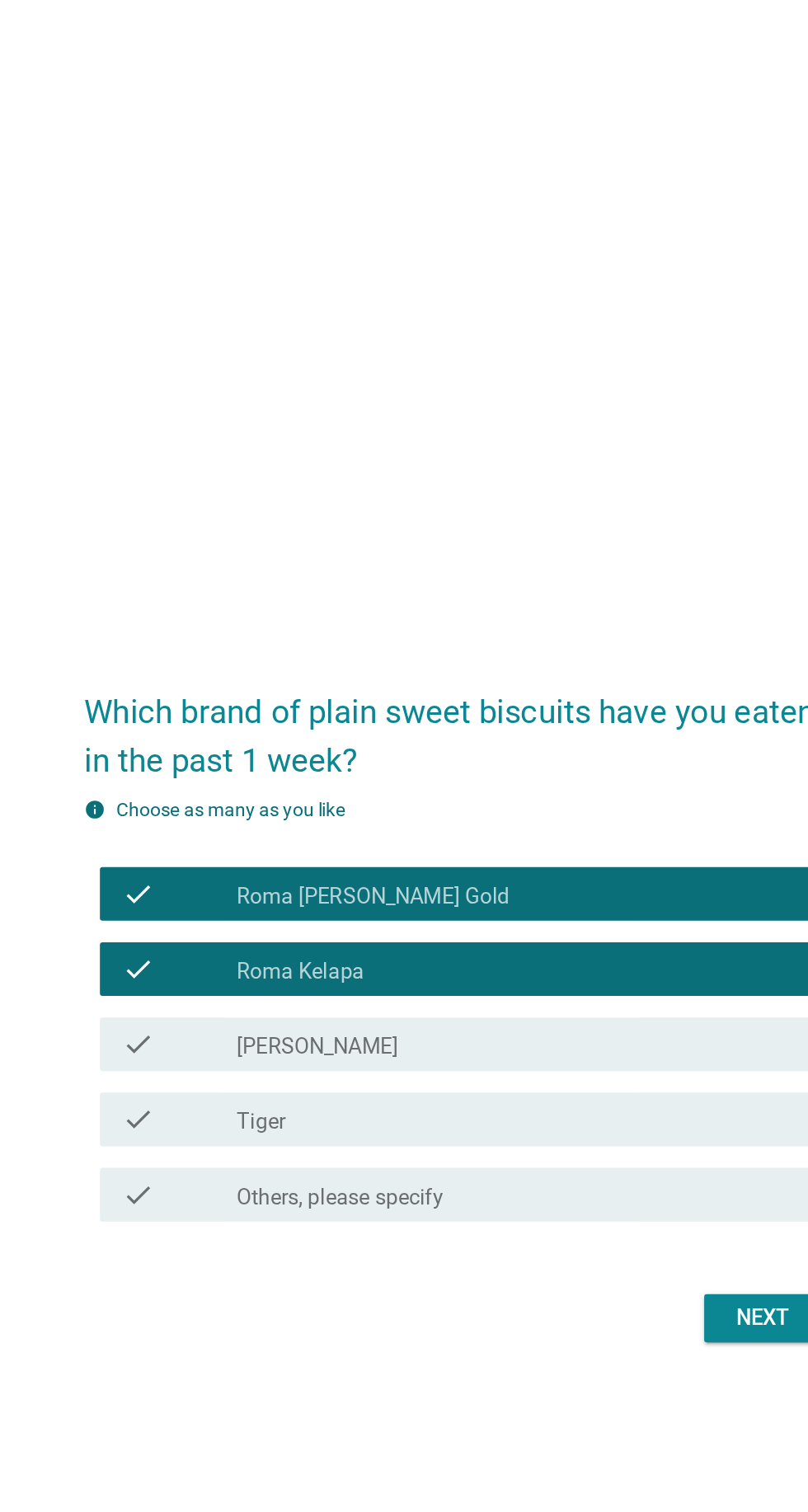
click at [539, 789] on div "check_box_outline_blank [PERSON_NAME]" at bounding box center [444, 780] width 353 height 20
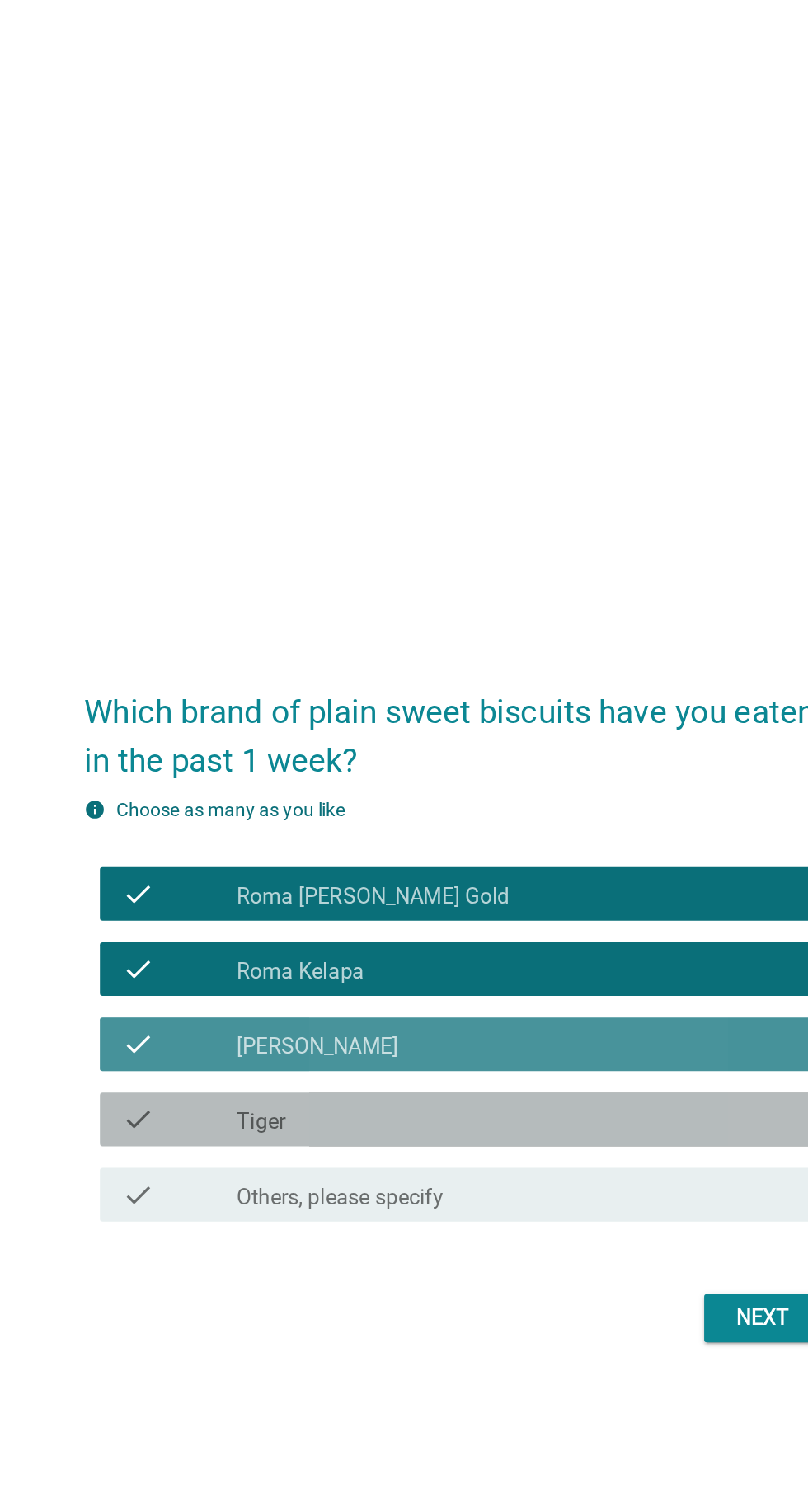
click at [529, 836] on div "check_box_outline_blank Tiger" at bounding box center [444, 826] width 353 height 20
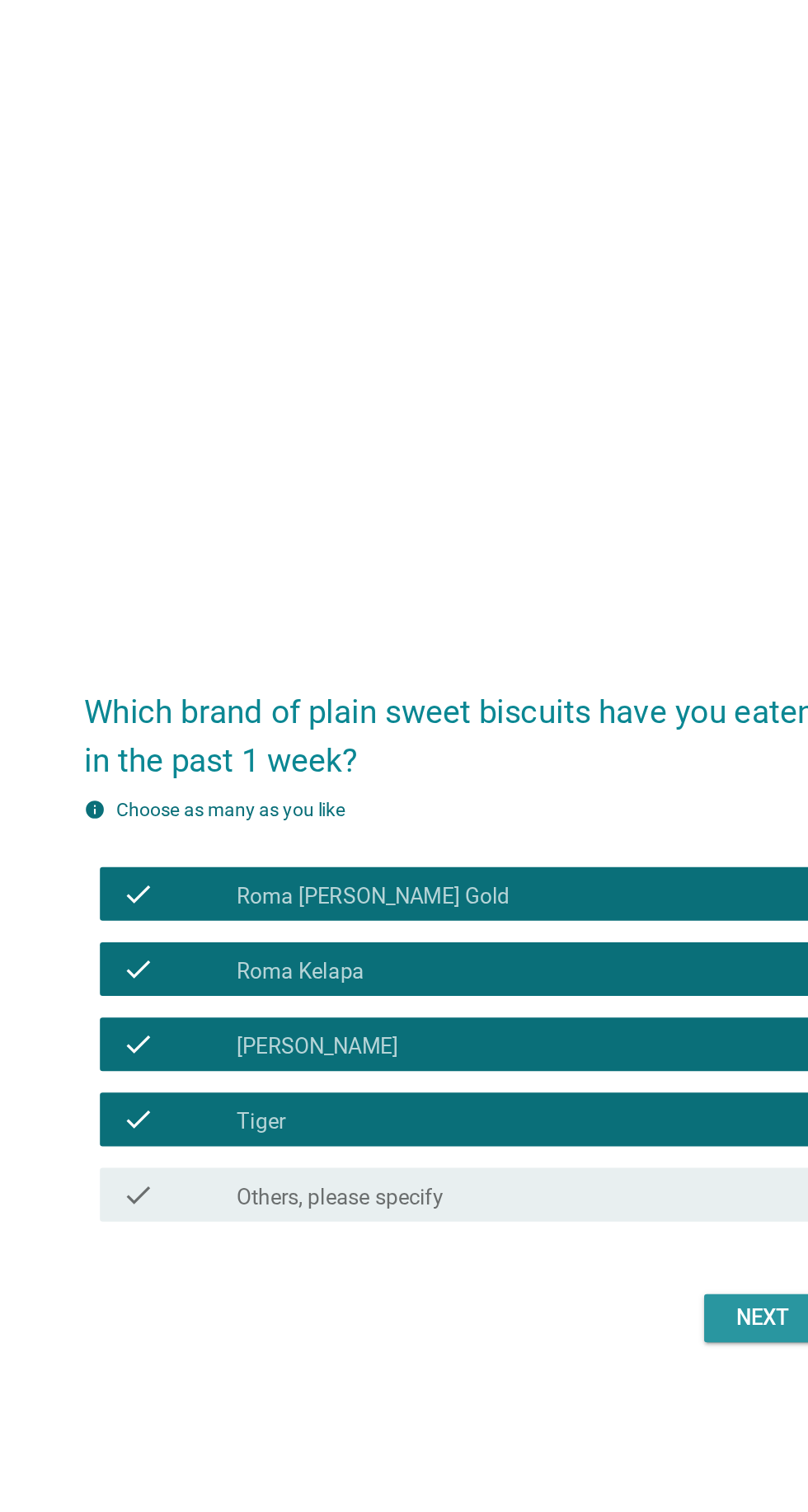
click at [598, 958] on div "Next" at bounding box center [592, 947] width 46 height 20
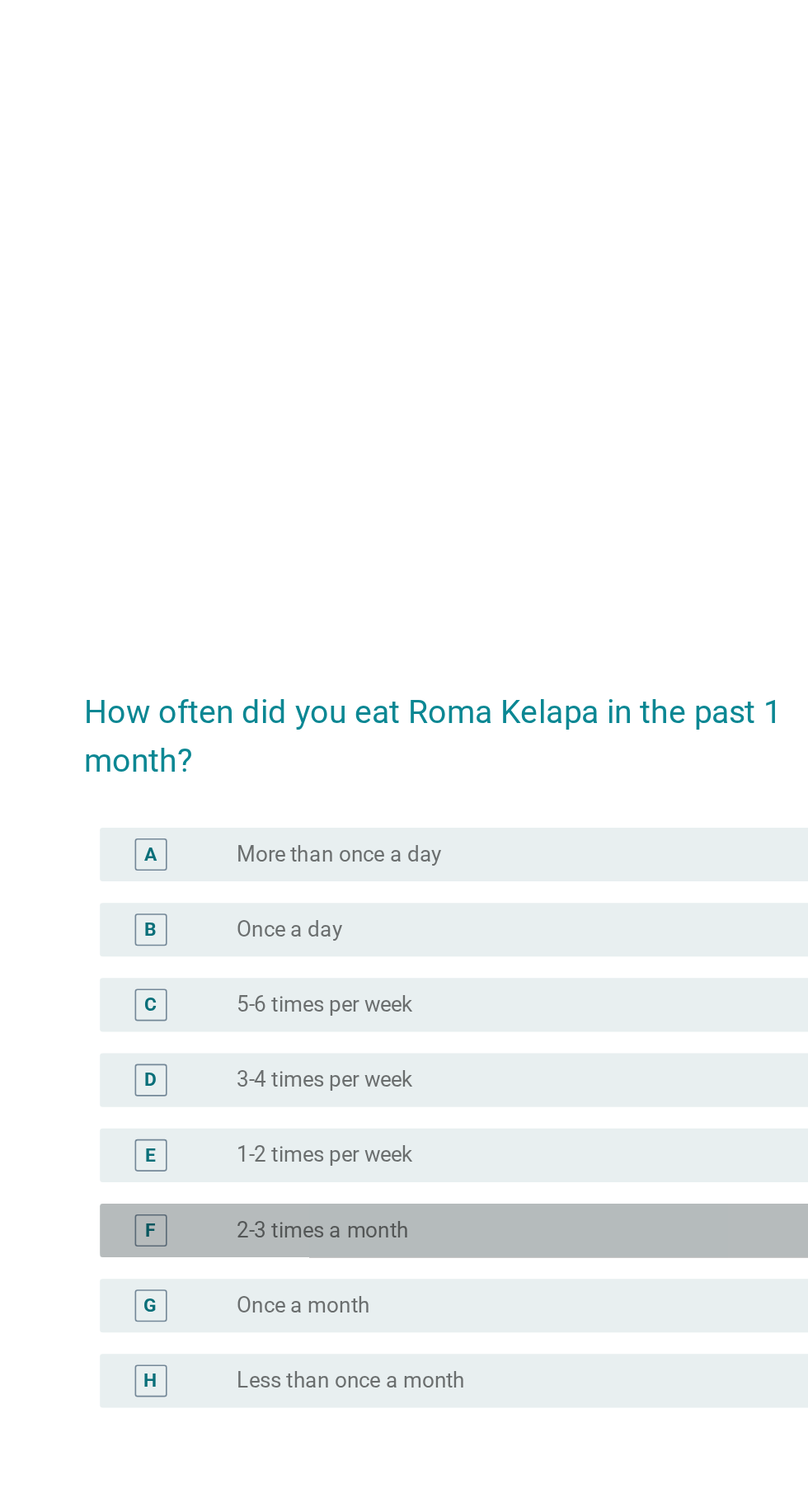
click at [556, 835] on div "radio_button_unchecked 2-3 times a month" at bounding box center [438, 826] width 340 height 16
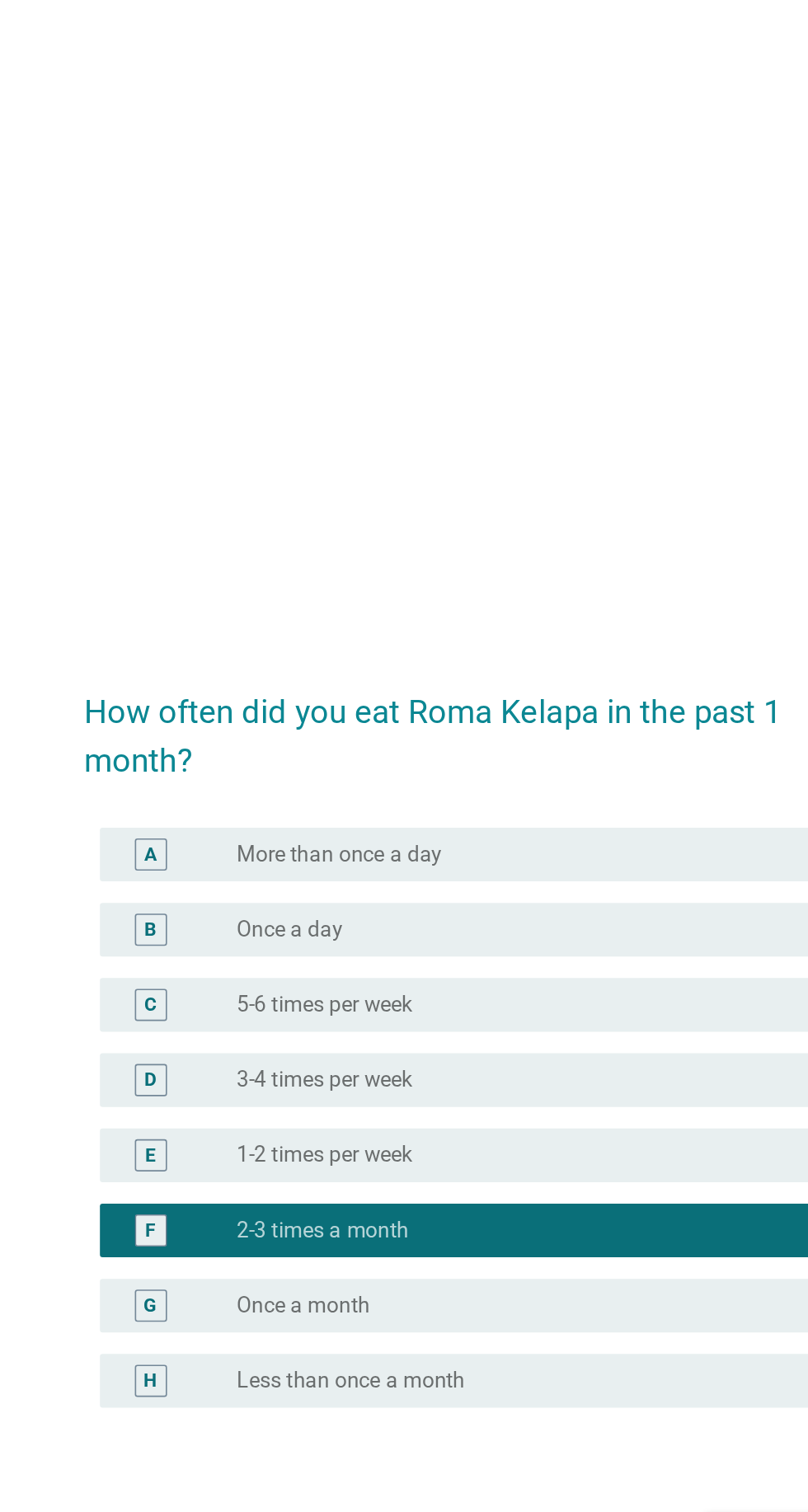
click at [572, 1030] on button "Next" at bounding box center [592, 1014] width 73 height 30
